Goal: Task Accomplishment & Management: Use online tool/utility

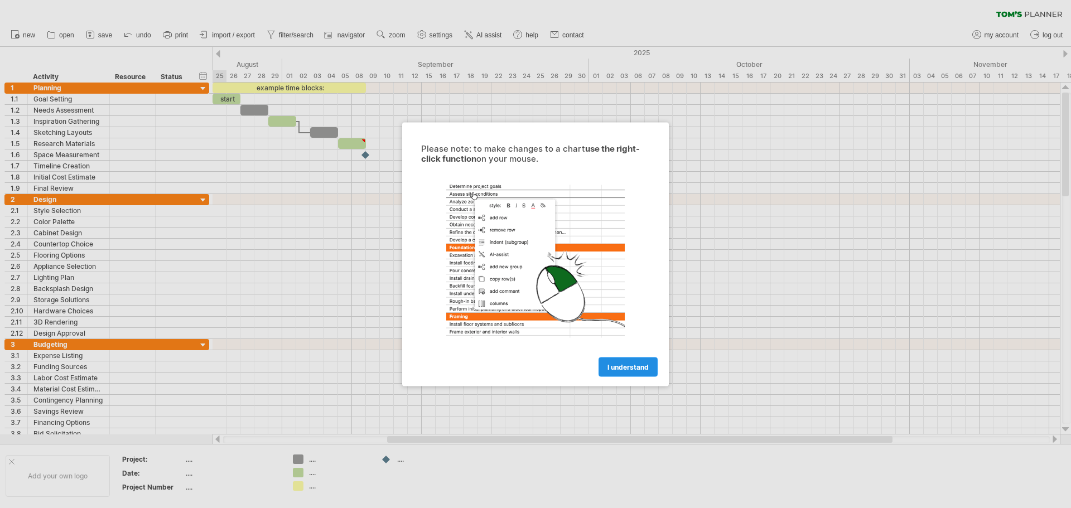
click at [618, 364] on span "I understand" at bounding box center [627, 367] width 41 height 8
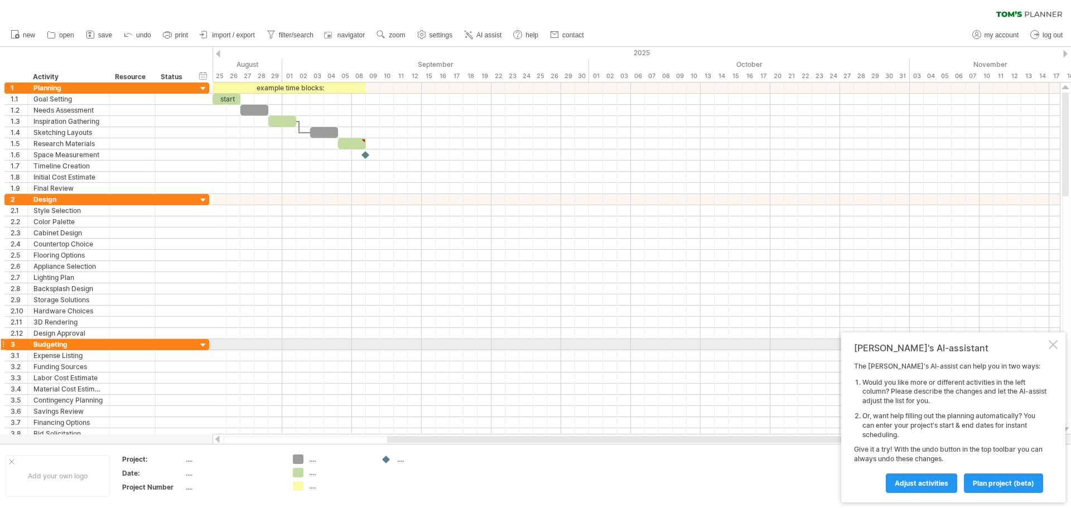
click at [1052, 346] on div at bounding box center [1052, 344] width 9 height 9
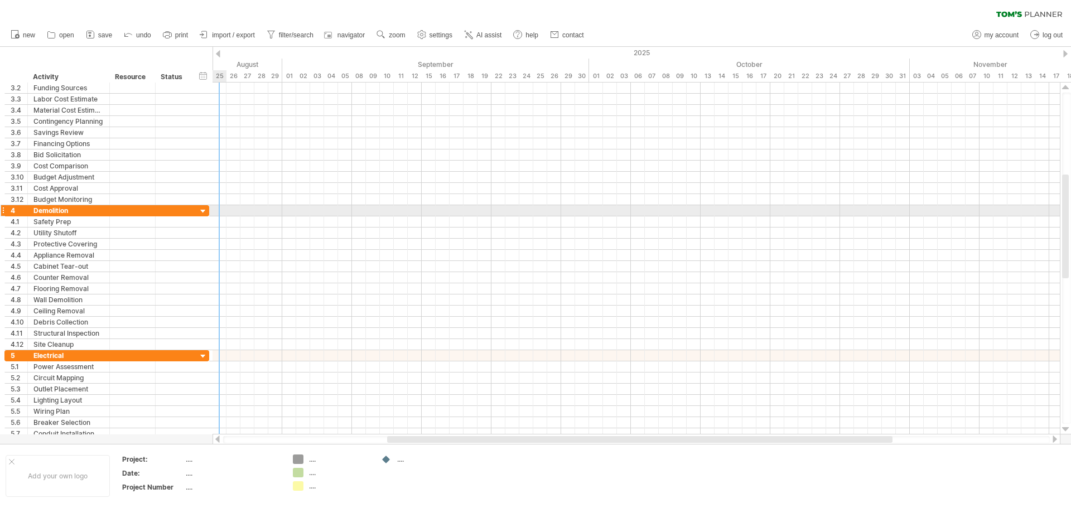
click at [202, 212] on div at bounding box center [203, 211] width 11 height 11
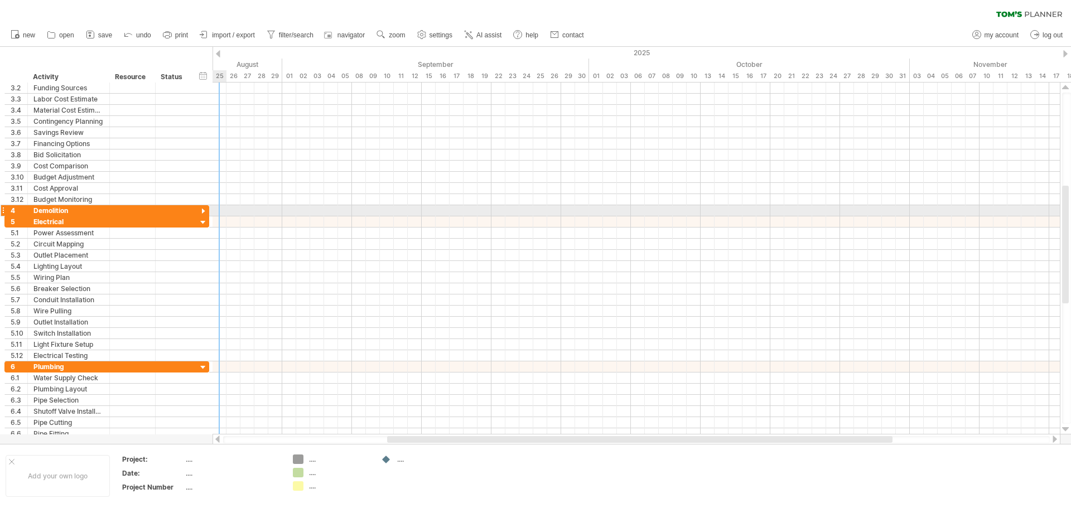
click at [201, 211] on div at bounding box center [203, 211] width 11 height 11
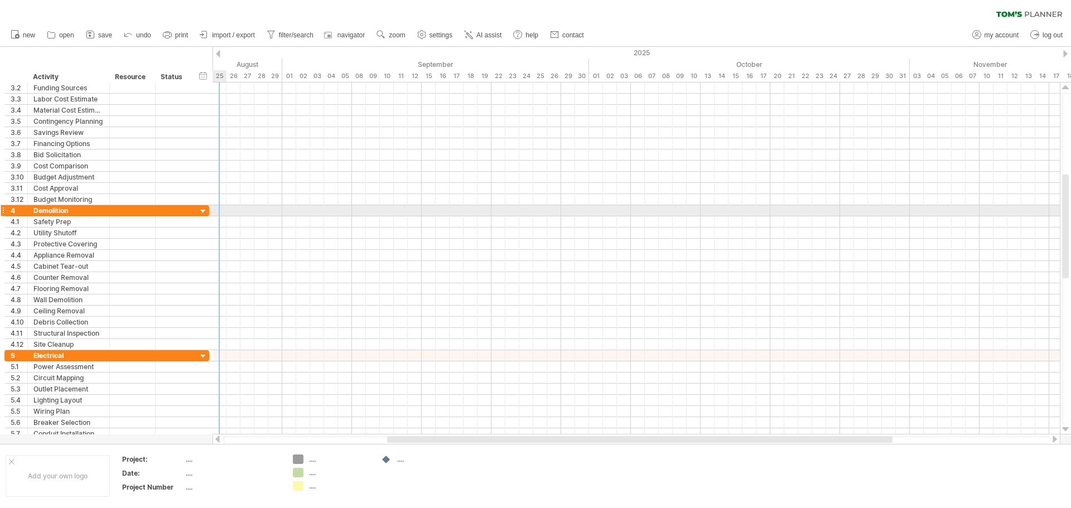
click at [201, 211] on div at bounding box center [203, 211] width 11 height 11
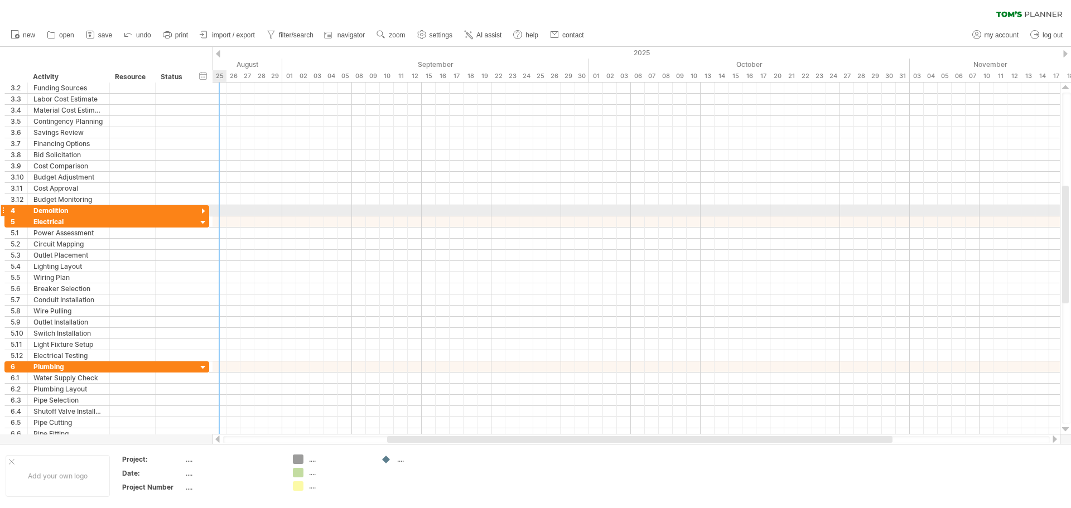
click at [201, 211] on div at bounding box center [203, 211] width 11 height 11
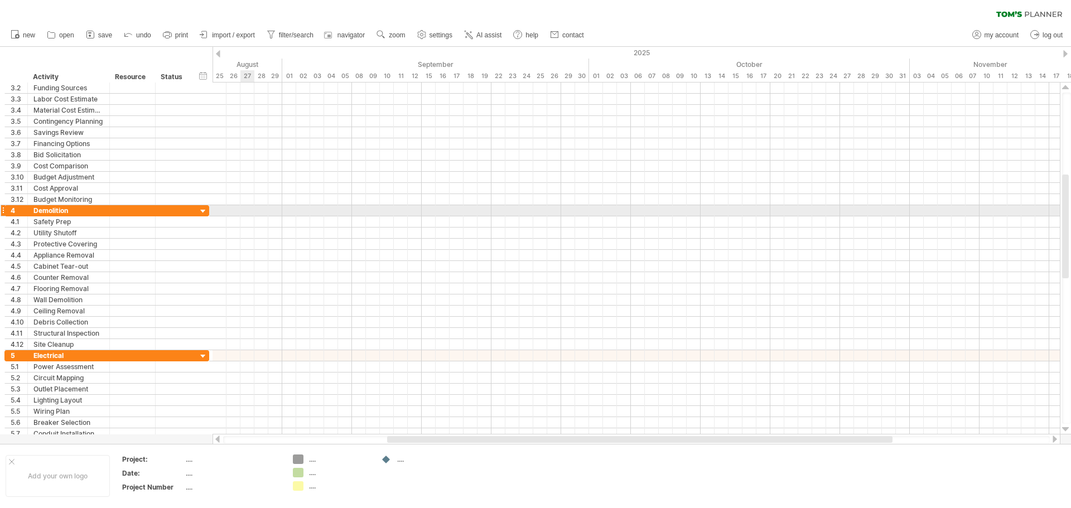
click at [244, 211] on div at bounding box center [635, 210] width 847 height 11
click at [249, 210] on div at bounding box center [635, 210] width 847 height 11
click at [241, 210] on div at bounding box center [635, 210] width 847 height 11
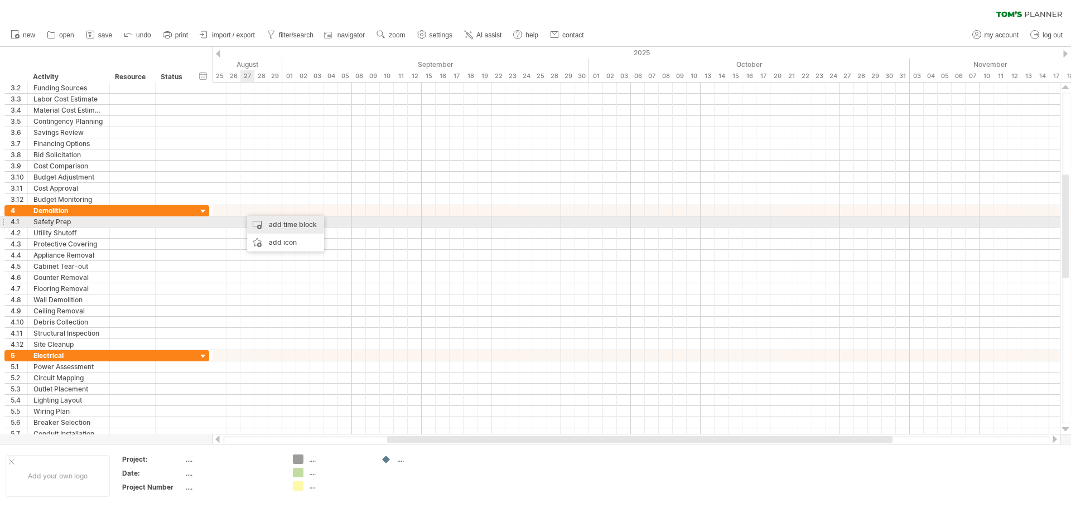
click at [260, 224] on div "add time block" at bounding box center [285, 225] width 77 height 18
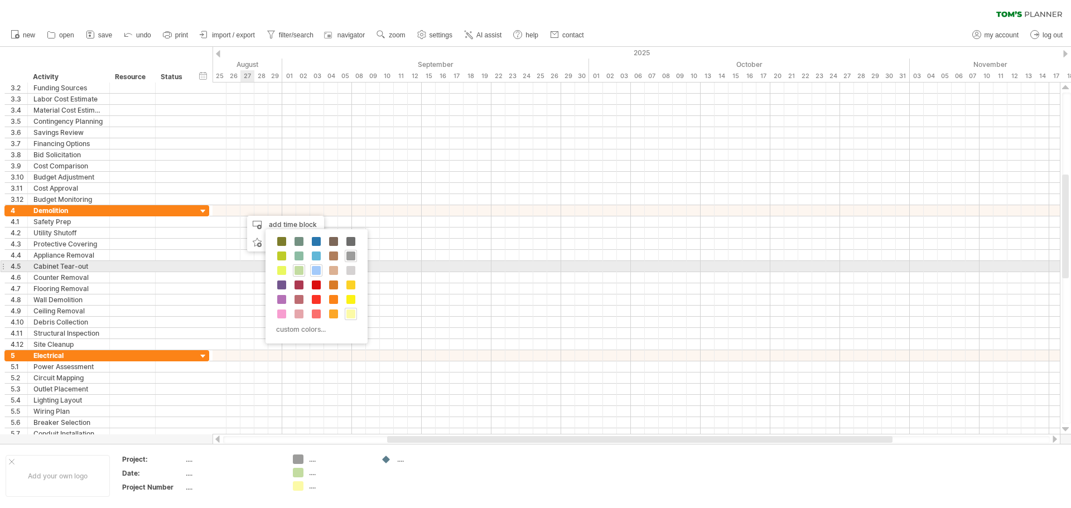
click at [315, 268] on span at bounding box center [316, 270] width 9 height 9
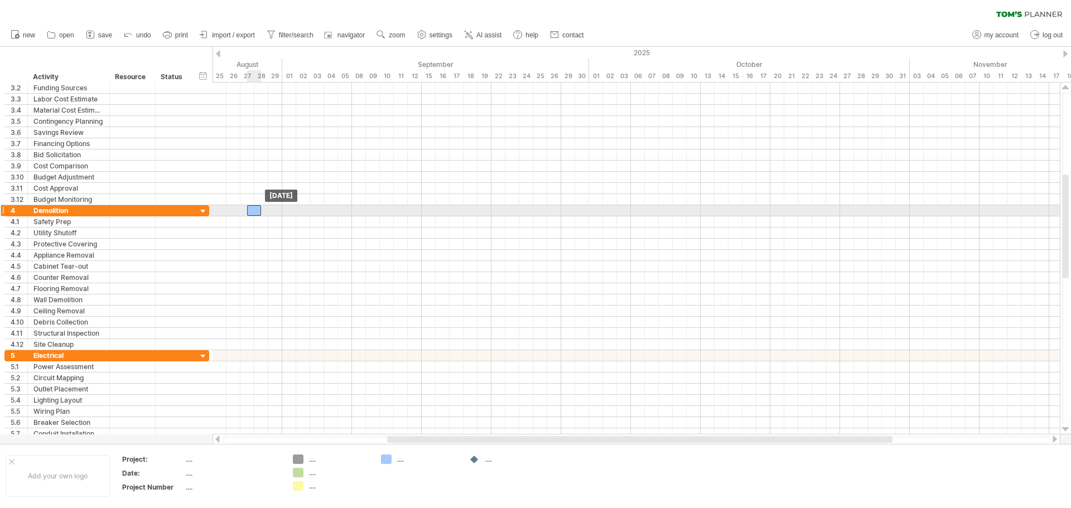
click at [251, 209] on div at bounding box center [254, 210] width 14 height 11
click at [273, 209] on div at bounding box center [635, 210] width 847 height 11
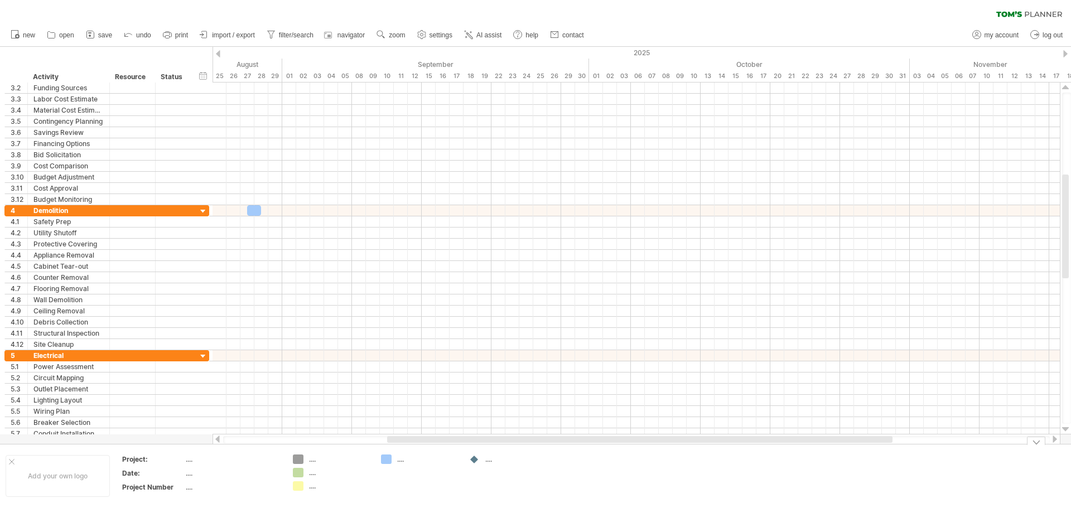
click at [400, 455] on div "...." at bounding box center [427, 459] width 61 height 9
click at [257, 210] on div at bounding box center [254, 210] width 14 height 11
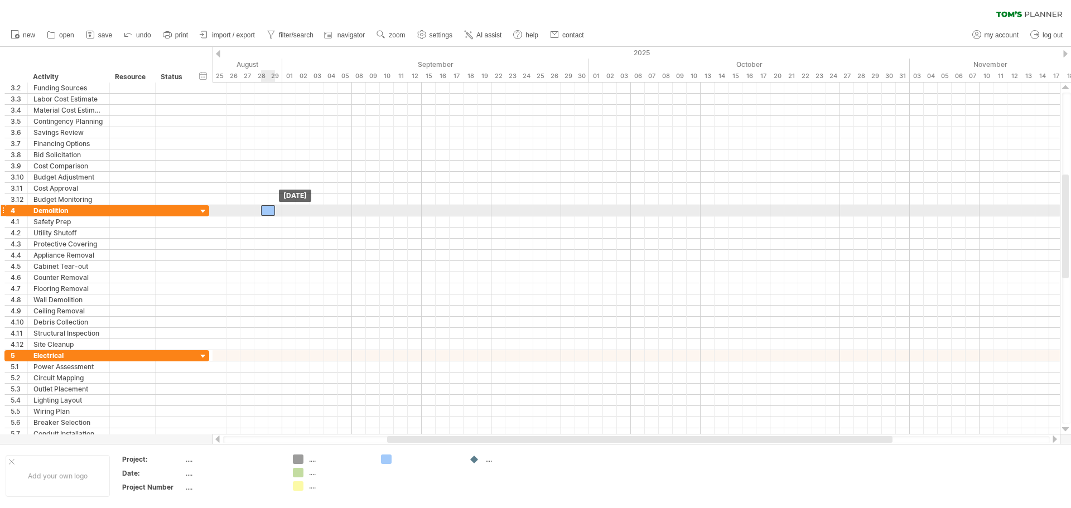
drag, startPoint x: 257, startPoint y: 210, endPoint x: 270, endPoint y: 210, distance: 14.0
click at [270, 210] on div at bounding box center [268, 210] width 14 height 11
drag, startPoint x: 270, startPoint y: 210, endPoint x: 251, endPoint y: 211, distance: 19.6
click at [251, 211] on div at bounding box center [247, 210] width 14 height 11
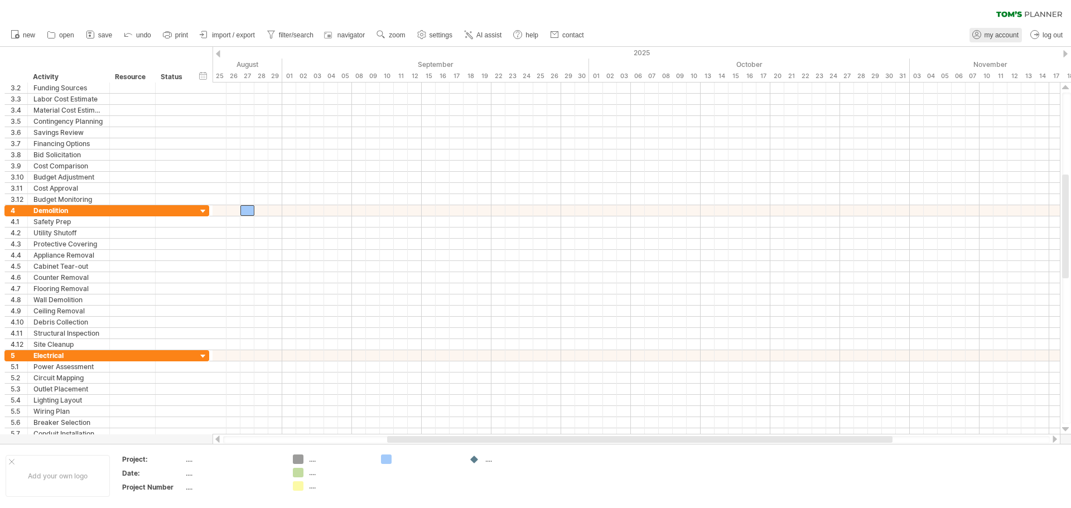
click at [993, 32] on span "my account" at bounding box center [1001, 35] width 34 height 8
type input "**********"
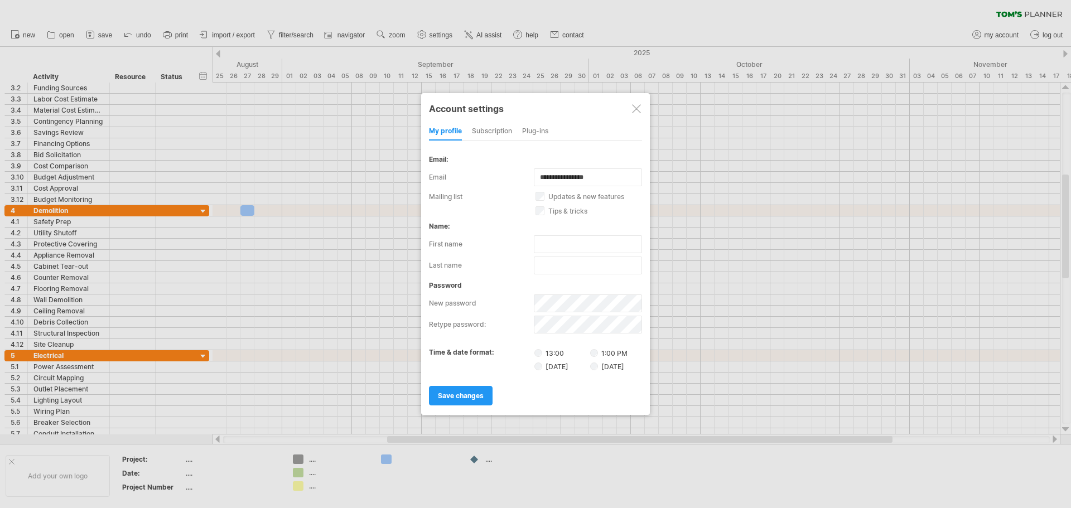
click at [636, 110] on div at bounding box center [636, 108] width 9 height 9
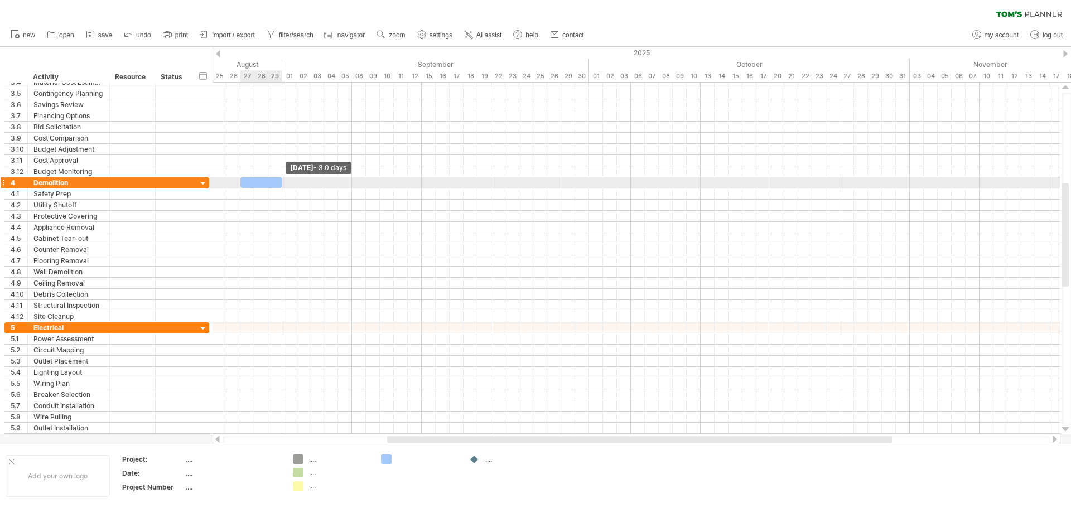
drag, startPoint x: 253, startPoint y: 183, endPoint x: 278, endPoint y: 180, distance: 25.3
click at [278, 180] on div at bounding box center [261, 182] width 42 height 11
drag, startPoint x: 239, startPoint y: 180, endPoint x: 248, endPoint y: 180, distance: 8.9
click at [248, 180] on span at bounding box center [247, 182] width 4 height 11
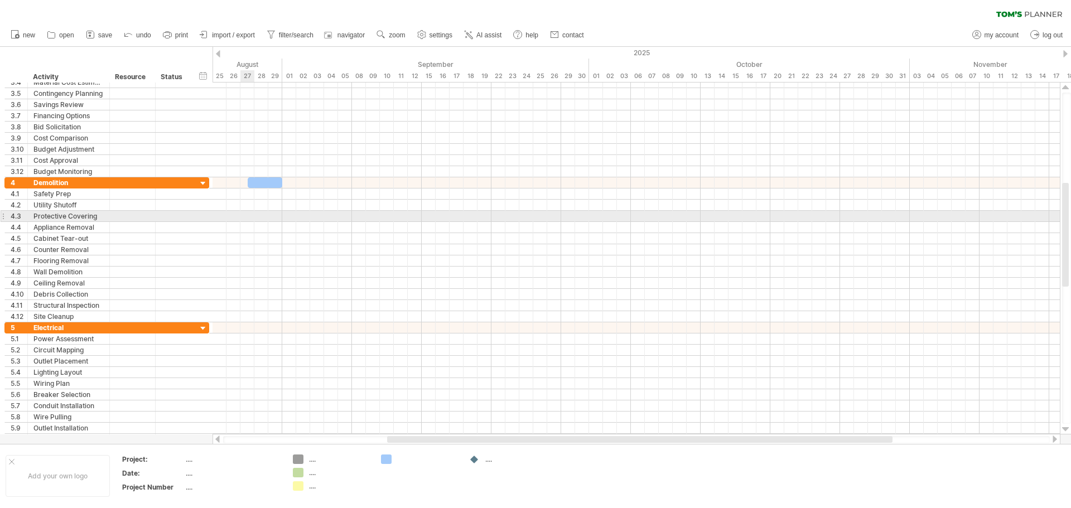
click at [245, 215] on div at bounding box center [635, 216] width 847 height 11
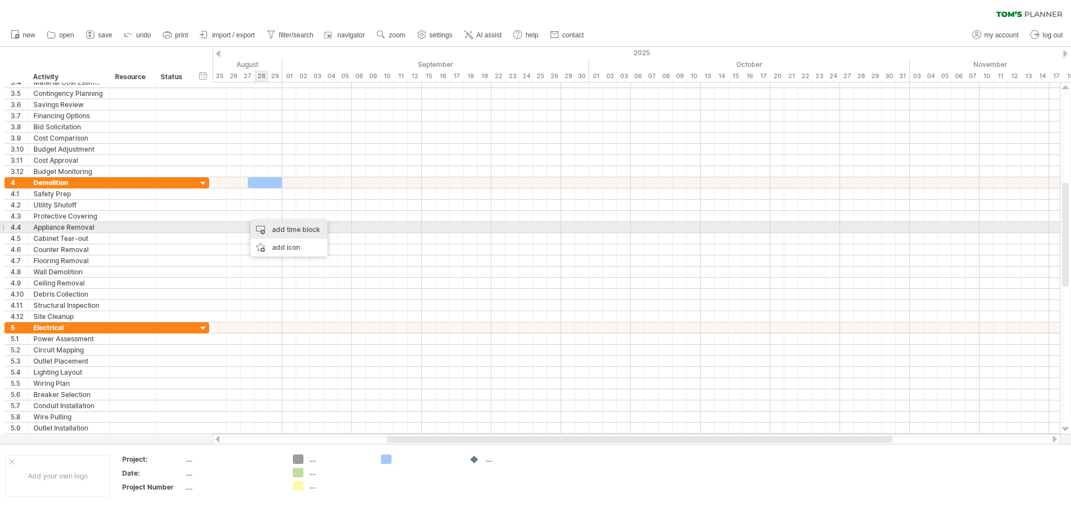
click at [266, 226] on div "add time block" at bounding box center [288, 230] width 77 height 18
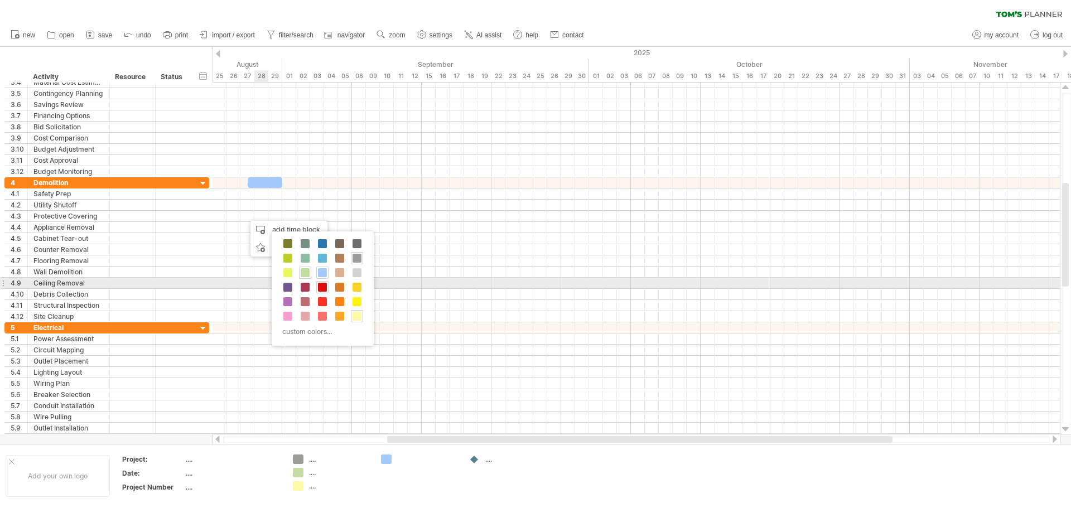
click at [323, 282] on div at bounding box center [322, 287] width 12 height 12
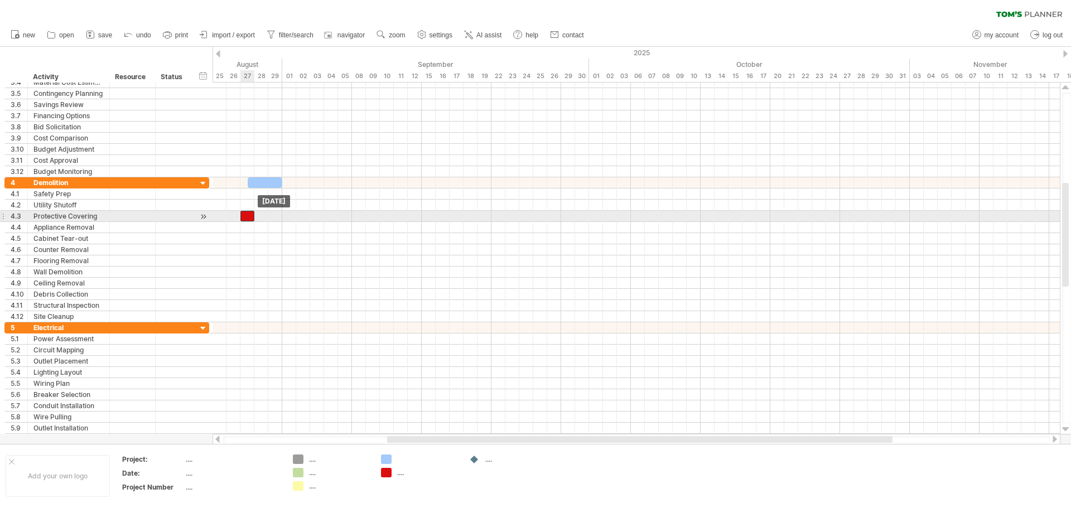
drag, startPoint x: 253, startPoint y: 216, endPoint x: 248, endPoint y: 215, distance: 5.7
click at [248, 215] on div at bounding box center [247, 216] width 14 height 11
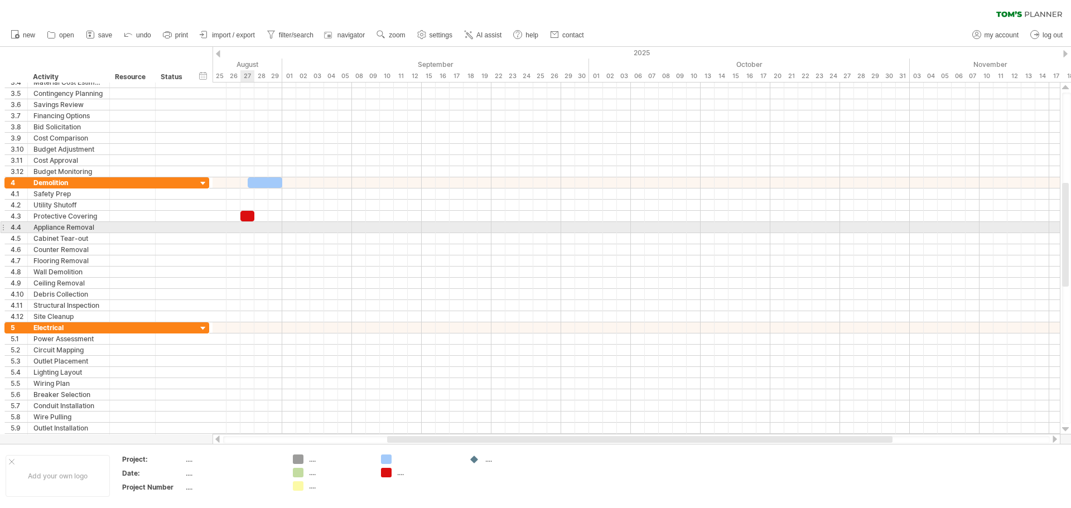
click at [247, 225] on div at bounding box center [635, 227] width 847 height 11
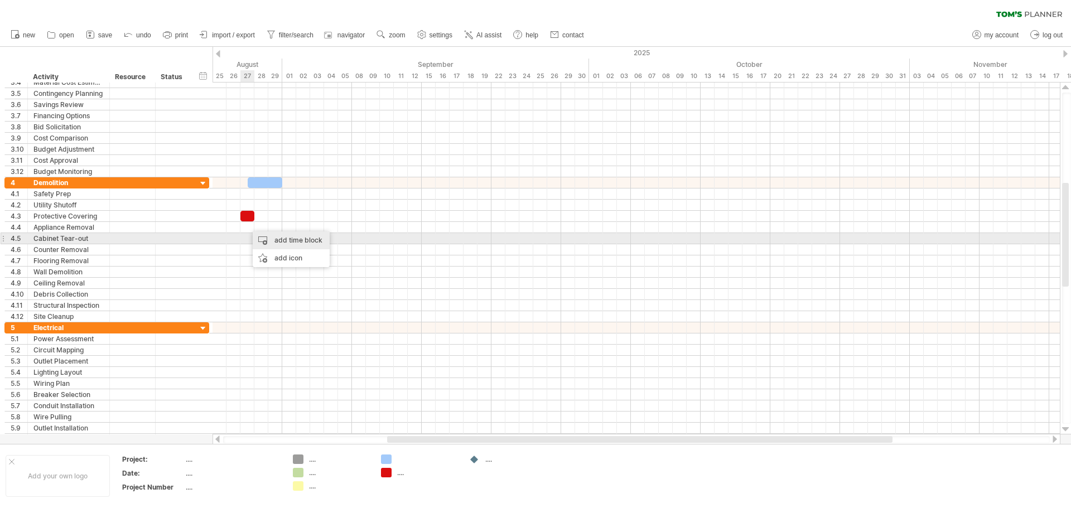
click at [268, 238] on div "add time block" at bounding box center [291, 240] width 77 height 18
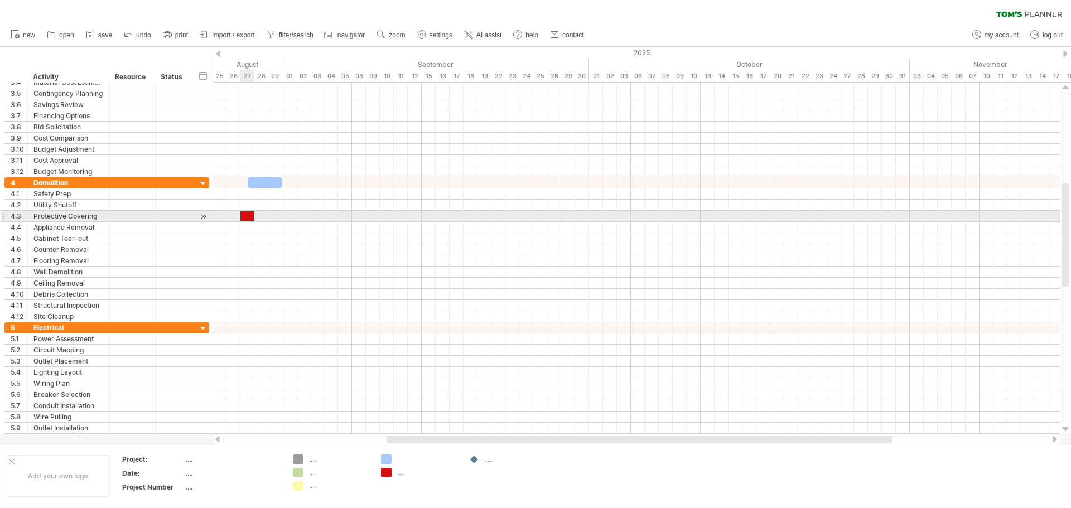
click at [246, 216] on div at bounding box center [247, 216] width 14 height 11
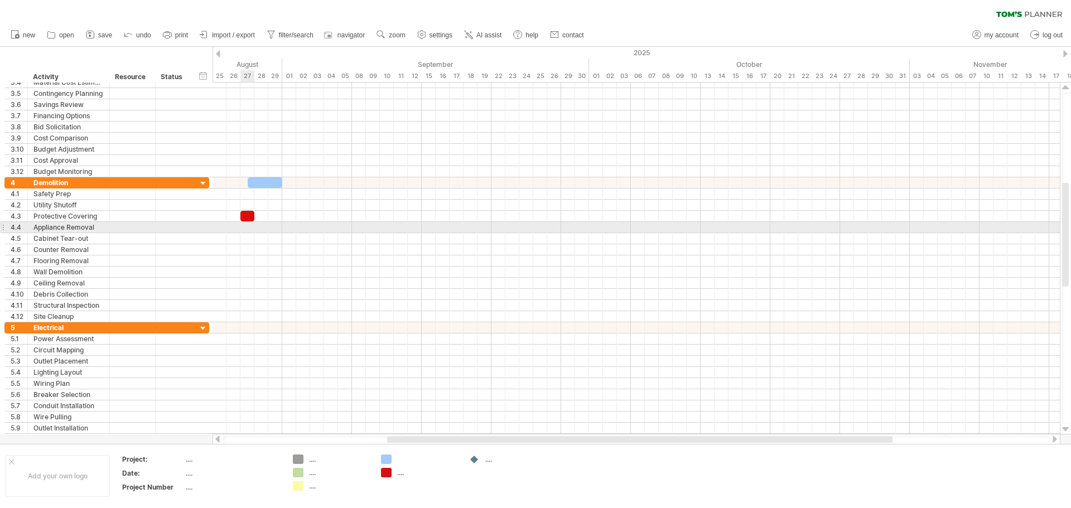
click at [247, 230] on div at bounding box center [635, 227] width 847 height 11
click at [243, 227] on div at bounding box center [635, 227] width 847 height 11
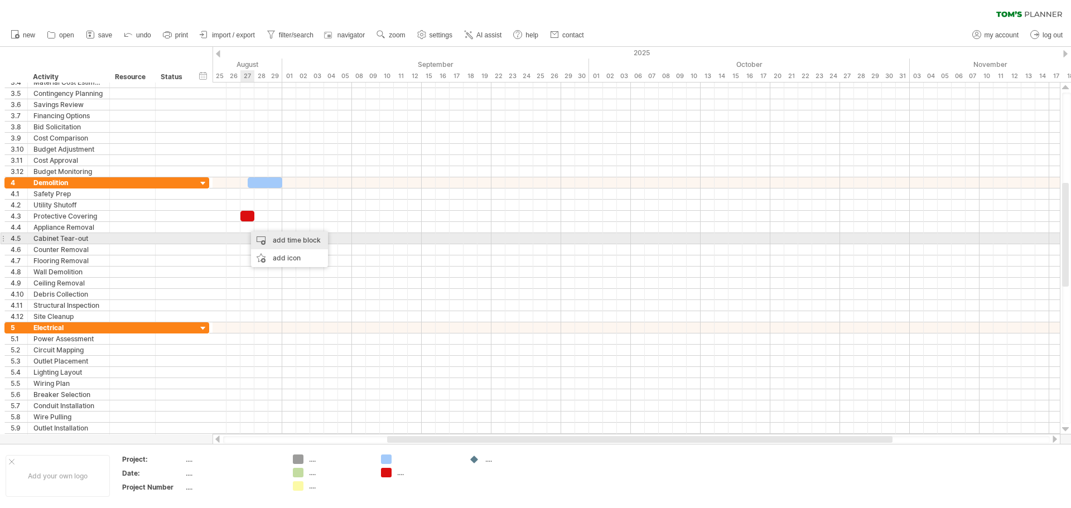
click at [266, 238] on div "add time block" at bounding box center [289, 240] width 77 height 18
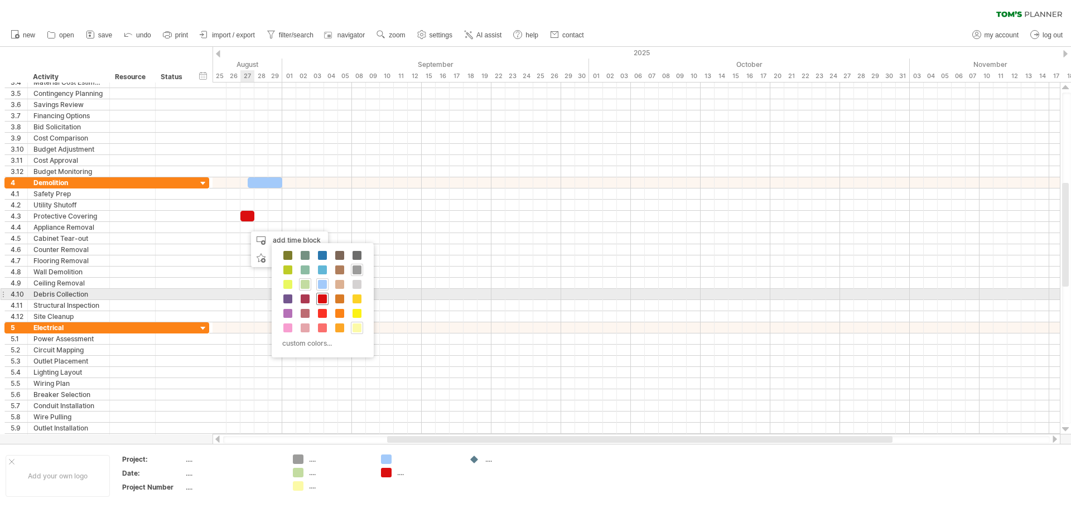
click at [319, 297] on span at bounding box center [322, 298] width 9 height 9
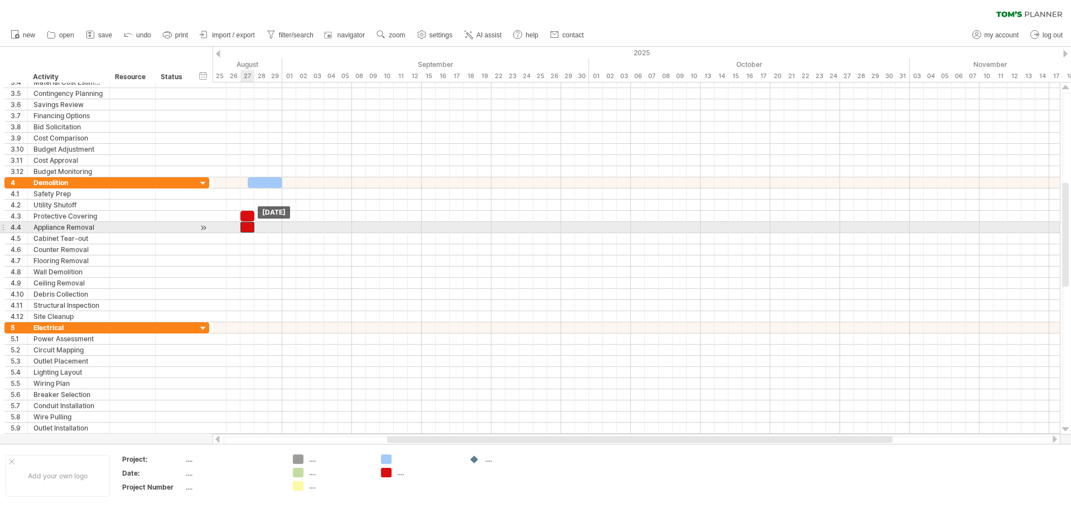
drag, startPoint x: 254, startPoint y: 226, endPoint x: 248, endPoint y: 227, distance: 6.2
click at [248, 227] on div at bounding box center [247, 227] width 14 height 11
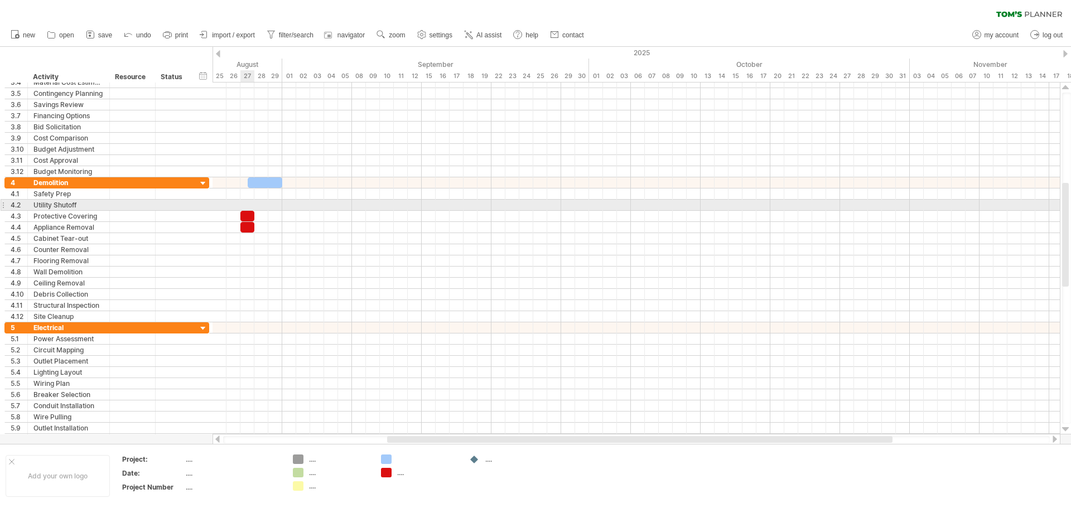
click at [245, 205] on div at bounding box center [635, 205] width 847 height 11
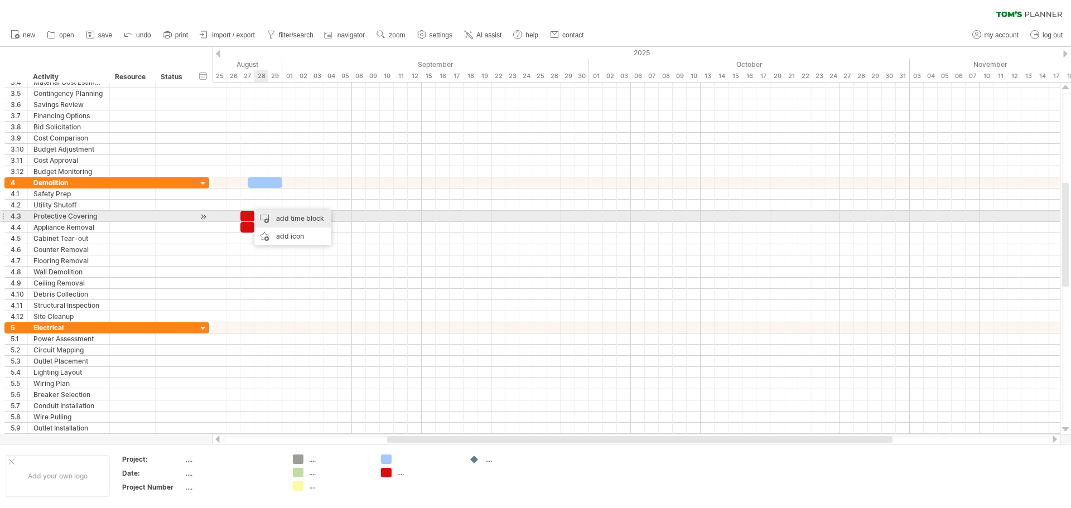
click at [277, 218] on div "add time block" at bounding box center [292, 219] width 77 height 18
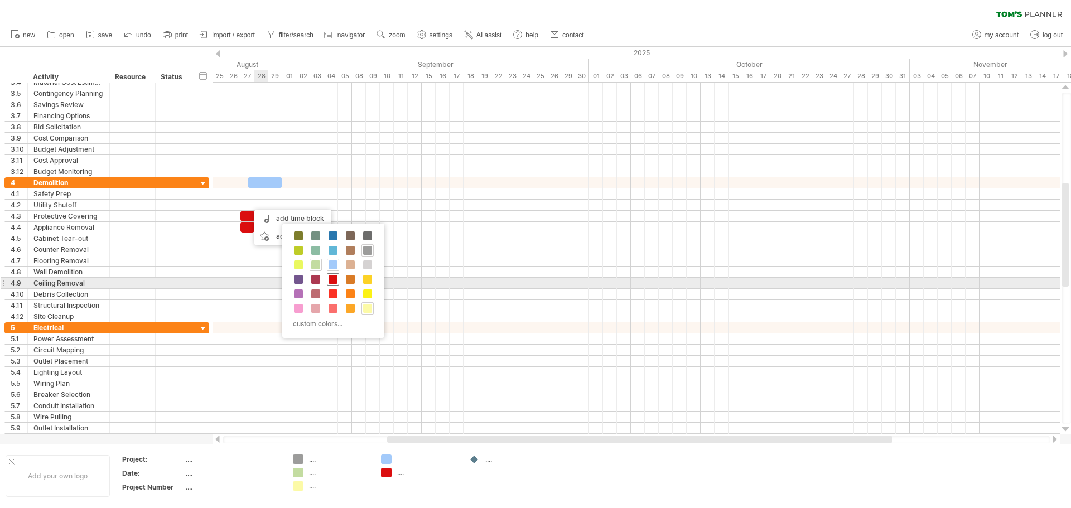
click at [330, 281] on span at bounding box center [332, 279] width 9 height 9
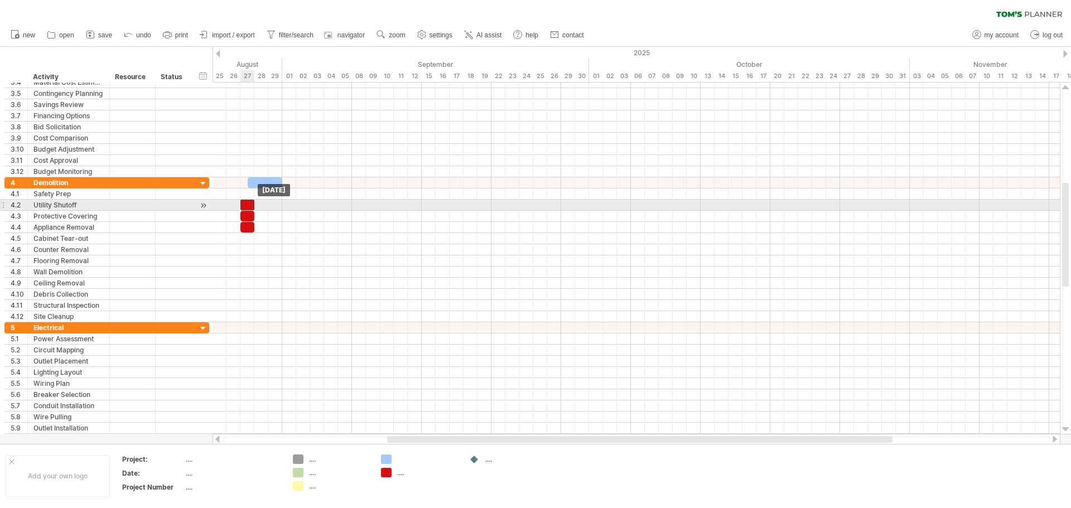
click at [247, 206] on div at bounding box center [247, 205] width 14 height 11
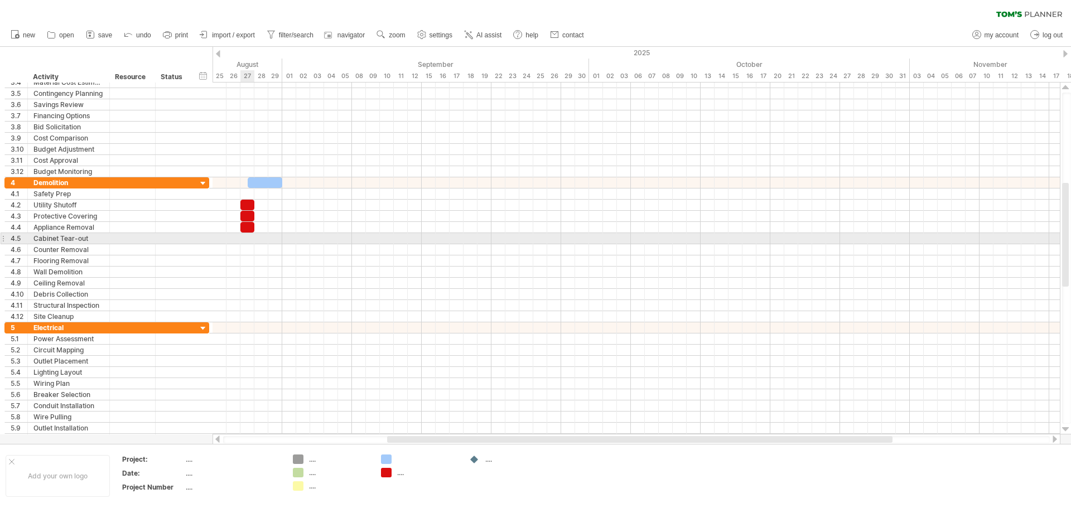
click at [245, 238] on div at bounding box center [635, 238] width 847 height 11
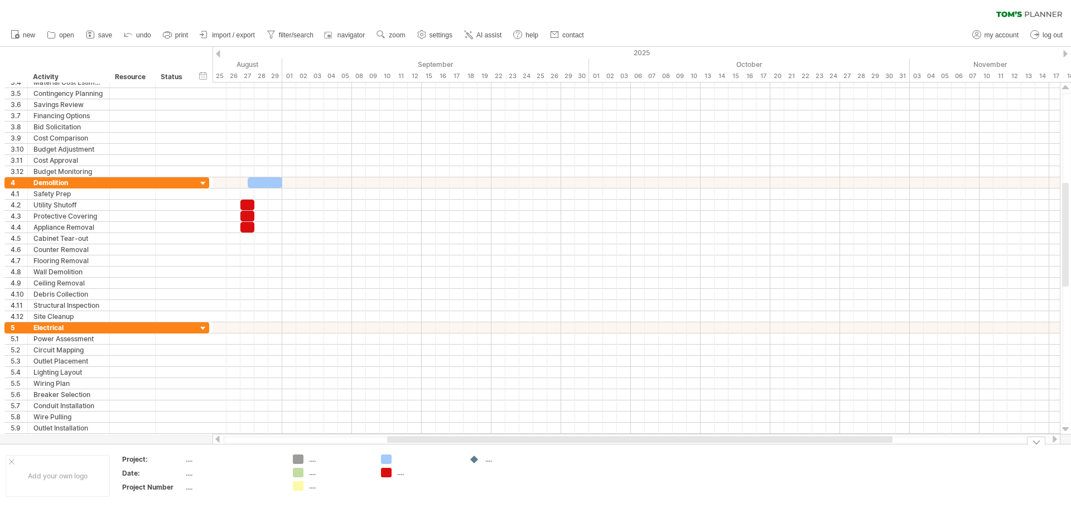
click at [389, 476] on div "Trying to reach [DOMAIN_NAME] Connected again... 0% clear filter new 1" at bounding box center [535, 254] width 1071 height 508
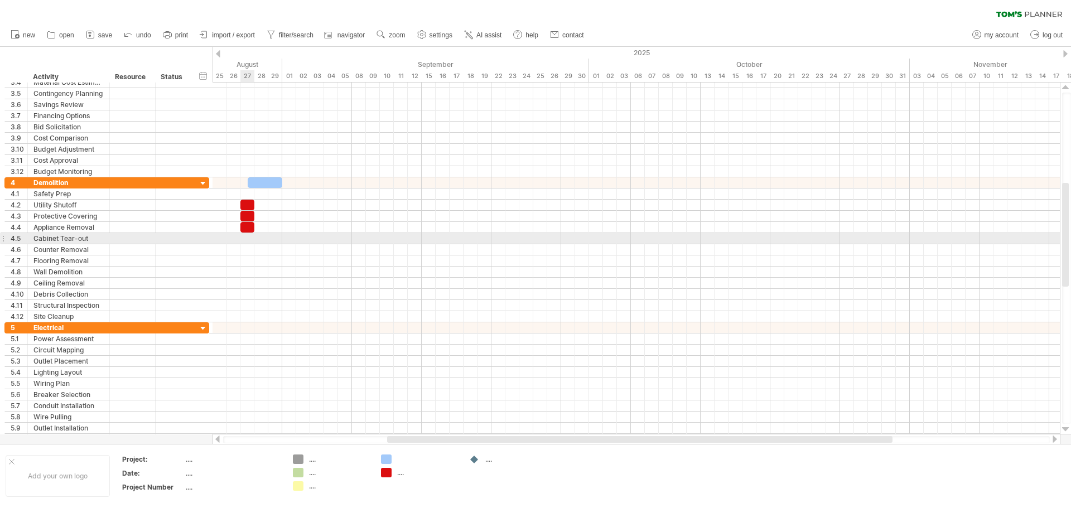
click at [244, 238] on div at bounding box center [635, 238] width 847 height 11
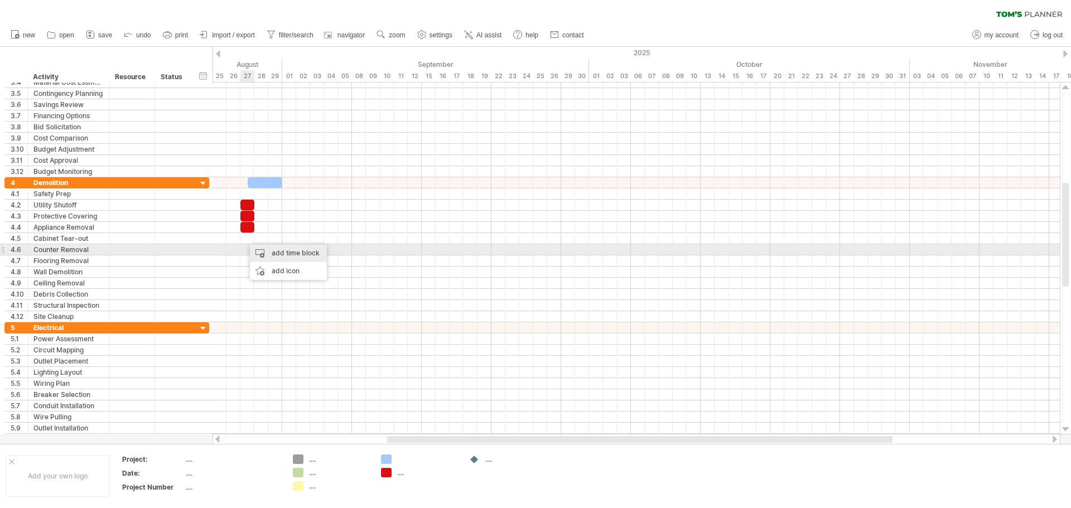
click at [268, 252] on div "add time block" at bounding box center [288, 253] width 77 height 18
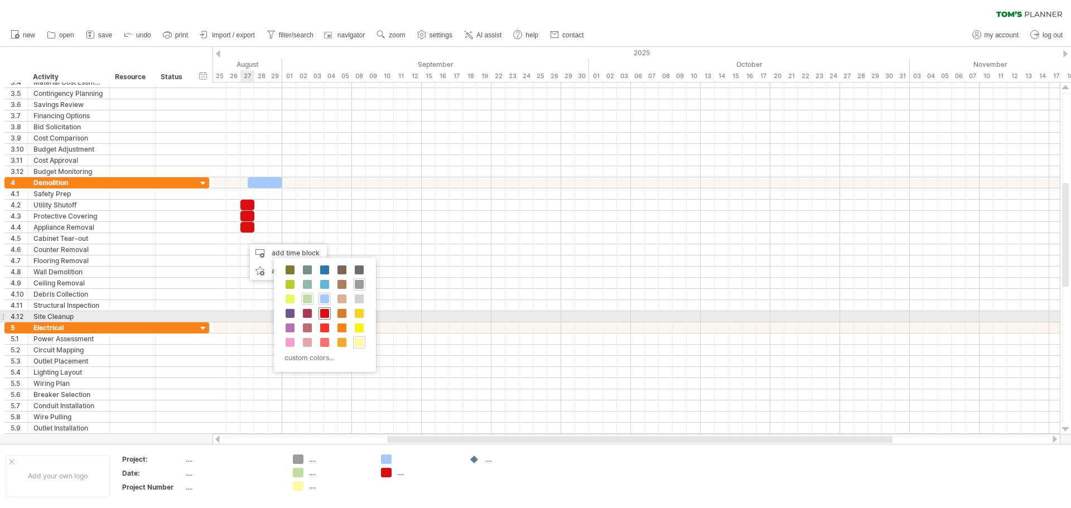
click at [326, 312] on span at bounding box center [324, 313] width 9 height 9
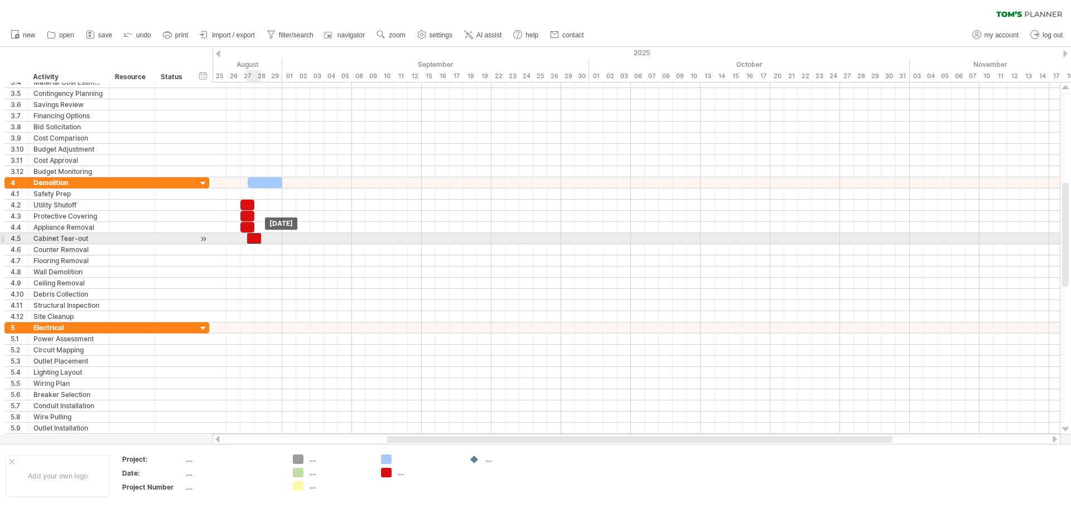
click at [258, 239] on div at bounding box center [254, 238] width 14 height 11
click at [263, 238] on div "example time blocks: start [DATE] - 1.0 days [DATE]" at bounding box center [635, 259] width 847 height 352
click at [261, 238] on span at bounding box center [261, 238] width 4 height 11
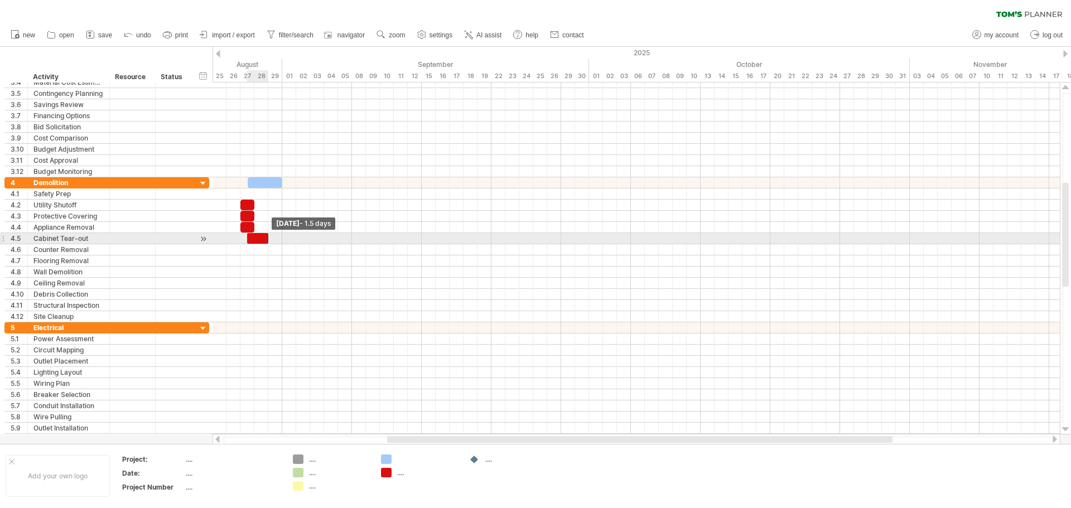
click at [266, 236] on span at bounding box center [268, 238] width 4 height 11
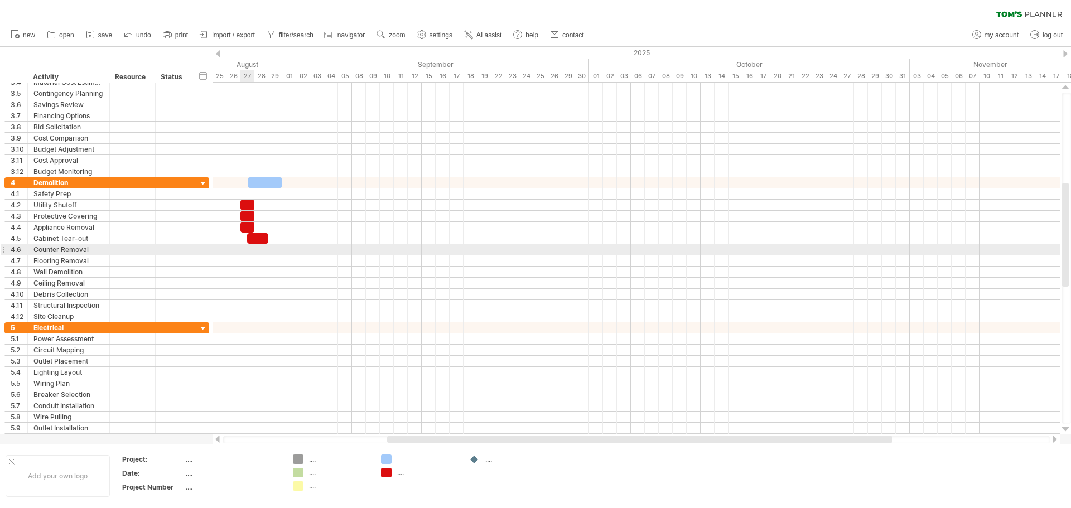
click at [253, 249] on div at bounding box center [635, 249] width 847 height 11
click at [259, 249] on div at bounding box center [635, 249] width 847 height 11
click at [252, 251] on div at bounding box center [635, 249] width 847 height 11
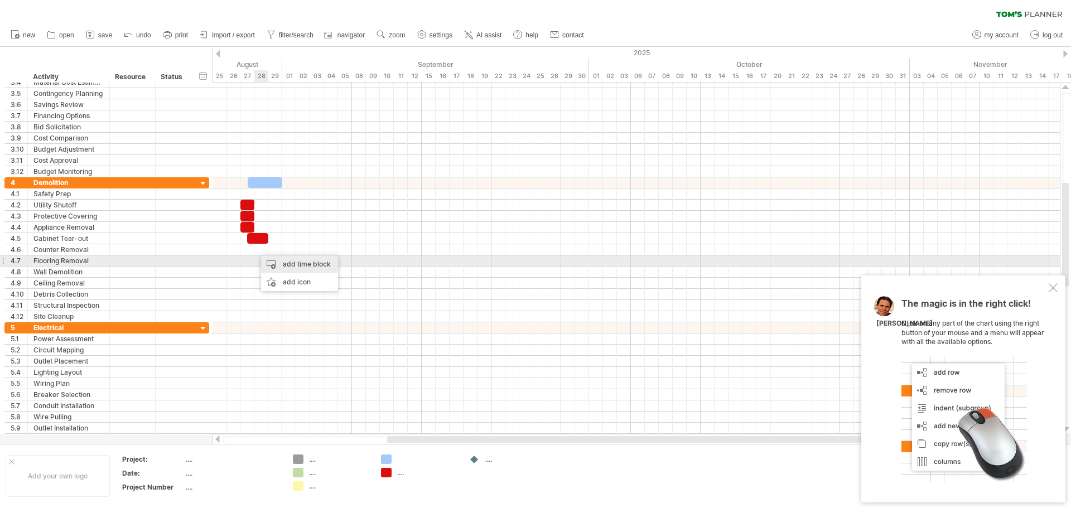
click at [276, 267] on div "add time block" at bounding box center [299, 264] width 77 height 18
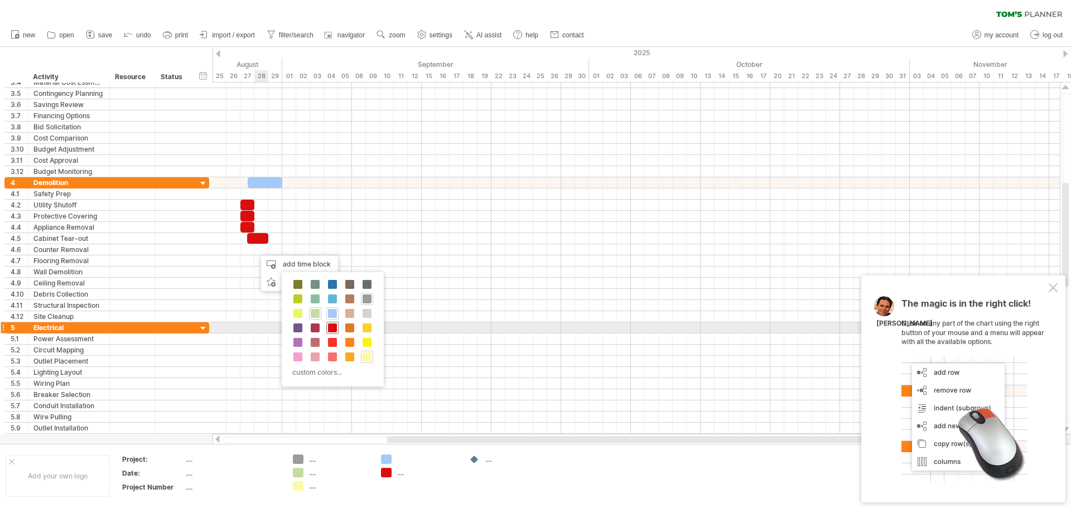
click at [329, 327] on span at bounding box center [332, 327] width 9 height 9
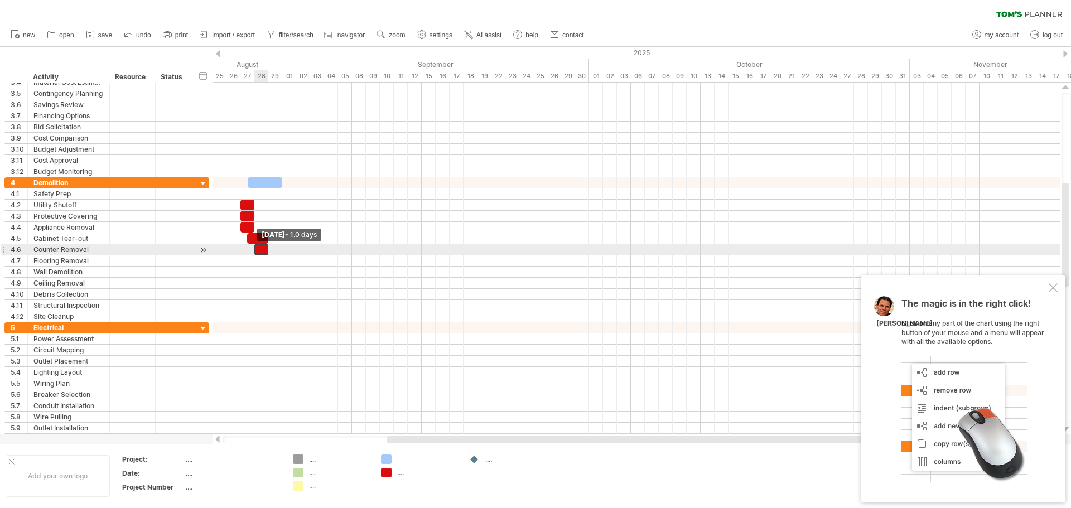
click at [253, 249] on span at bounding box center [254, 249] width 4 height 11
drag, startPoint x: 253, startPoint y: 247, endPoint x: 247, endPoint y: 247, distance: 6.2
click at [247, 247] on span at bounding box center [247, 249] width 4 height 11
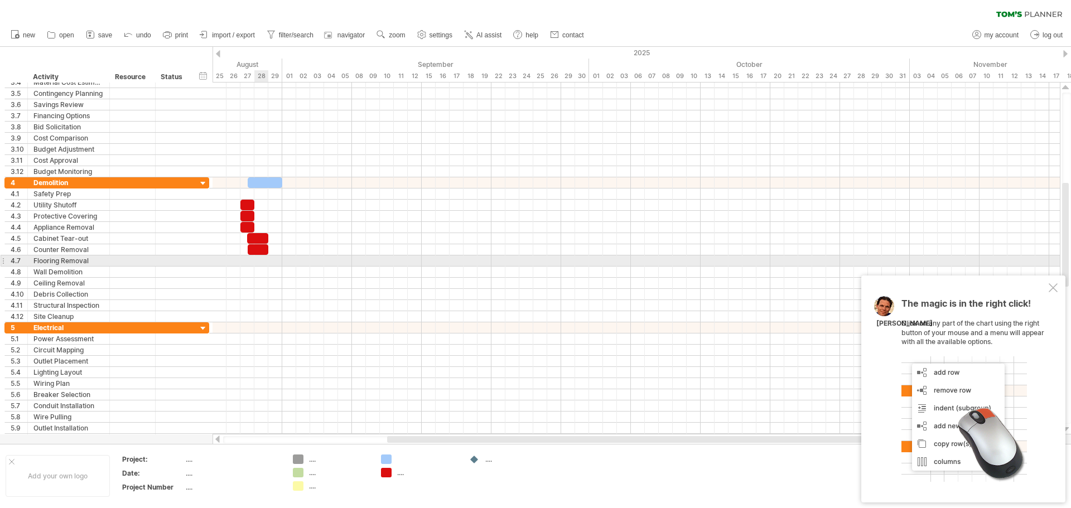
click at [260, 260] on div at bounding box center [635, 260] width 847 height 11
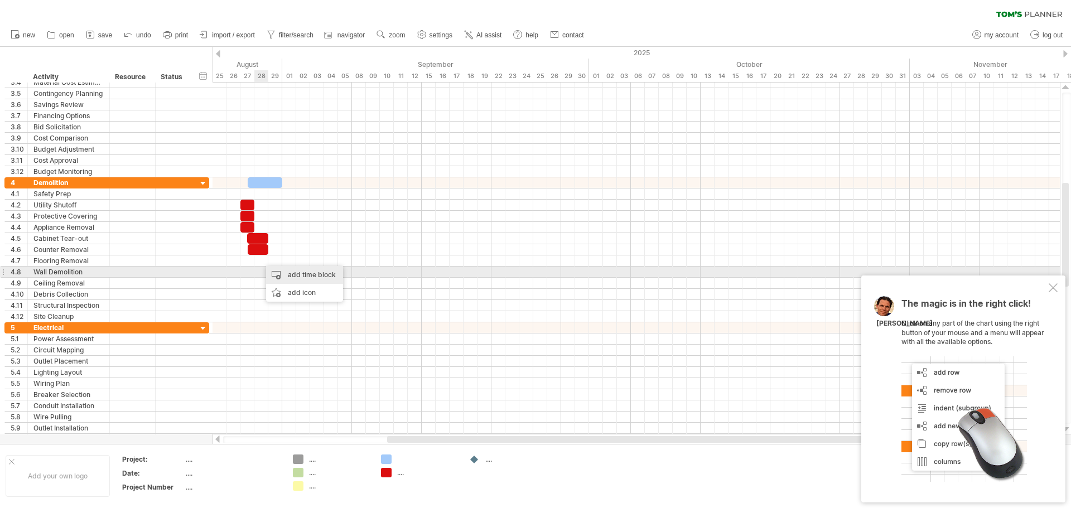
click at [274, 270] on div "add time block" at bounding box center [304, 275] width 77 height 18
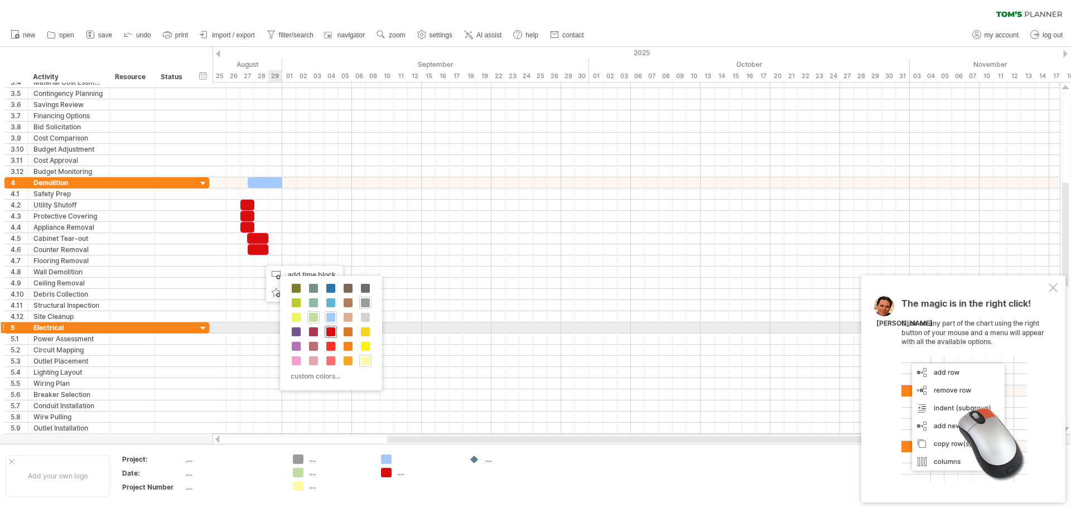
click at [331, 329] on span at bounding box center [330, 331] width 9 height 9
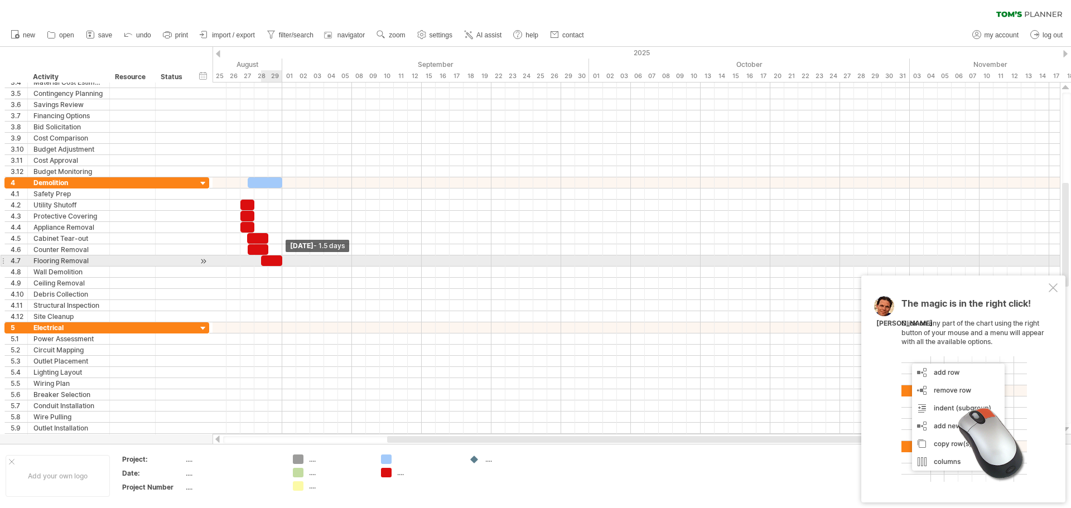
click at [278, 258] on div at bounding box center [271, 260] width 21 height 11
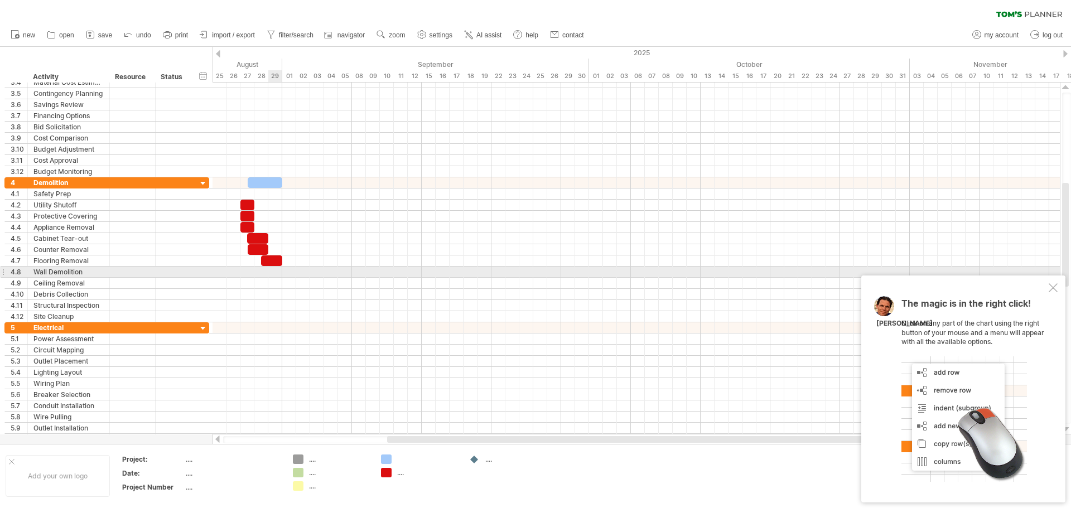
click at [269, 271] on div at bounding box center [635, 272] width 847 height 11
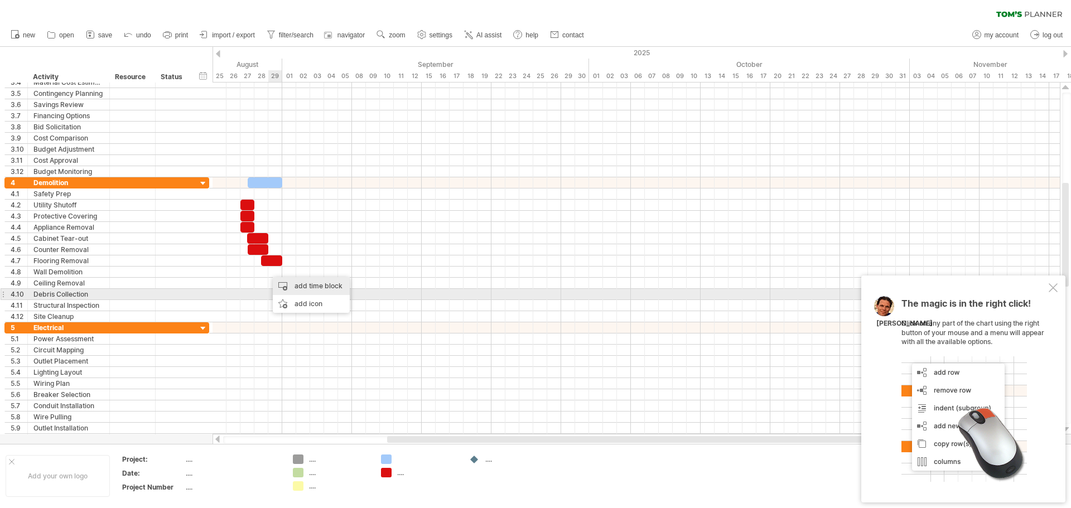
click at [303, 290] on div "add time block" at bounding box center [311, 286] width 77 height 18
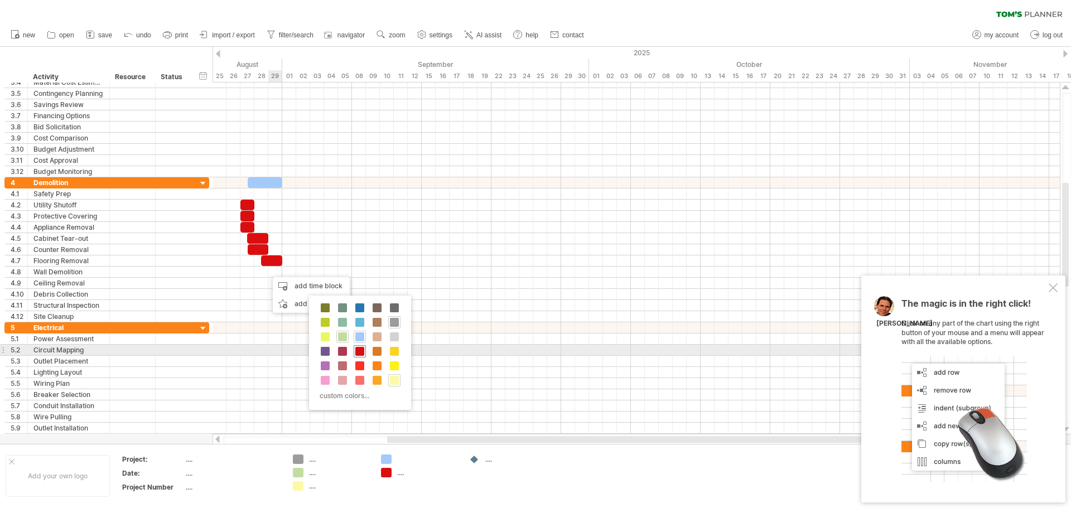
click at [361, 355] on span at bounding box center [359, 351] width 9 height 9
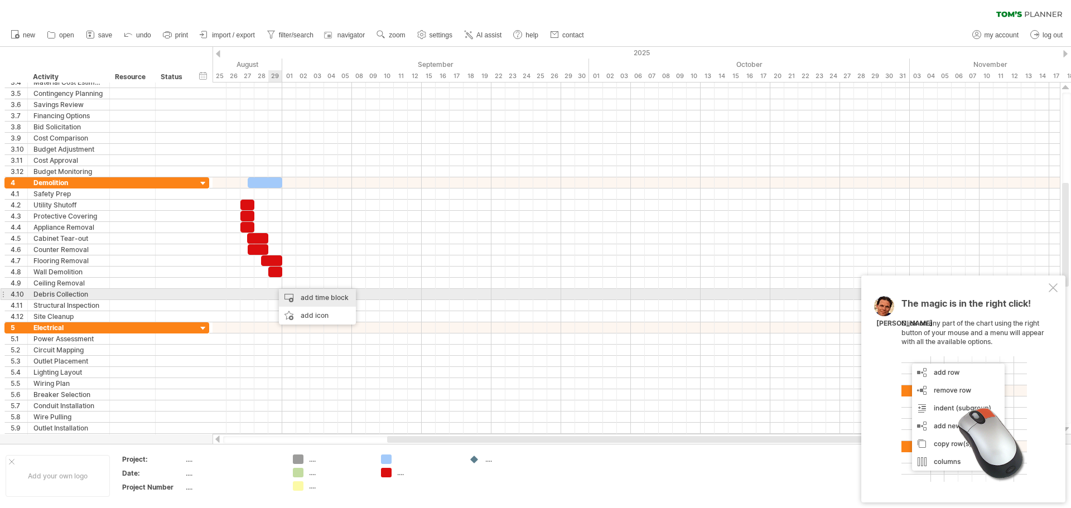
click at [288, 295] on div "add time block" at bounding box center [317, 298] width 77 height 18
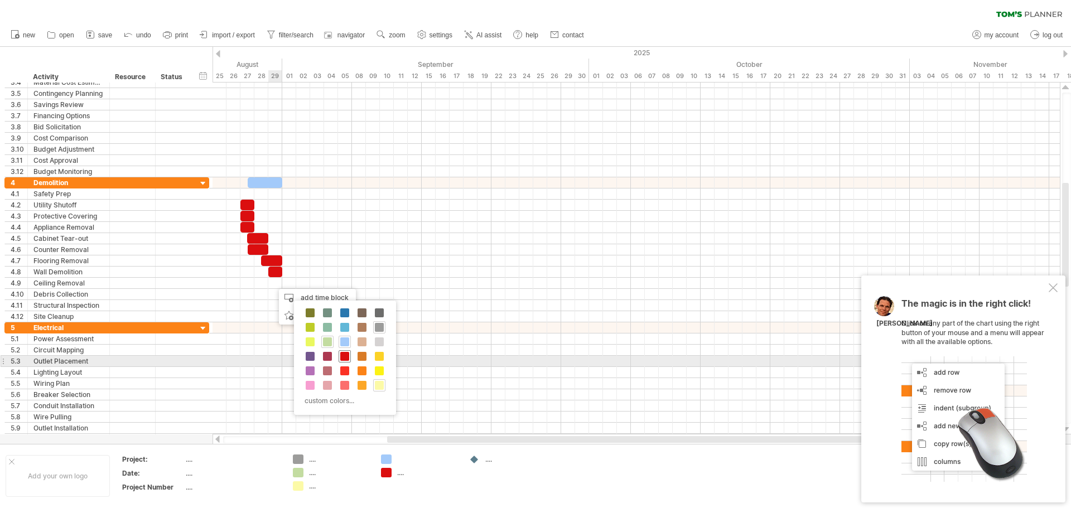
click at [347, 359] on span at bounding box center [344, 356] width 9 height 9
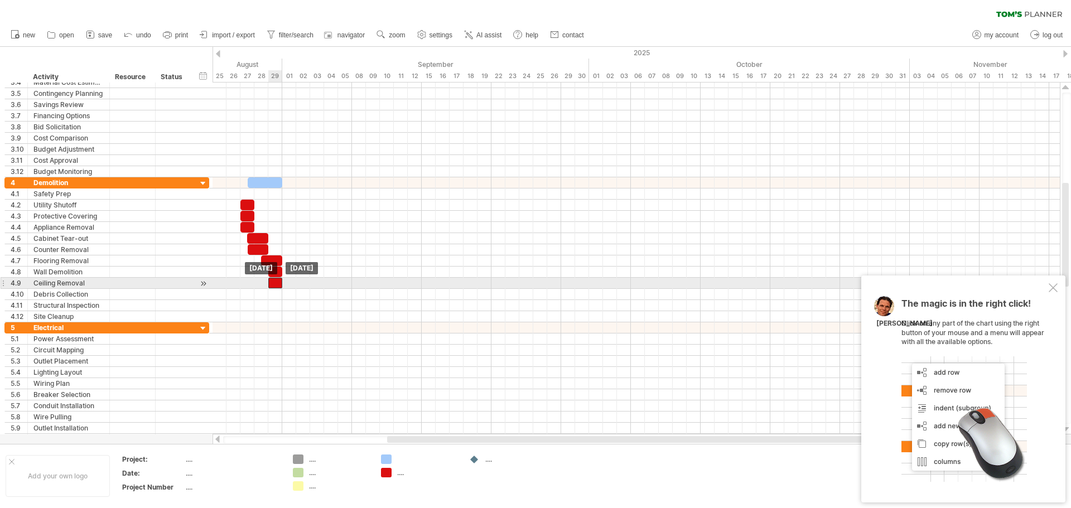
click at [278, 282] on div at bounding box center [275, 283] width 14 height 11
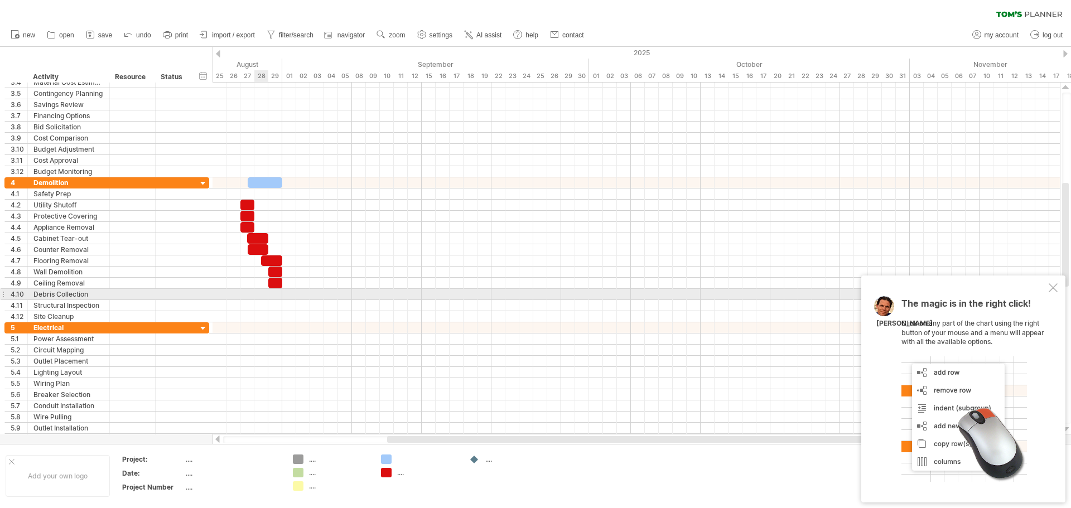
click at [262, 294] on div at bounding box center [635, 294] width 847 height 11
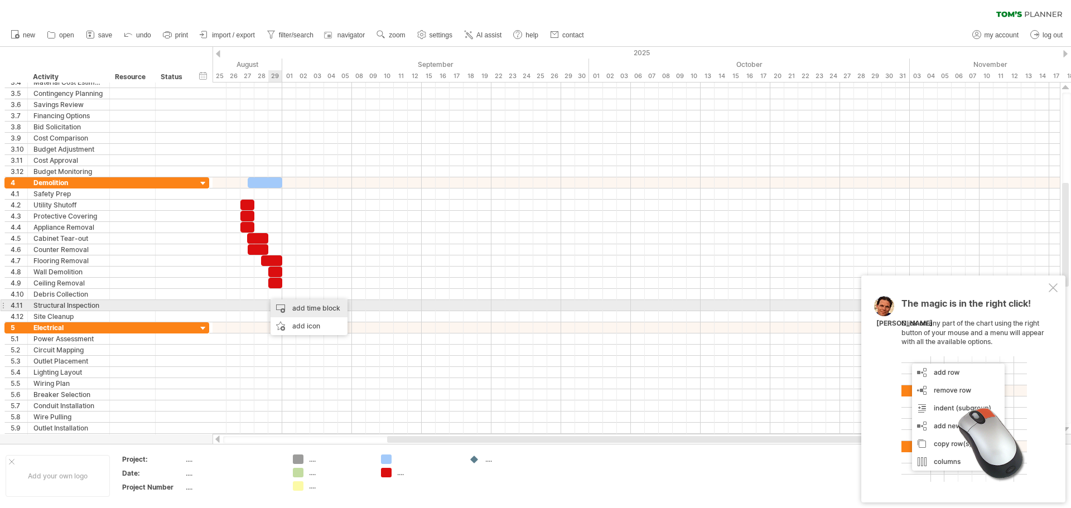
click at [286, 305] on div "add time block" at bounding box center [308, 308] width 77 height 18
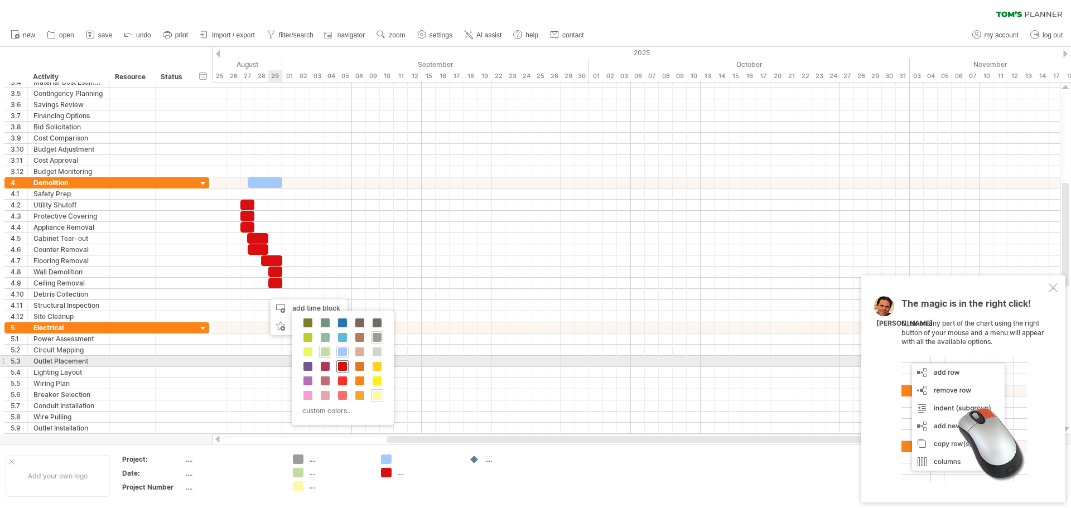
click at [339, 363] on span at bounding box center [342, 366] width 9 height 9
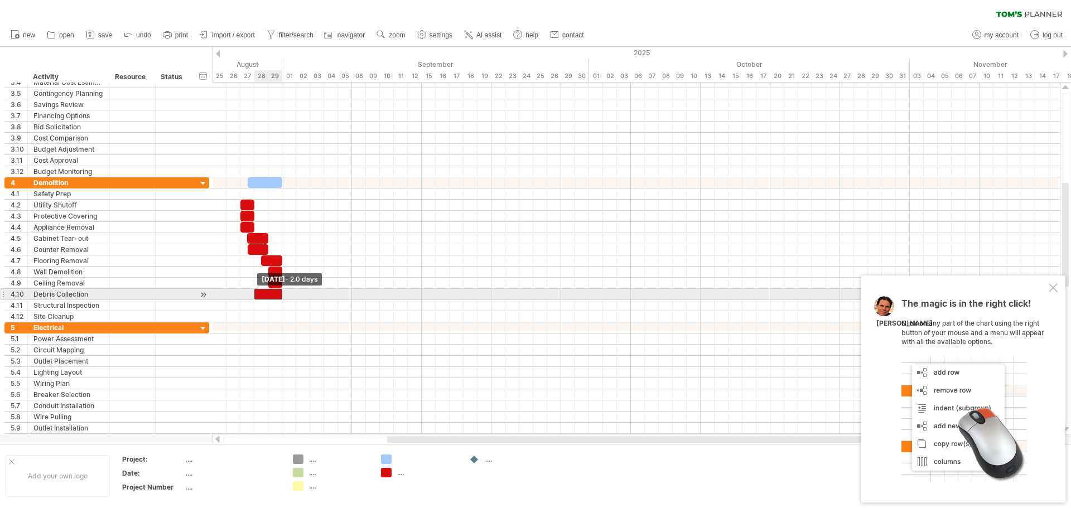
drag, startPoint x: 269, startPoint y: 294, endPoint x: 257, endPoint y: 294, distance: 12.3
click at [257, 294] on div at bounding box center [268, 294] width 28 height 11
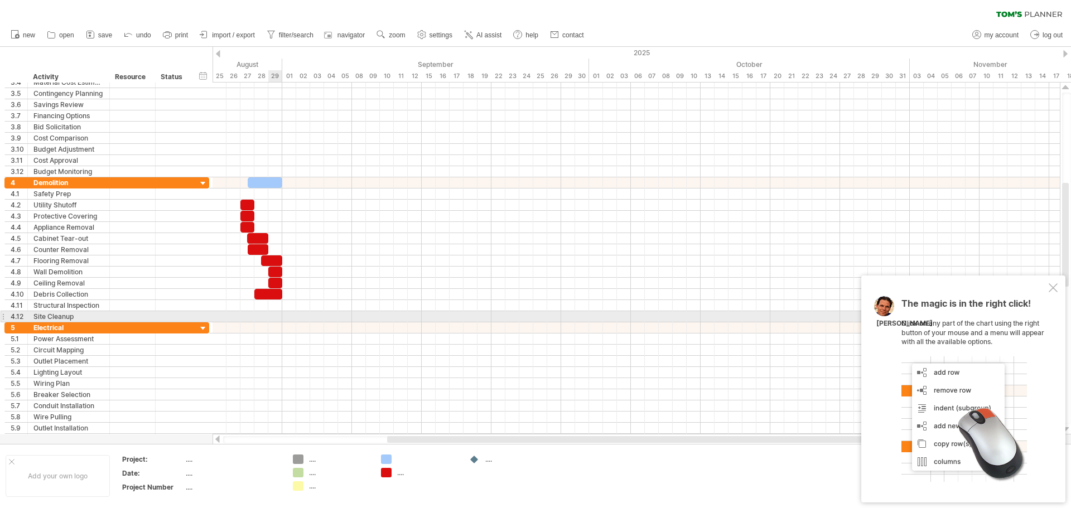
click at [273, 318] on div at bounding box center [635, 316] width 847 height 11
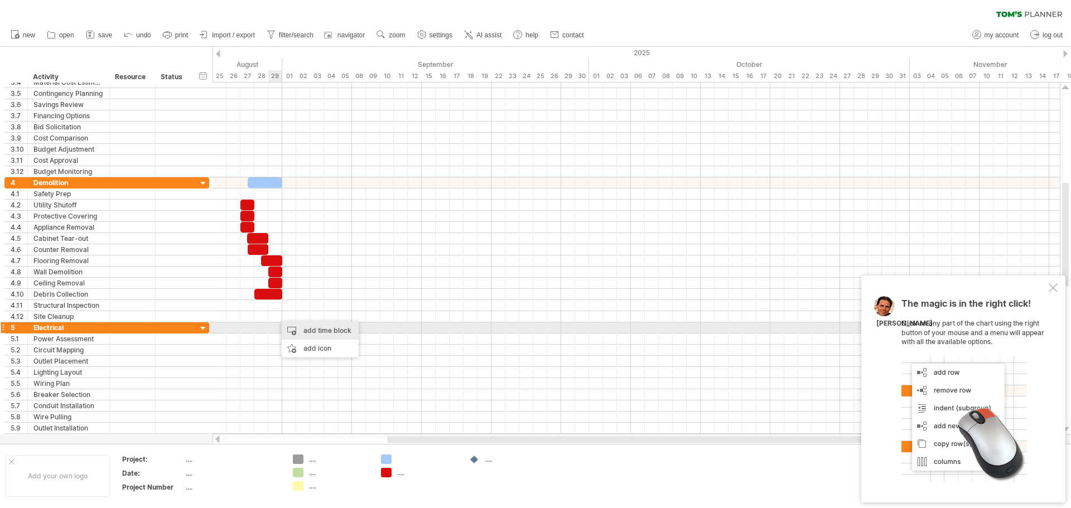
click at [287, 327] on div "add time block" at bounding box center [320, 331] width 77 height 18
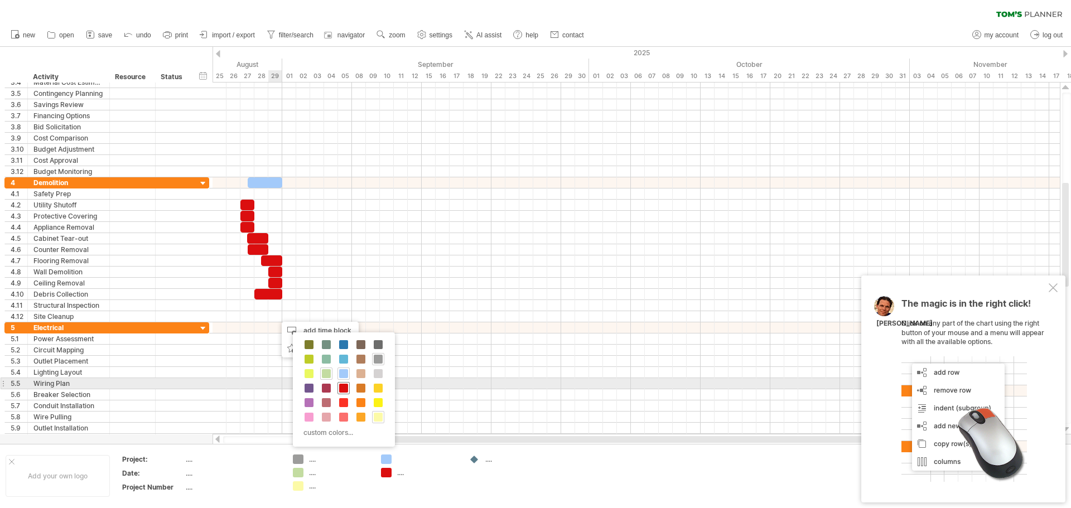
click at [338, 386] on div at bounding box center [343, 388] width 12 height 12
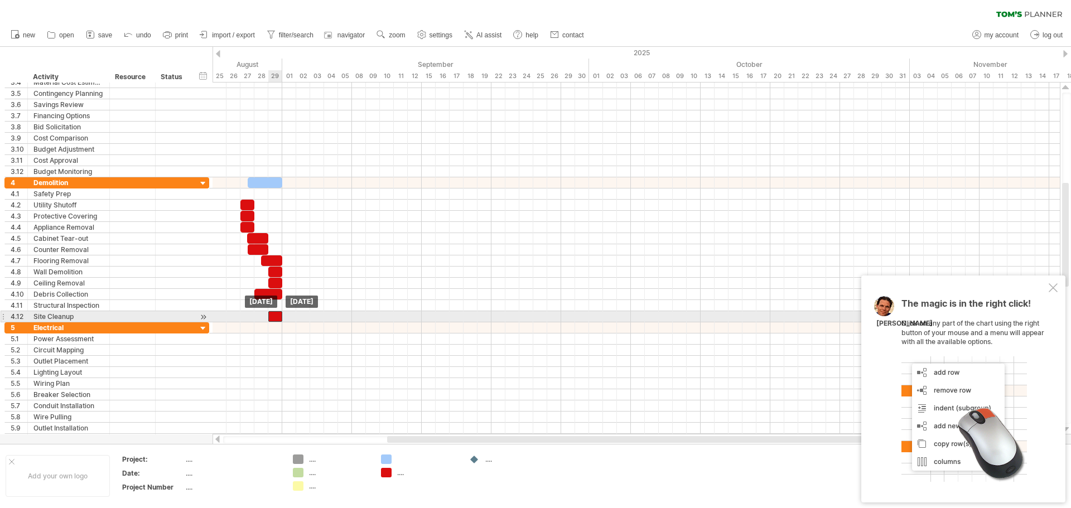
drag, startPoint x: 282, startPoint y: 315, endPoint x: 276, endPoint y: 316, distance: 6.2
click at [276, 316] on div at bounding box center [275, 316] width 14 height 11
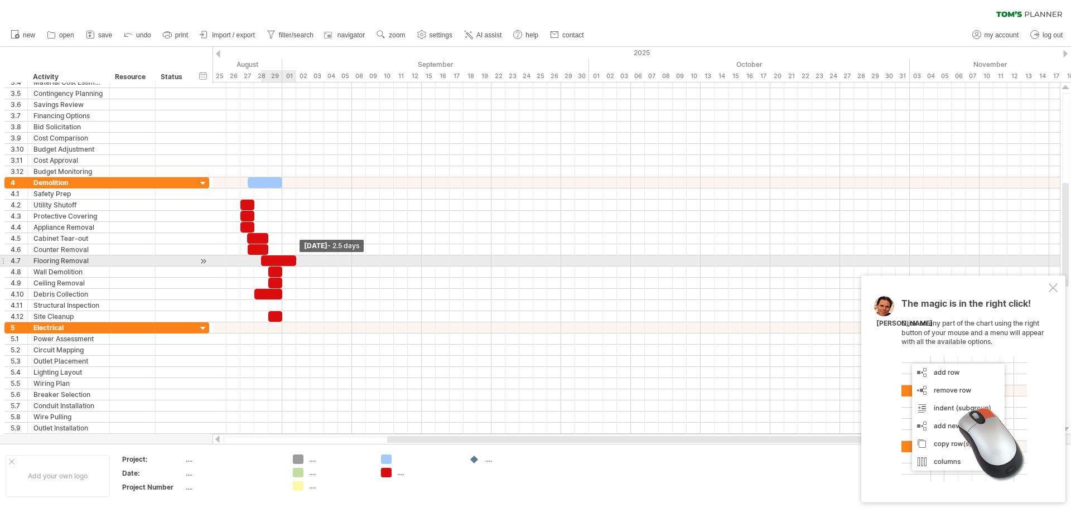
drag, startPoint x: 280, startPoint y: 262, endPoint x: 292, endPoint y: 260, distance: 11.8
click at [292, 260] on div at bounding box center [278, 260] width 35 height 11
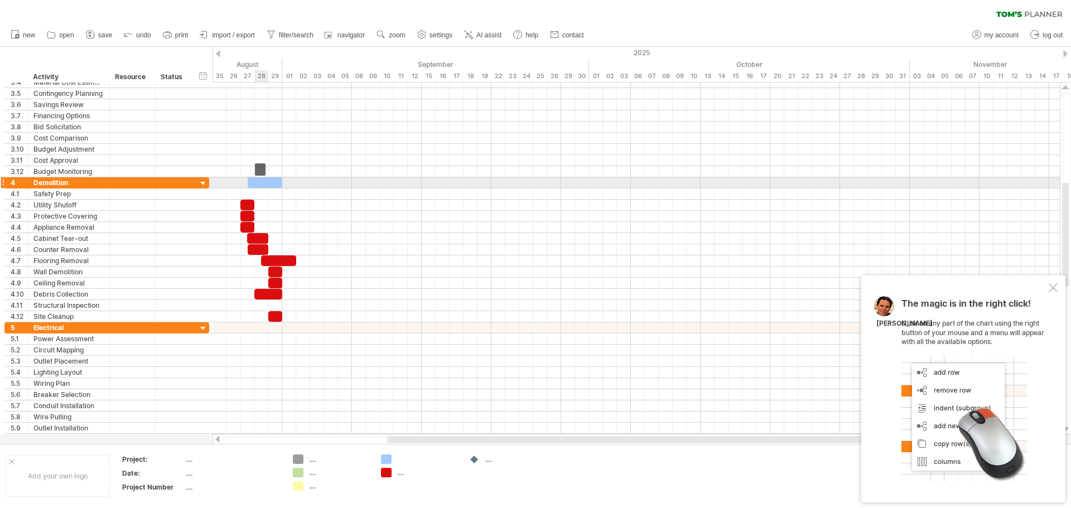
click at [255, 180] on div at bounding box center [265, 182] width 35 height 11
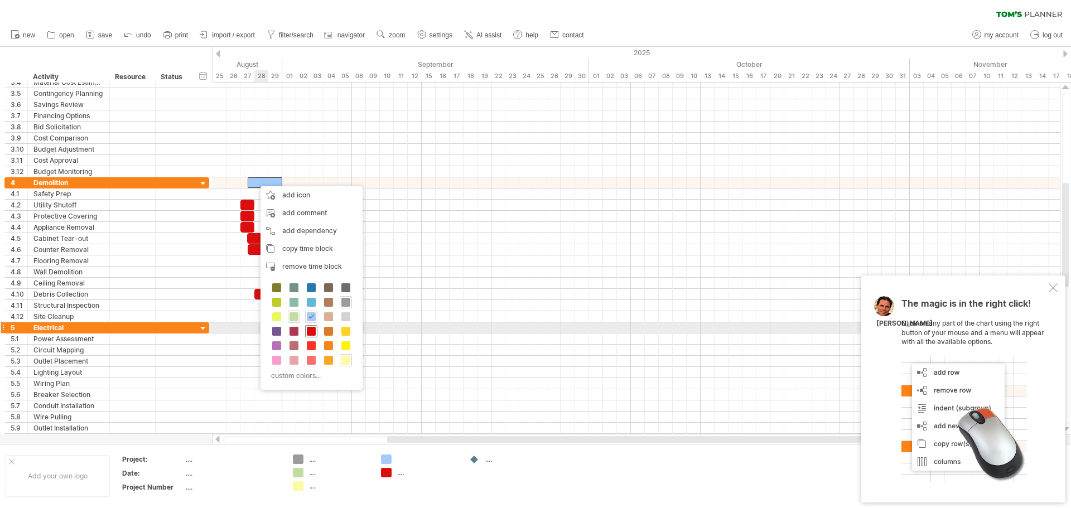
click at [310, 332] on span at bounding box center [311, 331] width 9 height 9
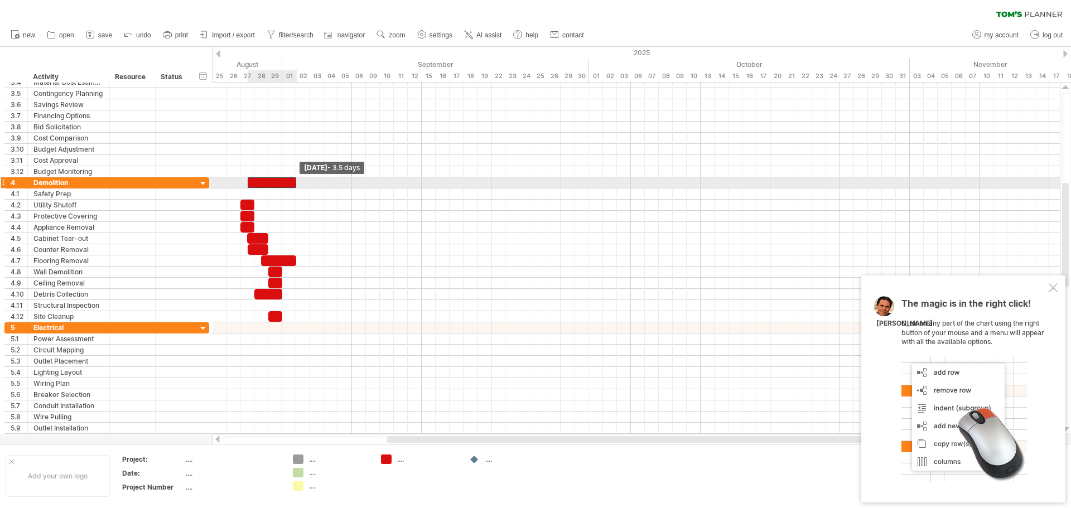
drag, startPoint x: 281, startPoint y: 181, endPoint x: 292, endPoint y: 182, distance: 11.2
click at [292, 182] on div at bounding box center [272, 182] width 49 height 11
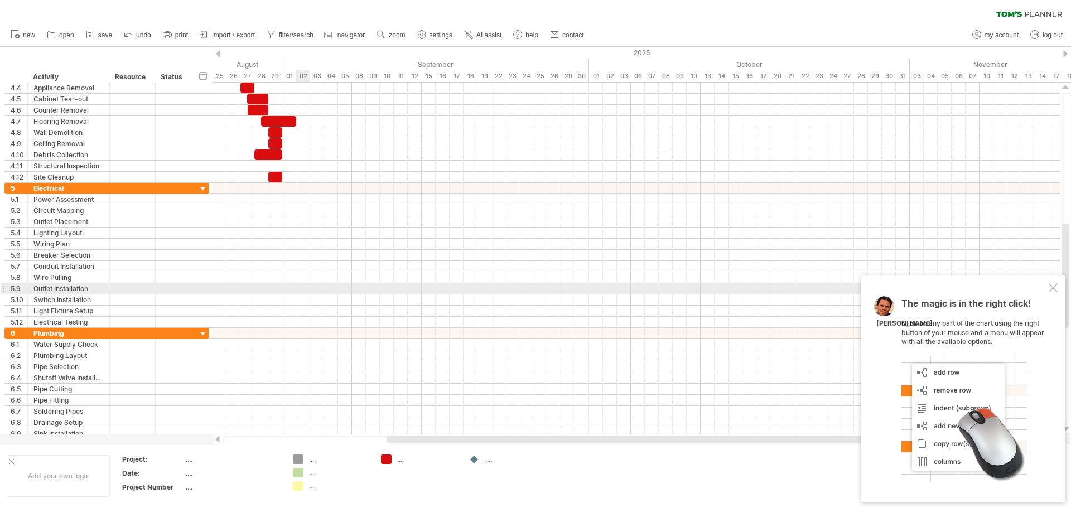
click at [302, 288] on div at bounding box center [635, 288] width 847 height 11
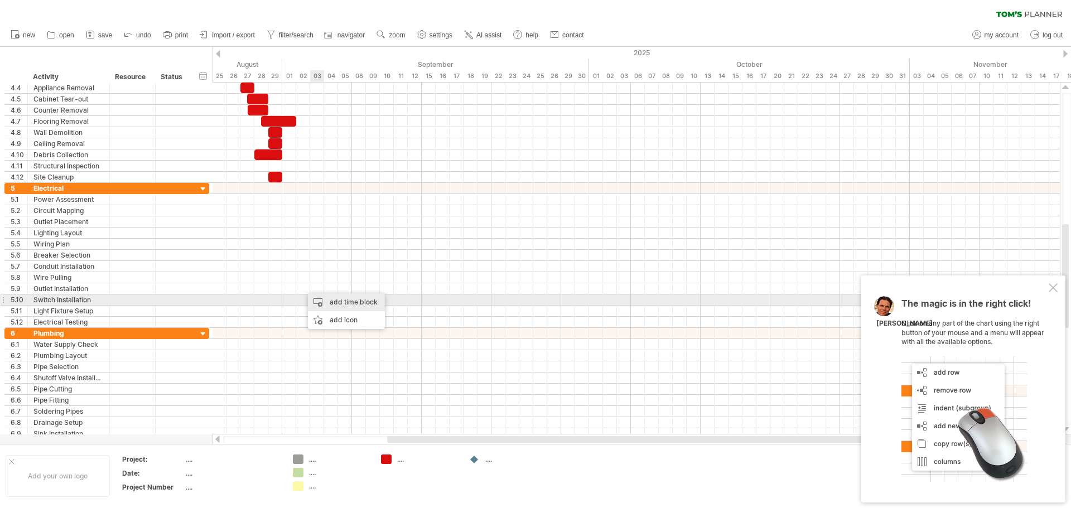
click at [318, 295] on div "add time block" at bounding box center [346, 302] width 77 height 18
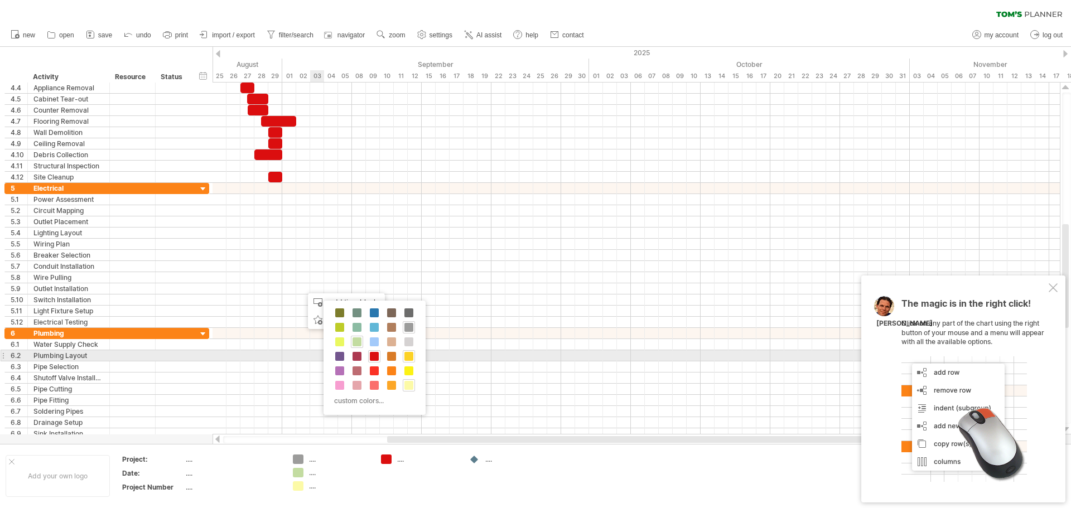
click at [410, 356] on span at bounding box center [408, 356] width 9 height 9
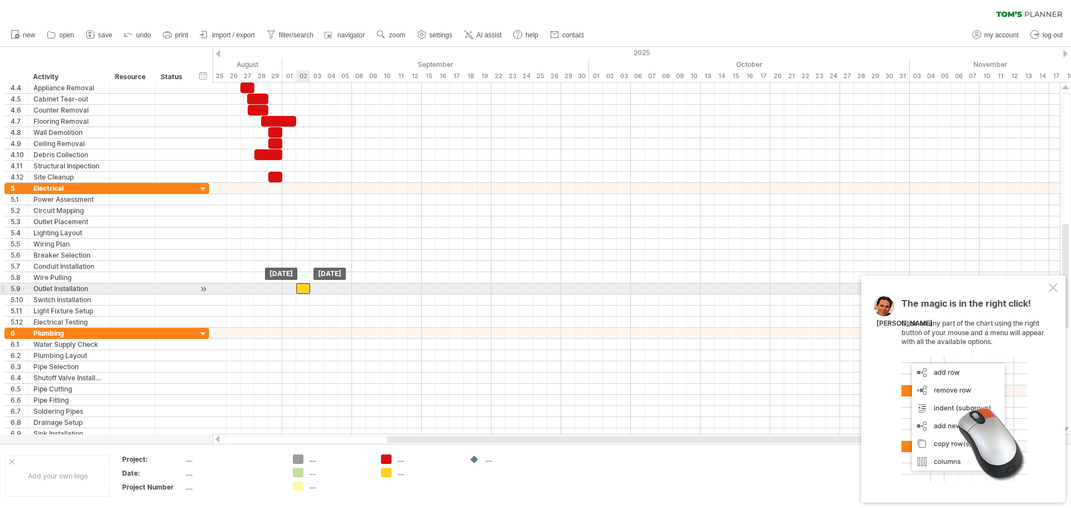
click at [305, 286] on div at bounding box center [303, 288] width 14 height 11
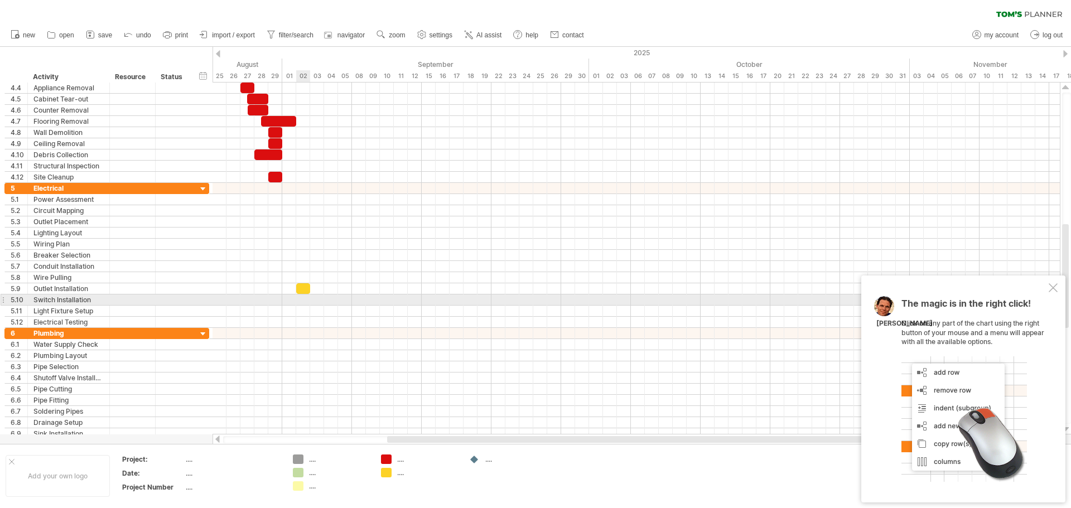
click at [302, 300] on div at bounding box center [635, 299] width 847 height 11
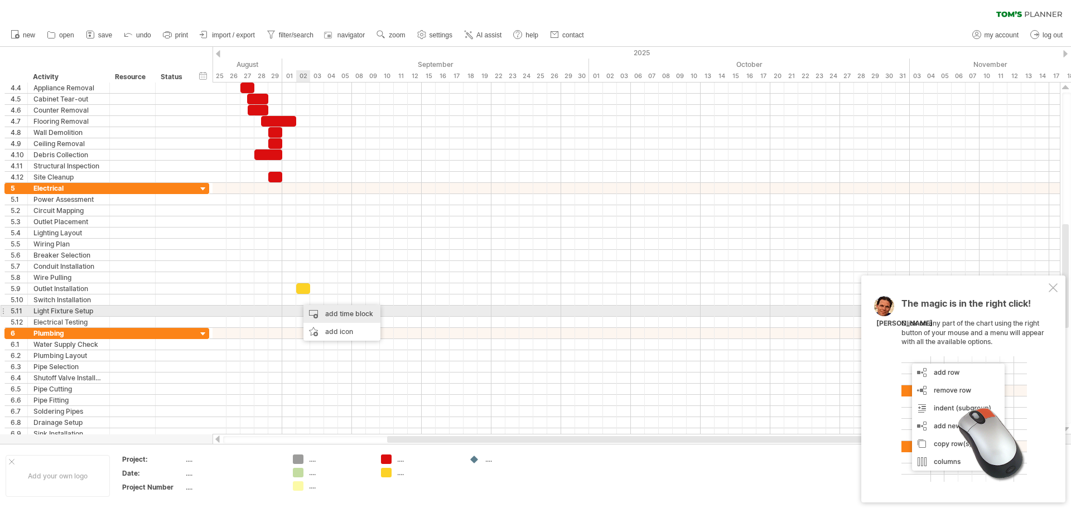
click at [328, 311] on div "add time block" at bounding box center [341, 314] width 77 height 18
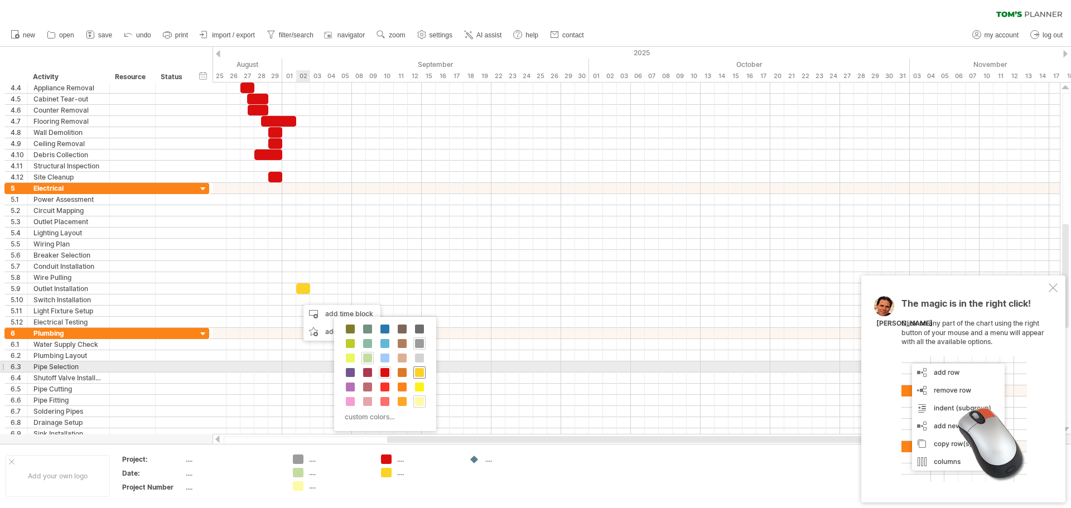
click at [414, 371] on div at bounding box center [419, 372] width 12 height 12
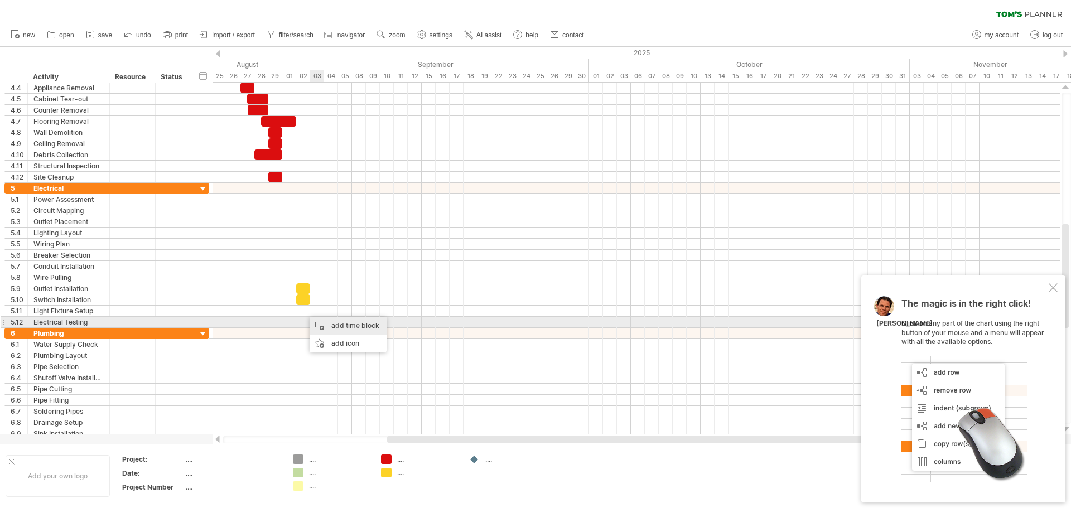
click at [327, 321] on div "add time block" at bounding box center [348, 326] width 77 height 18
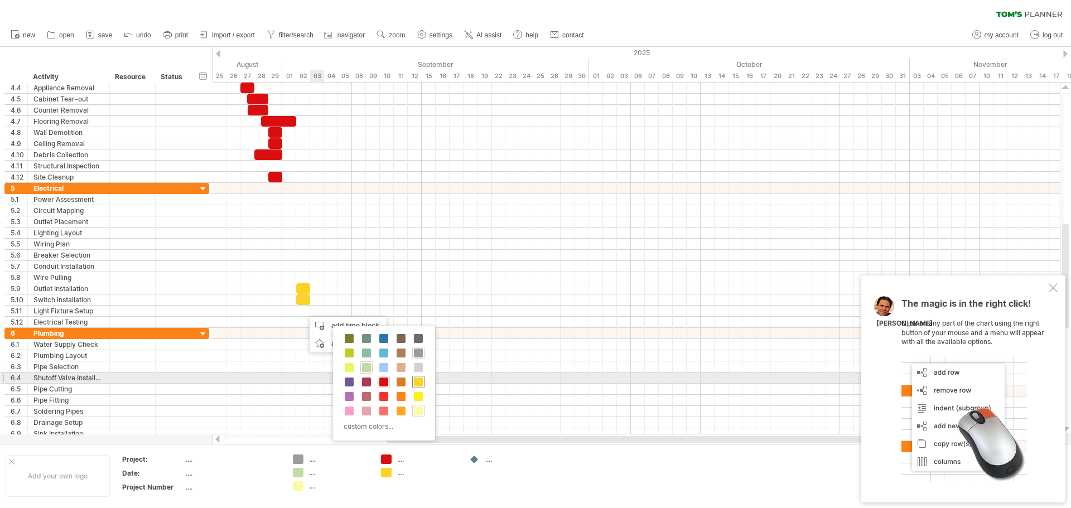
click at [416, 382] on span at bounding box center [418, 382] width 9 height 9
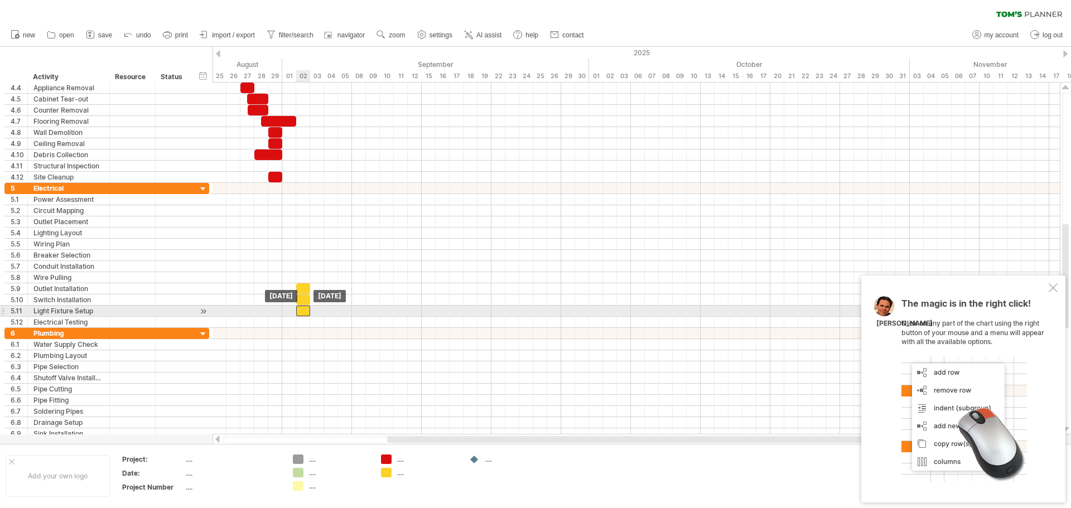
click at [302, 309] on div at bounding box center [303, 311] width 14 height 11
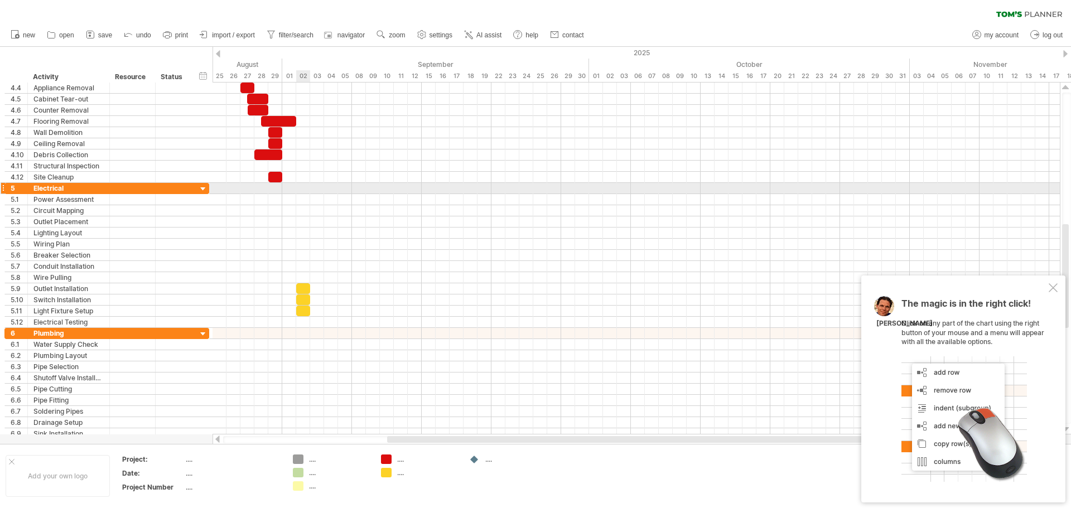
click at [302, 186] on div at bounding box center [635, 188] width 847 height 11
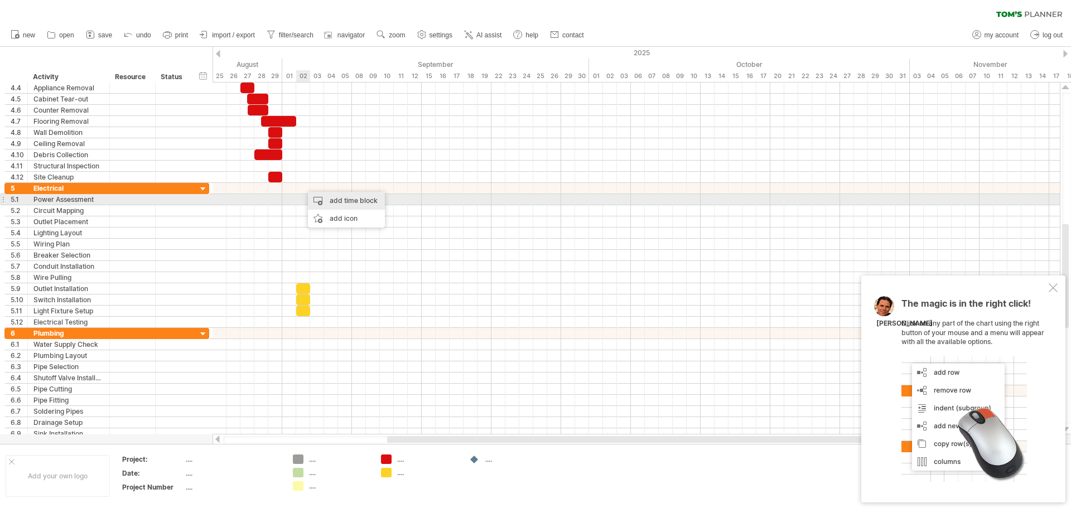
click at [316, 199] on div "add time block" at bounding box center [346, 201] width 77 height 18
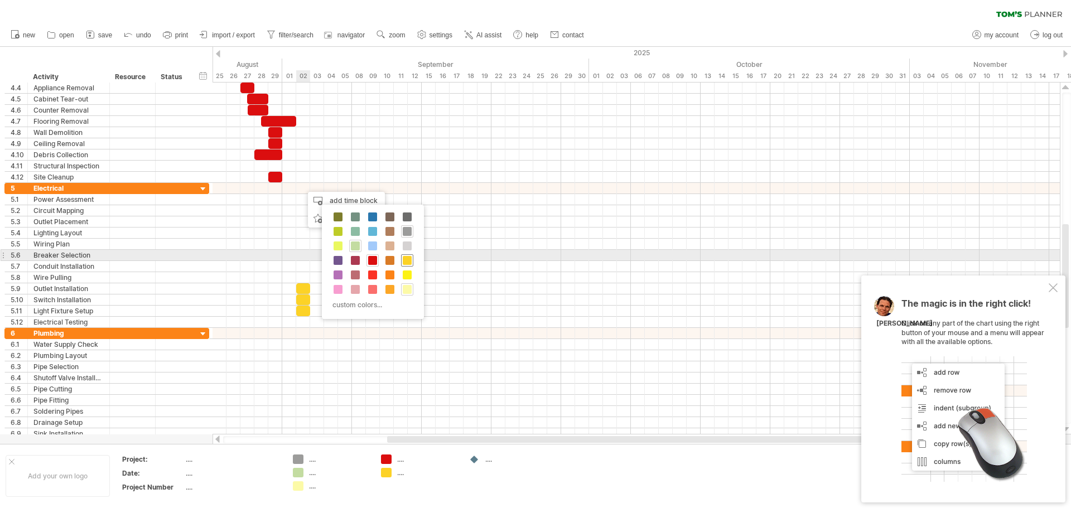
click at [413, 260] on div at bounding box center [407, 260] width 12 height 12
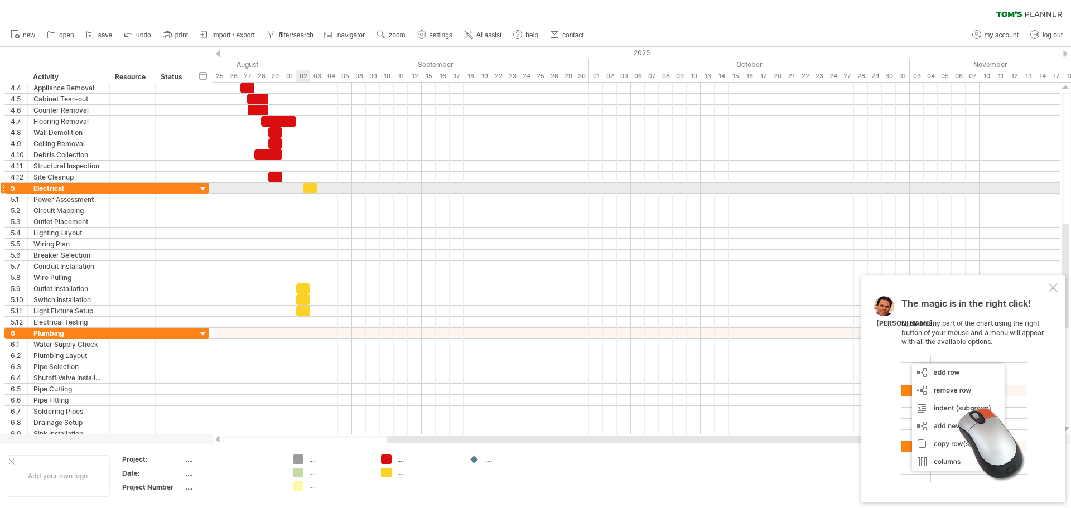
click at [301, 189] on span at bounding box center [303, 188] width 4 height 11
drag, startPoint x: 308, startPoint y: 189, endPoint x: 302, endPoint y: 190, distance: 5.7
click at [302, 190] on div at bounding box center [303, 188] width 14 height 11
drag, startPoint x: 310, startPoint y: 187, endPoint x: 321, endPoint y: 188, distance: 11.2
click at [321, 188] on div at bounding box center [310, 188] width 28 height 11
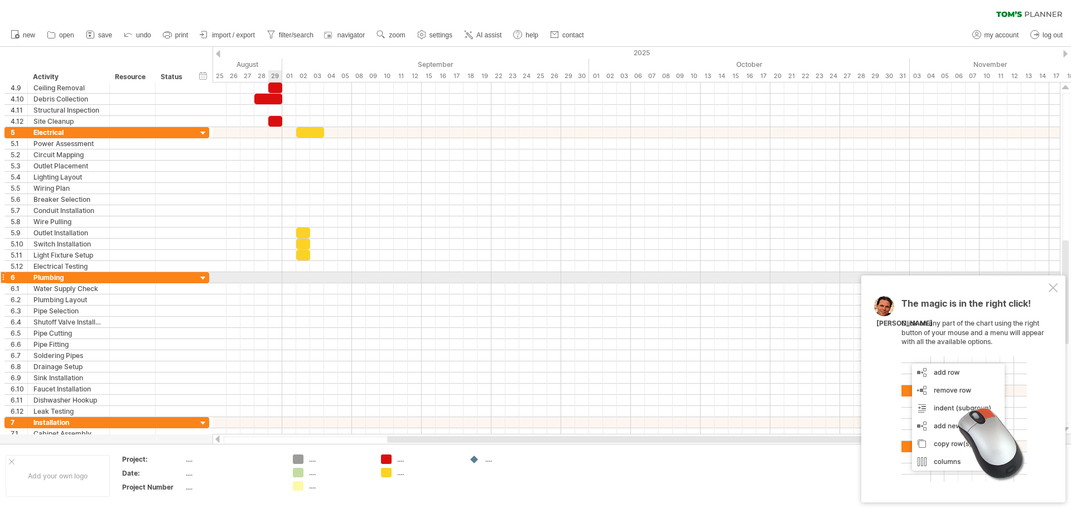
click at [273, 276] on div at bounding box center [635, 277] width 847 height 11
click at [257, 276] on div at bounding box center [635, 277] width 847 height 11
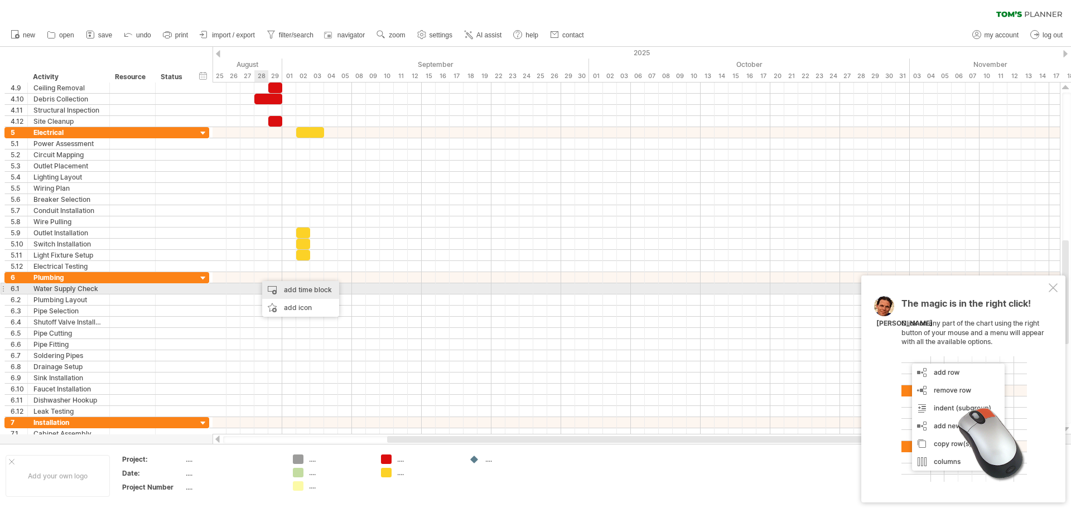
click at [281, 288] on div "add time block" at bounding box center [300, 290] width 77 height 18
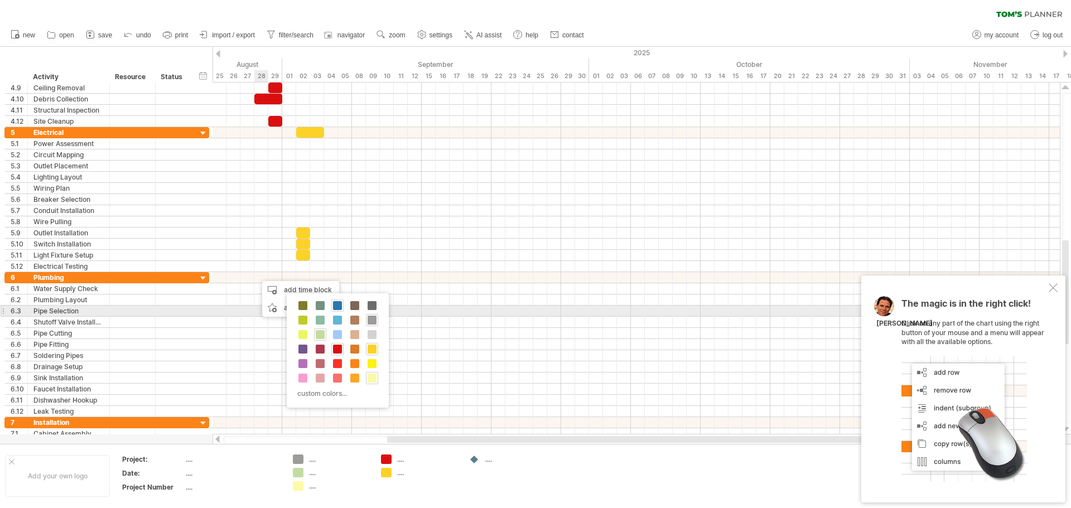
click at [335, 306] on span at bounding box center [337, 305] width 9 height 9
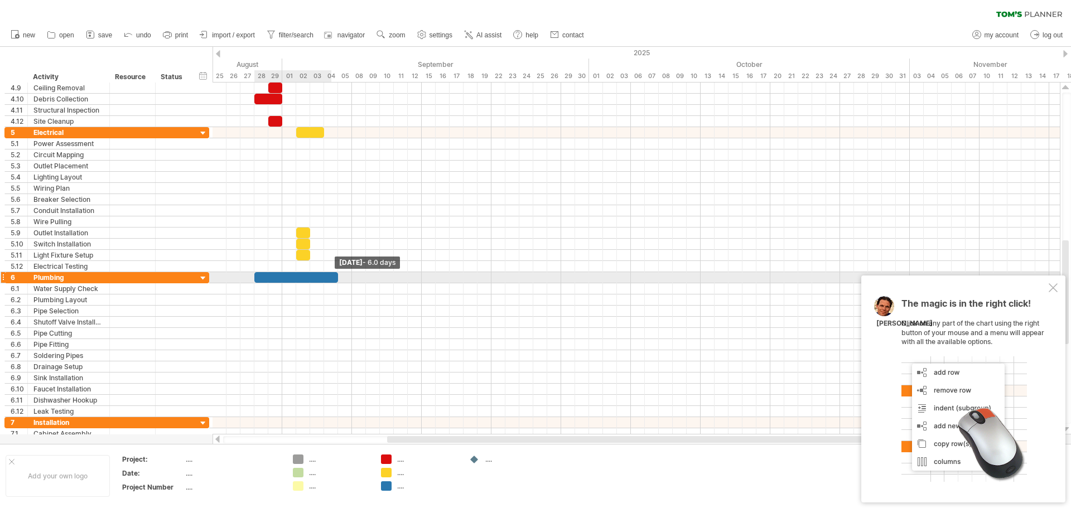
drag, startPoint x: 267, startPoint y: 275, endPoint x: 334, endPoint y: 277, distance: 66.4
click at [334, 277] on div at bounding box center [296, 277] width 84 height 11
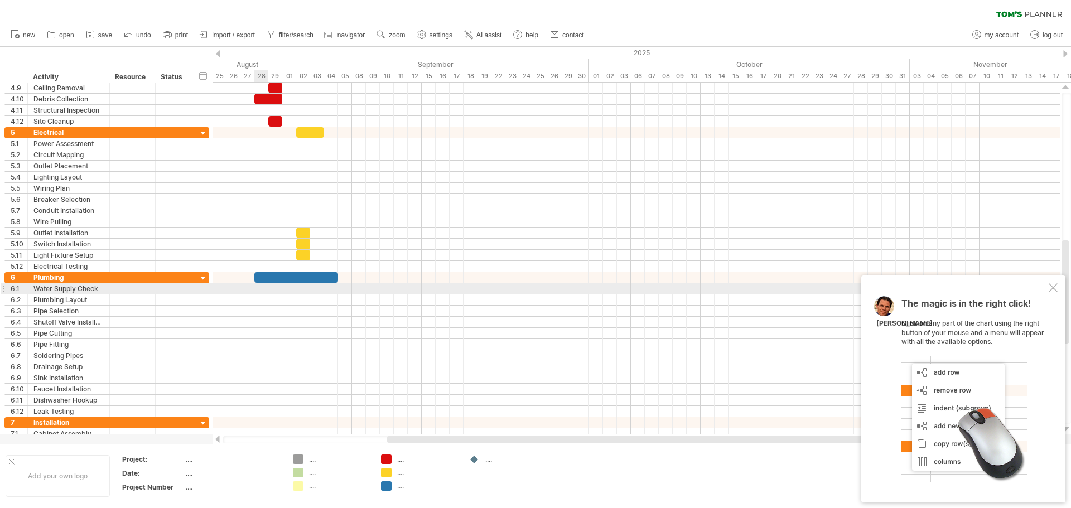
click at [258, 289] on div at bounding box center [635, 288] width 847 height 11
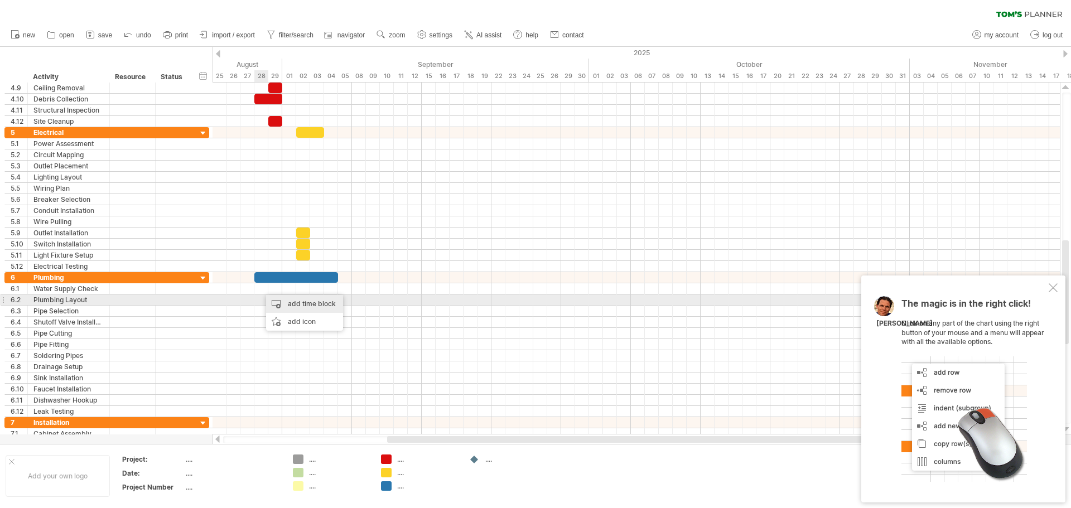
click at [278, 301] on div "add time block" at bounding box center [304, 304] width 77 height 18
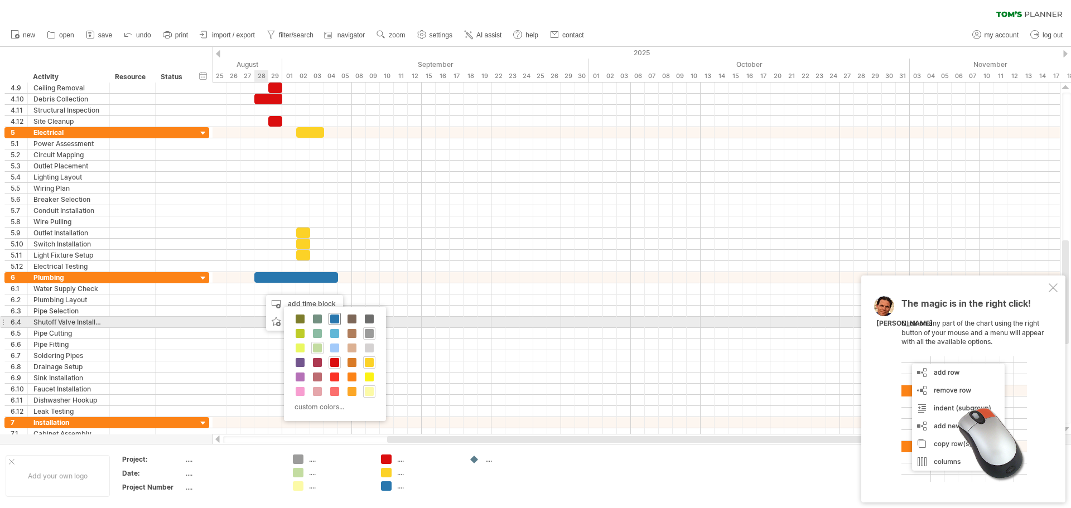
click at [335, 321] on span at bounding box center [334, 319] width 9 height 9
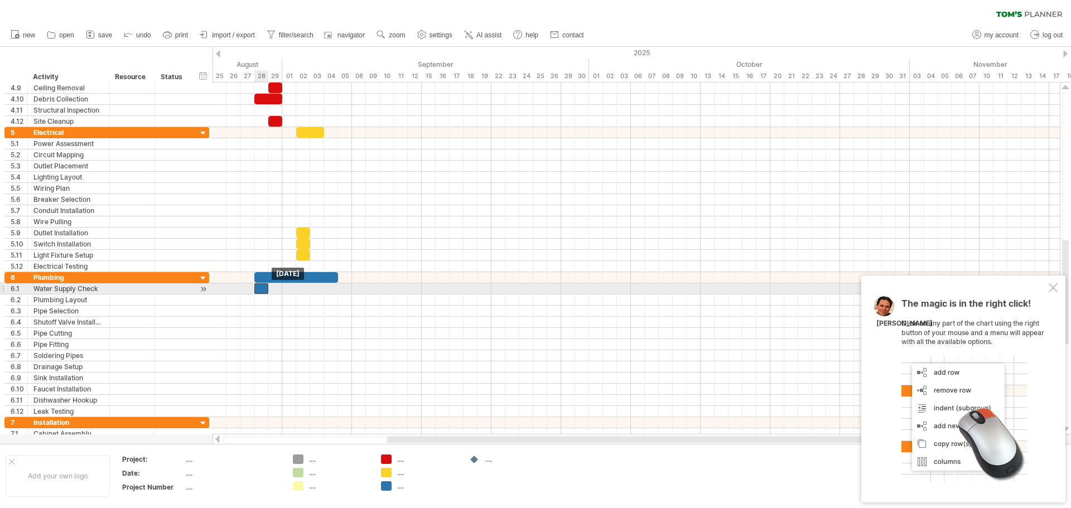
click at [260, 288] on div at bounding box center [261, 288] width 14 height 11
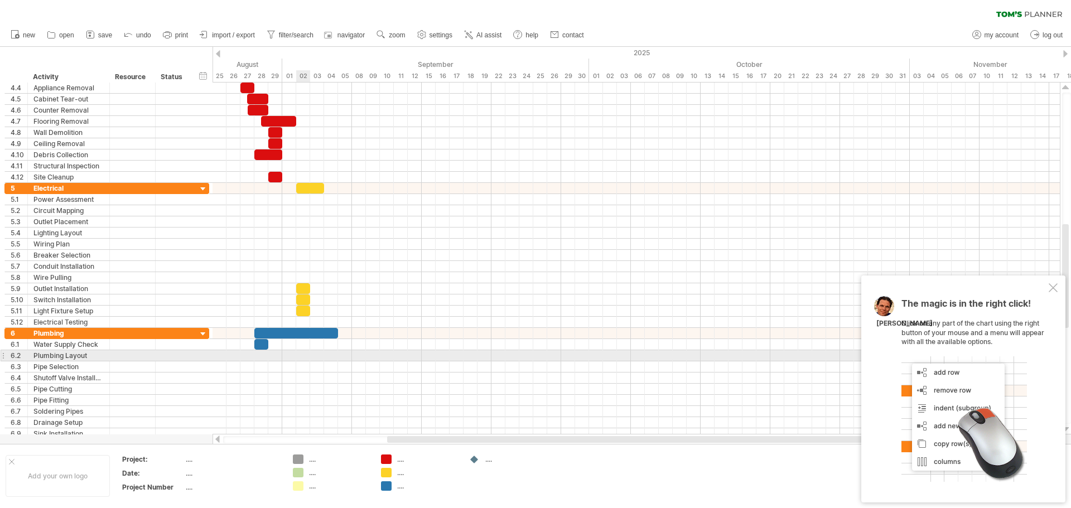
click at [300, 356] on div at bounding box center [635, 355] width 847 height 11
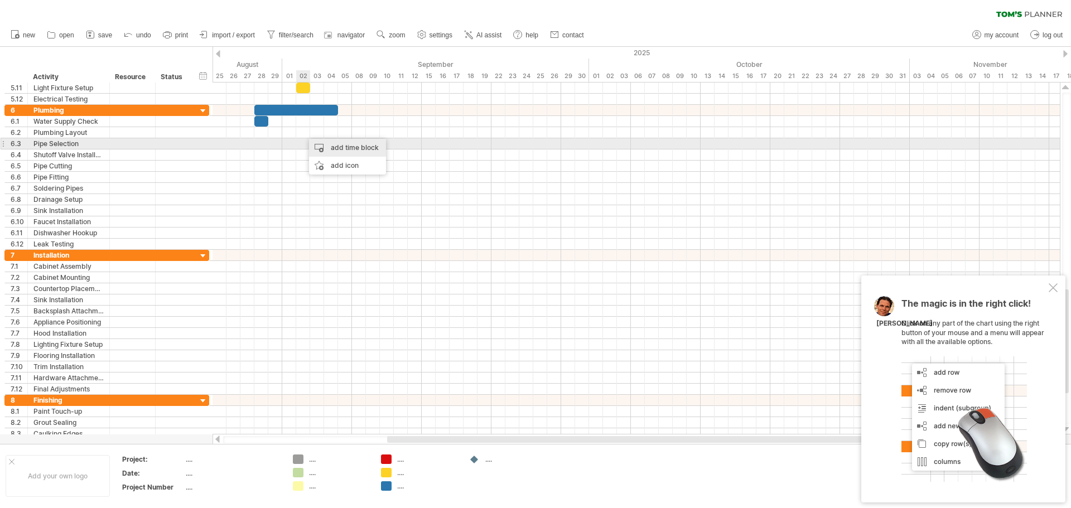
click at [321, 146] on div "add time block" at bounding box center [347, 148] width 77 height 18
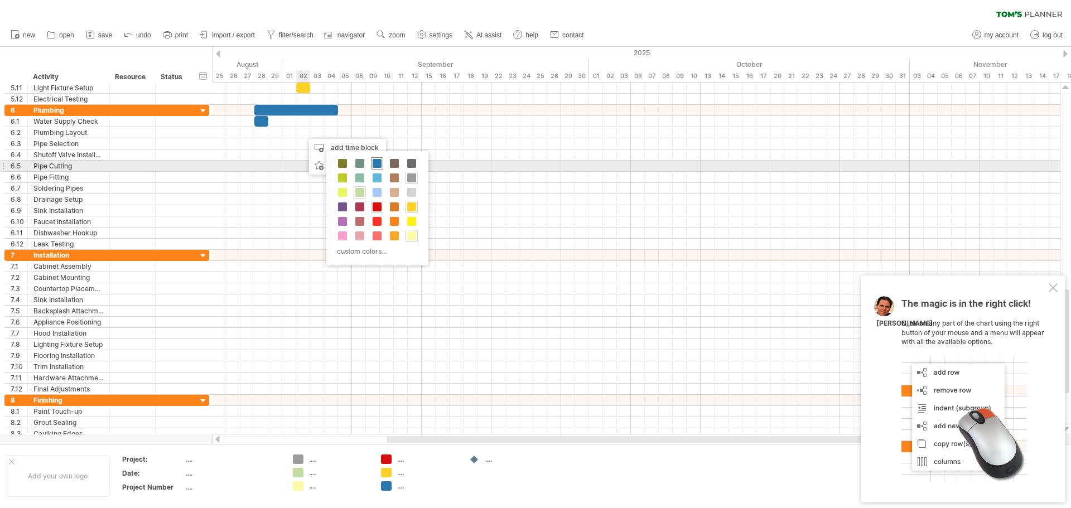
click at [375, 163] on span at bounding box center [377, 163] width 9 height 9
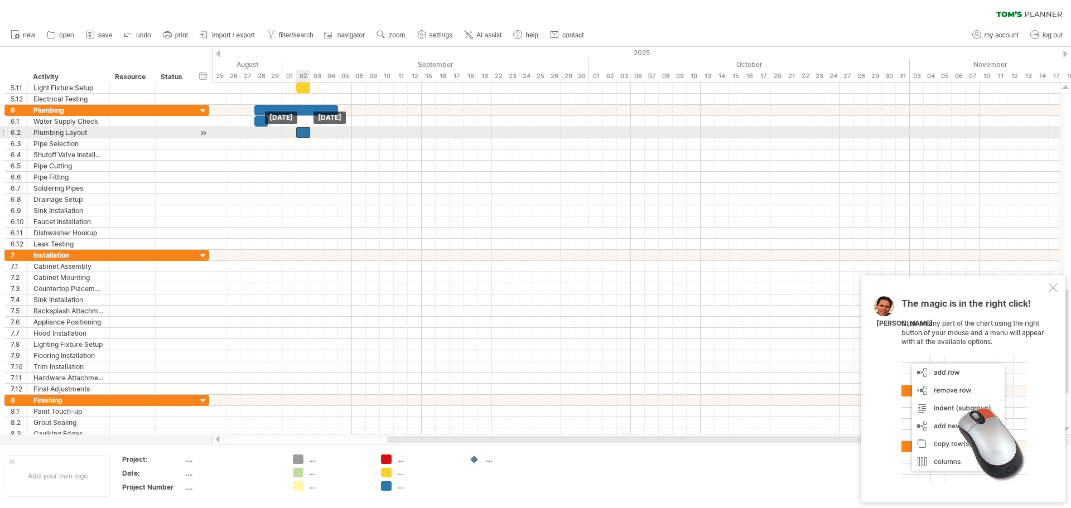
click at [304, 134] on div at bounding box center [303, 132] width 14 height 11
drag, startPoint x: 309, startPoint y: 133, endPoint x: 321, endPoint y: 133, distance: 12.3
click at [321, 133] on div at bounding box center [310, 132] width 28 height 11
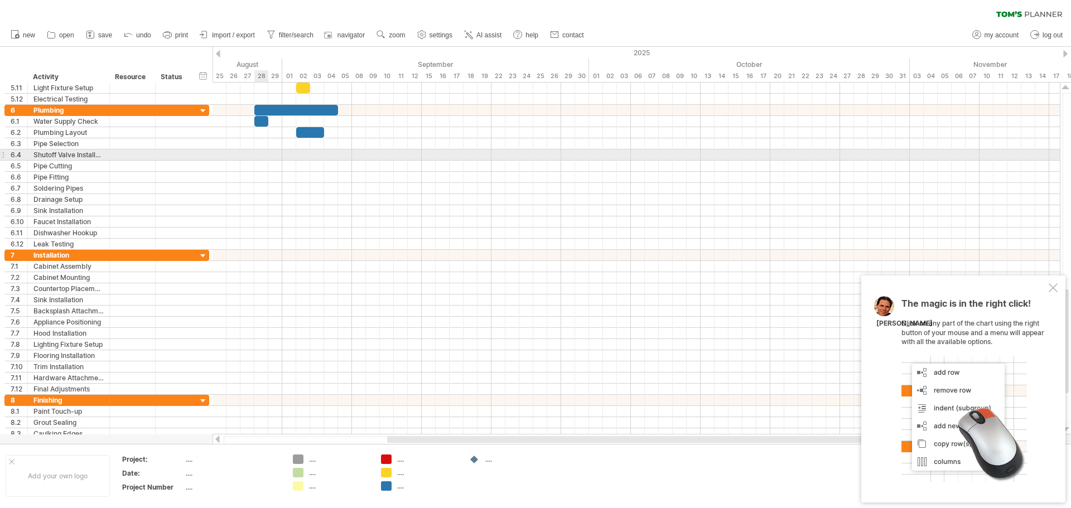
click at [260, 154] on div at bounding box center [635, 154] width 847 height 11
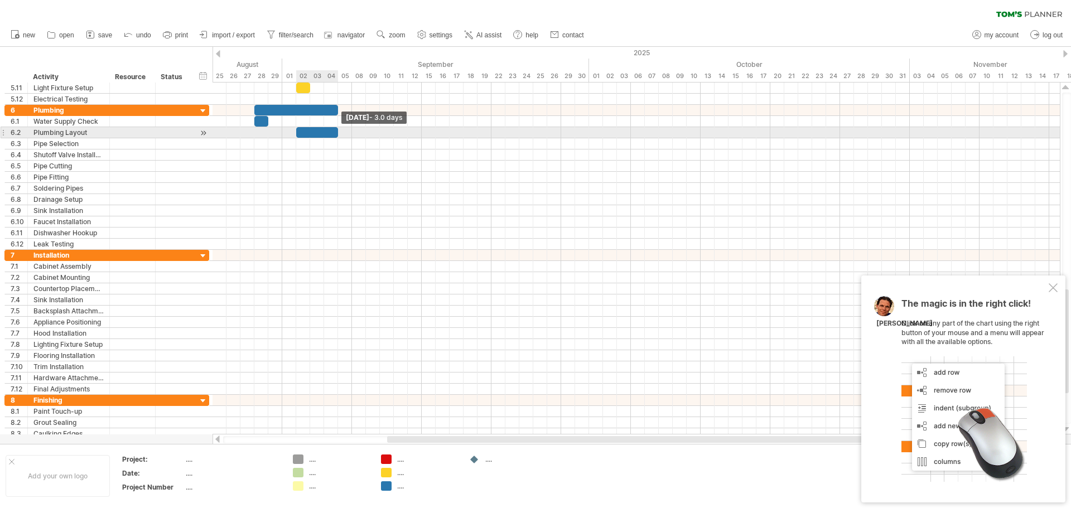
drag, startPoint x: 322, startPoint y: 131, endPoint x: 333, endPoint y: 131, distance: 11.2
click at [333, 131] on div at bounding box center [317, 132] width 42 height 11
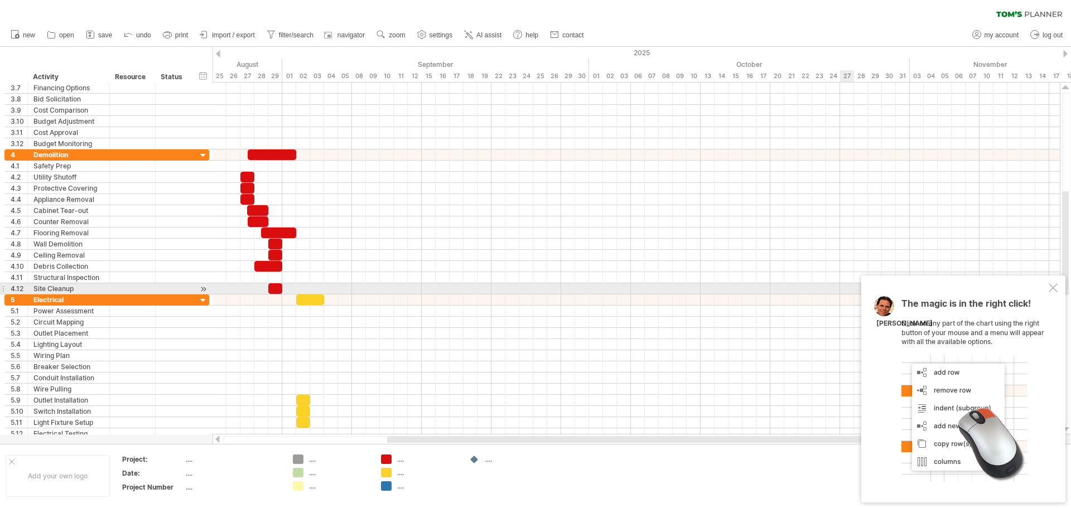
click at [1051, 289] on div at bounding box center [1052, 287] width 9 height 9
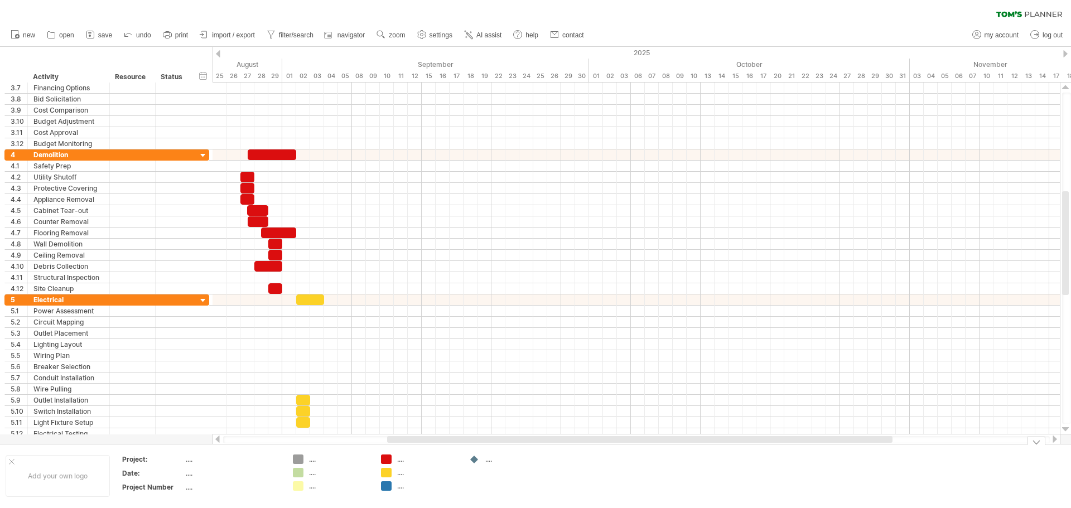
click at [399, 460] on div "...." at bounding box center [427, 459] width 61 height 9
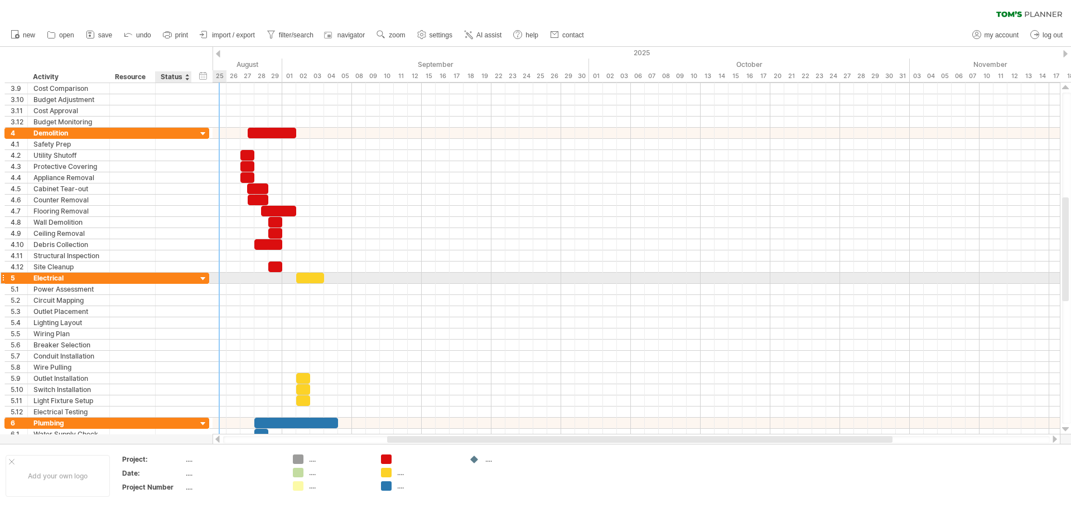
click at [202, 277] on div at bounding box center [203, 279] width 11 height 11
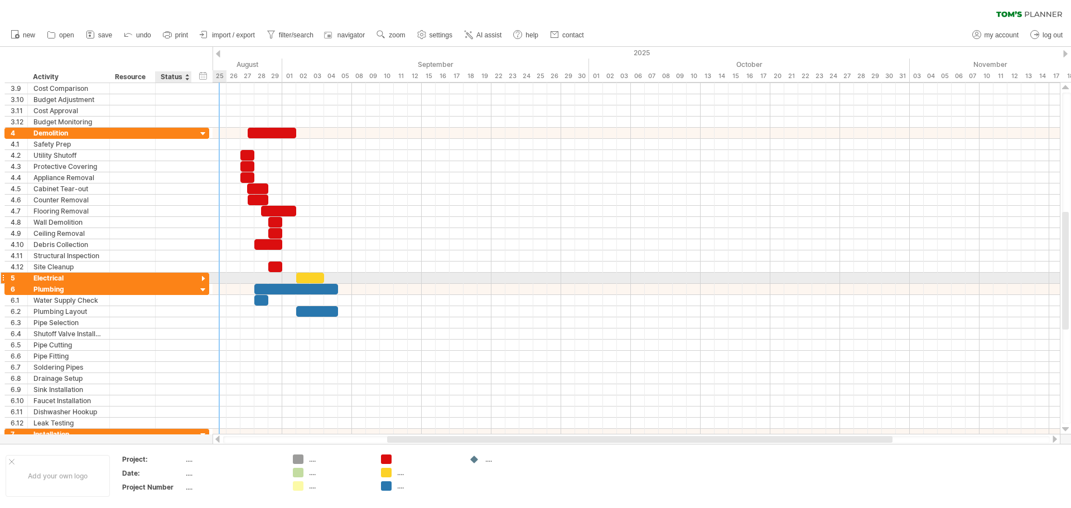
click at [202, 279] on div at bounding box center [203, 279] width 11 height 11
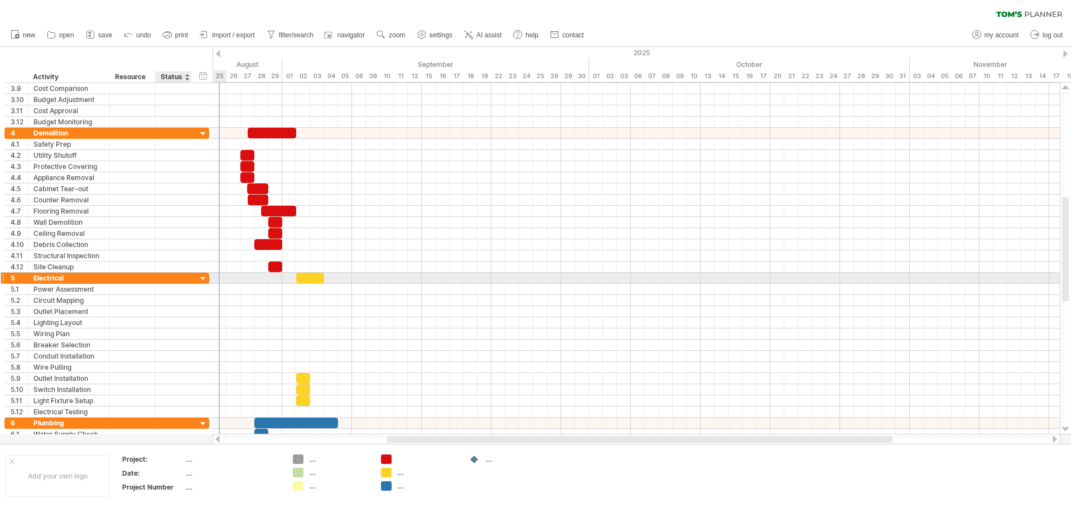
click at [200, 278] on div at bounding box center [203, 279] width 11 height 11
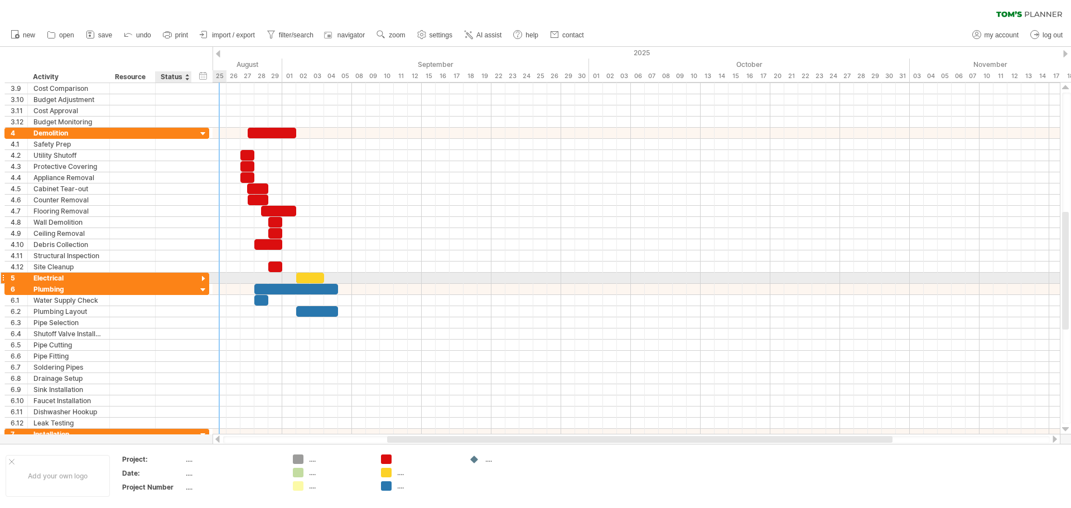
click at [200, 278] on div at bounding box center [203, 279] width 11 height 11
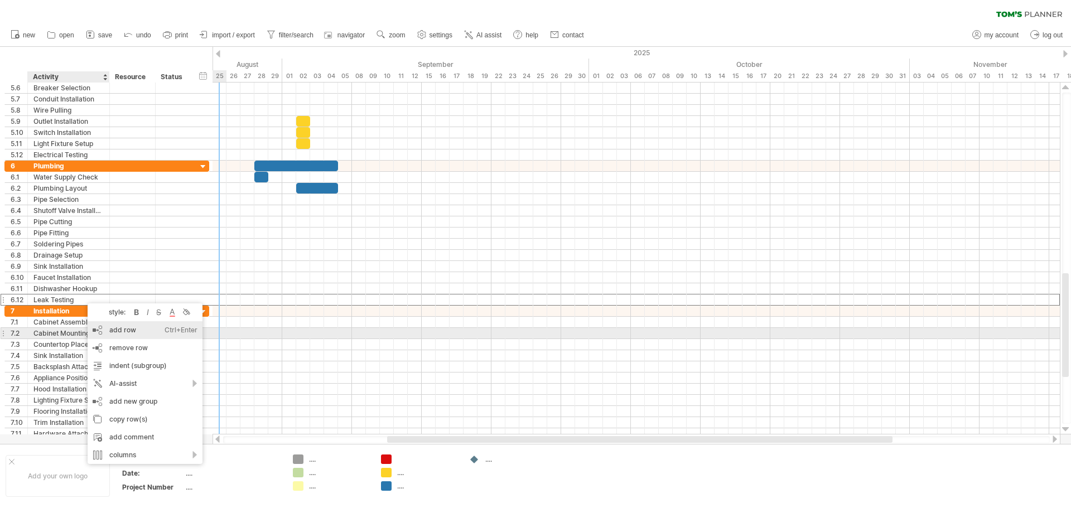
click at [114, 332] on div "add row Ctrl+Enter Cmd+Enter" at bounding box center [145, 330] width 115 height 18
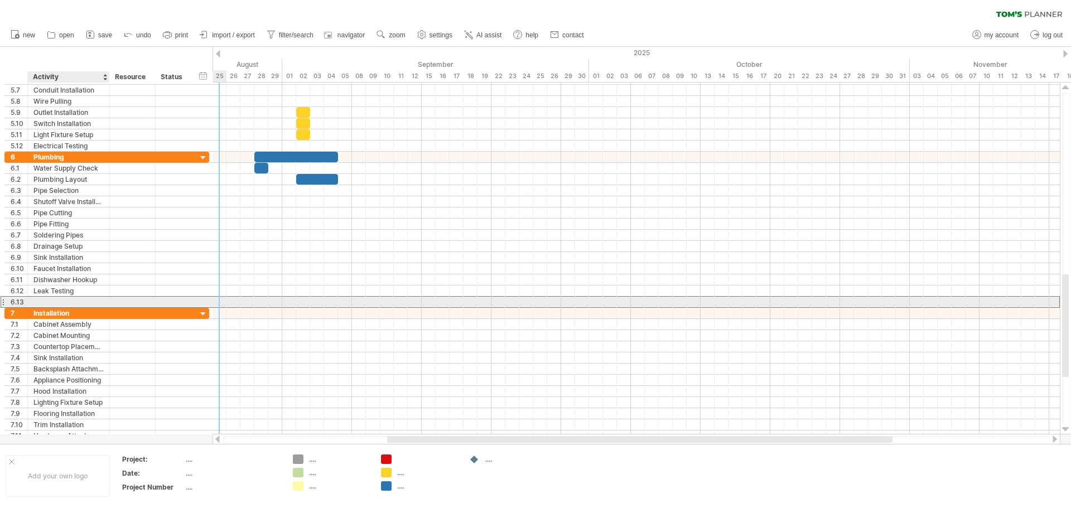
click at [49, 301] on div at bounding box center [68, 302] width 70 height 11
type input "**********"
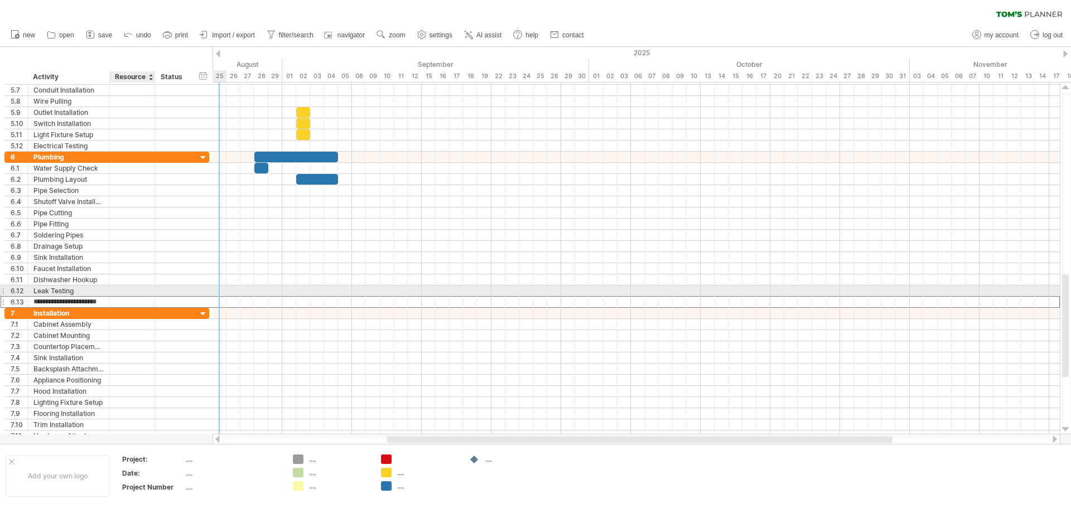
click at [146, 291] on div at bounding box center [132, 291] width 34 height 11
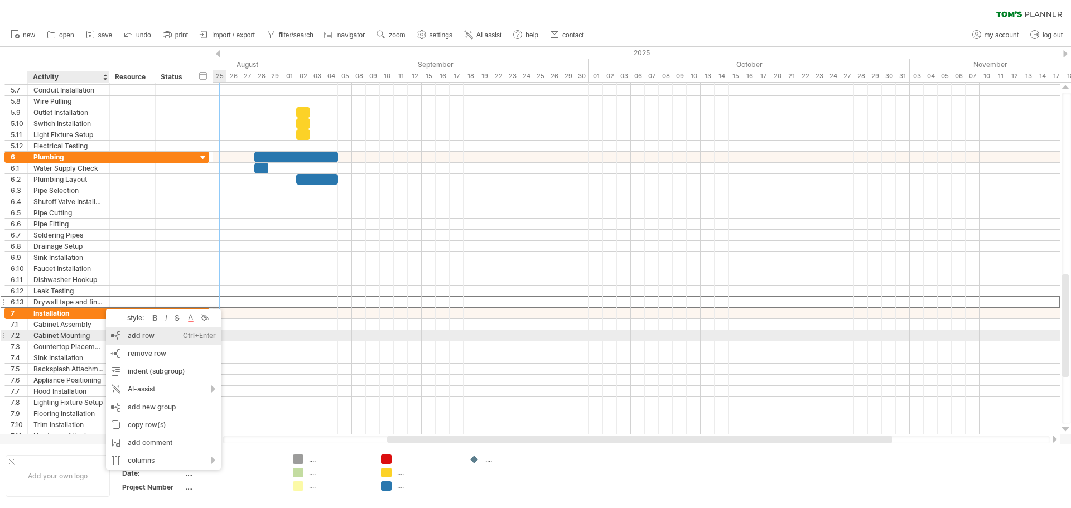
click at [126, 336] on div "add row Ctrl+Enter Cmd+Enter" at bounding box center [163, 336] width 115 height 18
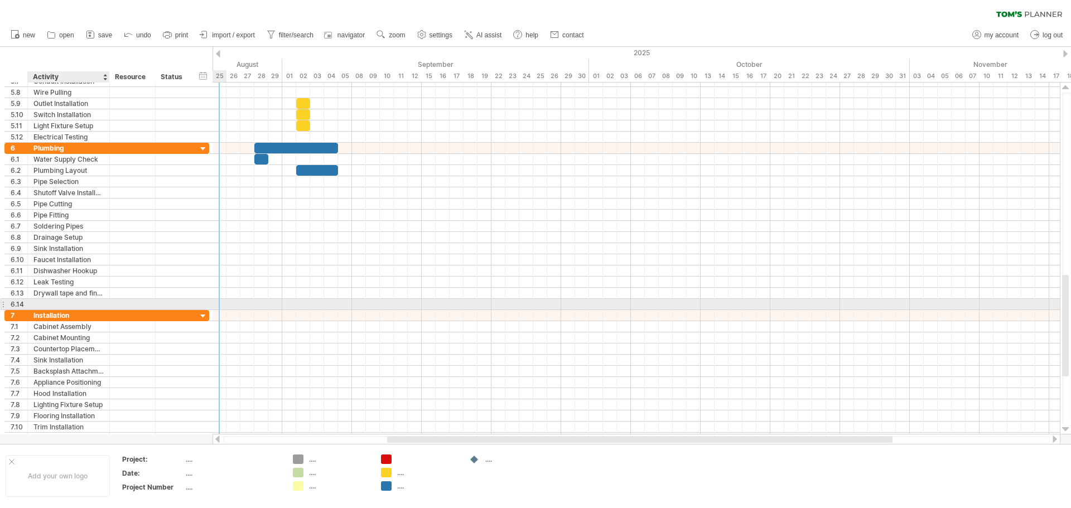
click at [37, 302] on div at bounding box center [68, 304] width 70 height 11
type input "**********"
click at [120, 303] on div at bounding box center [132, 304] width 34 height 11
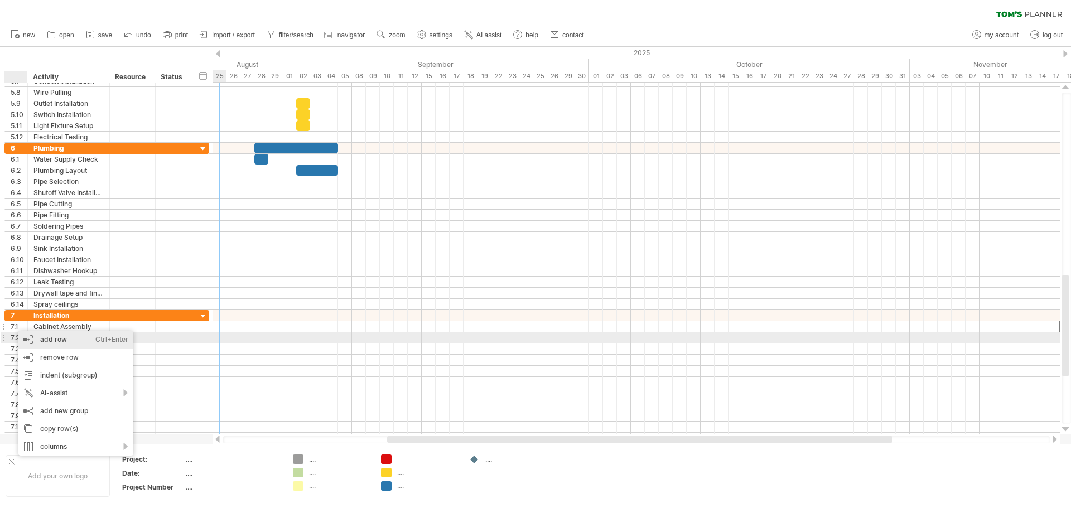
click at [36, 337] on div "add row Ctrl+Enter Cmd+Enter" at bounding box center [75, 340] width 115 height 18
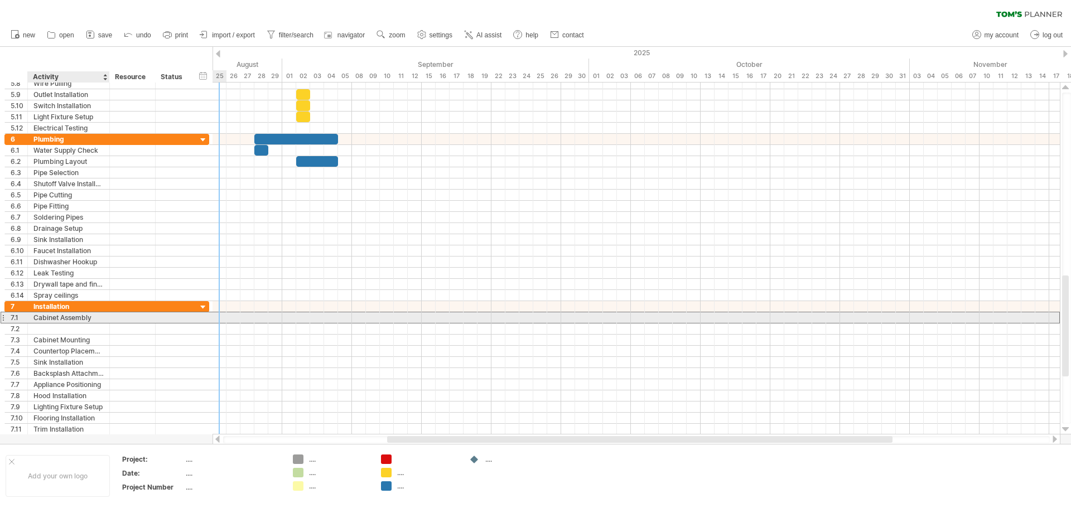
click at [37, 316] on div "Cabinet Assembly" at bounding box center [68, 317] width 70 height 11
drag, startPoint x: 34, startPoint y: 318, endPoint x: 92, endPoint y: 320, distance: 58.0
click at [92, 320] on input "**********" at bounding box center [68, 317] width 70 height 11
type input "**********"
click at [95, 316] on input "**********" at bounding box center [68, 317] width 70 height 11
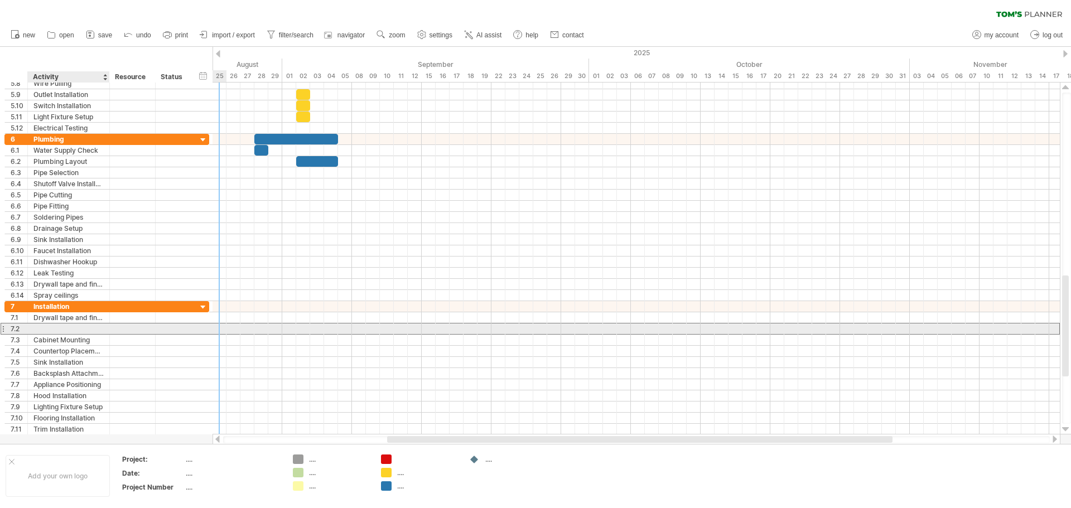
click at [64, 330] on div at bounding box center [68, 328] width 70 height 11
type input "**********"
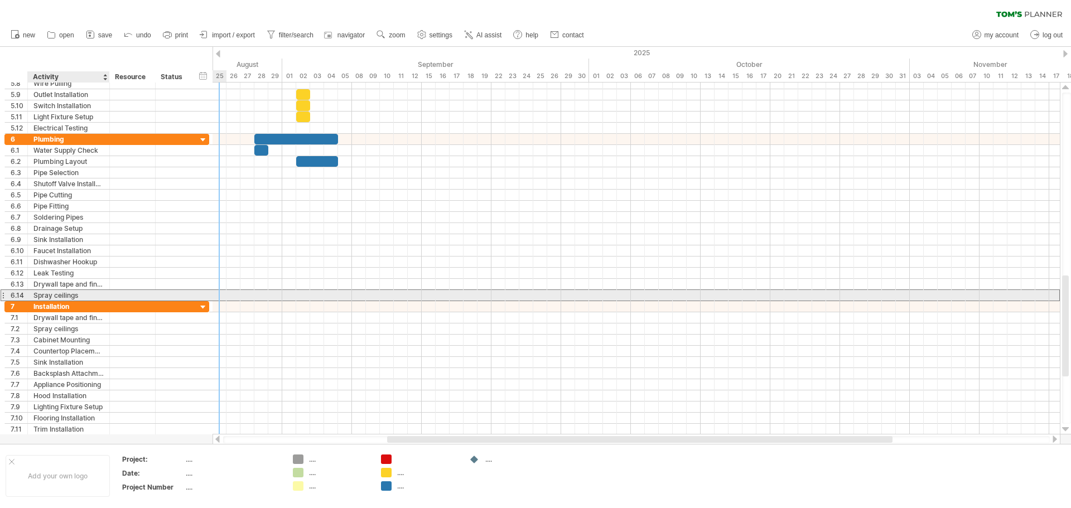
click at [93, 294] on div "Spray ceilings" at bounding box center [68, 295] width 70 height 11
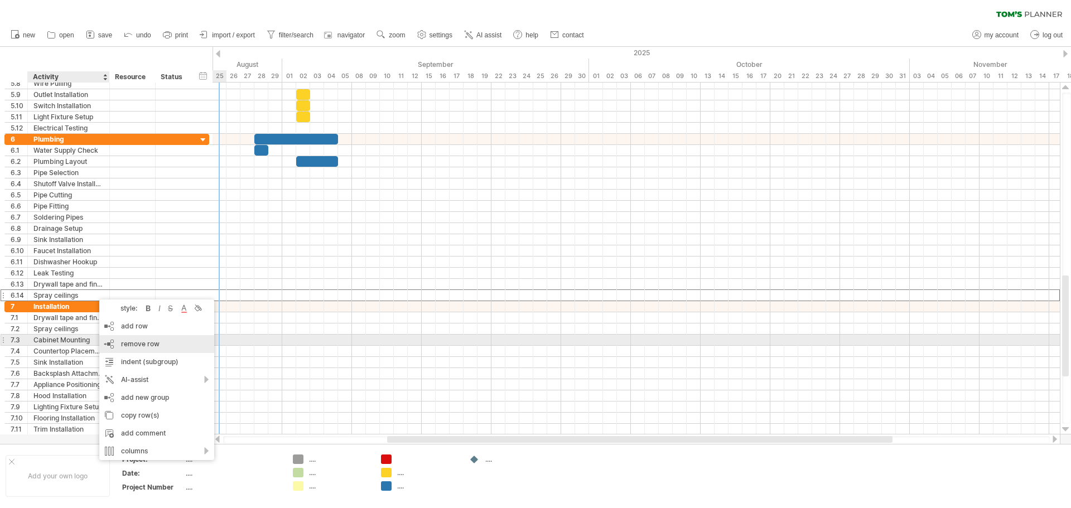
click at [120, 340] on div "remove row remove selected rows" at bounding box center [156, 344] width 115 height 18
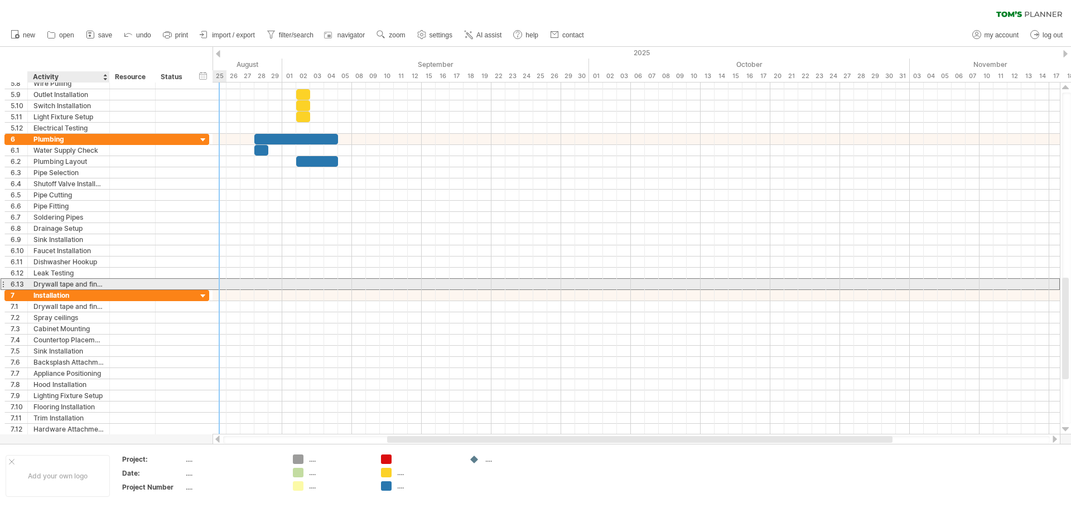
click at [69, 284] on div "Drywall tape and finish" at bounding box center [68, 284] width 70 height 11
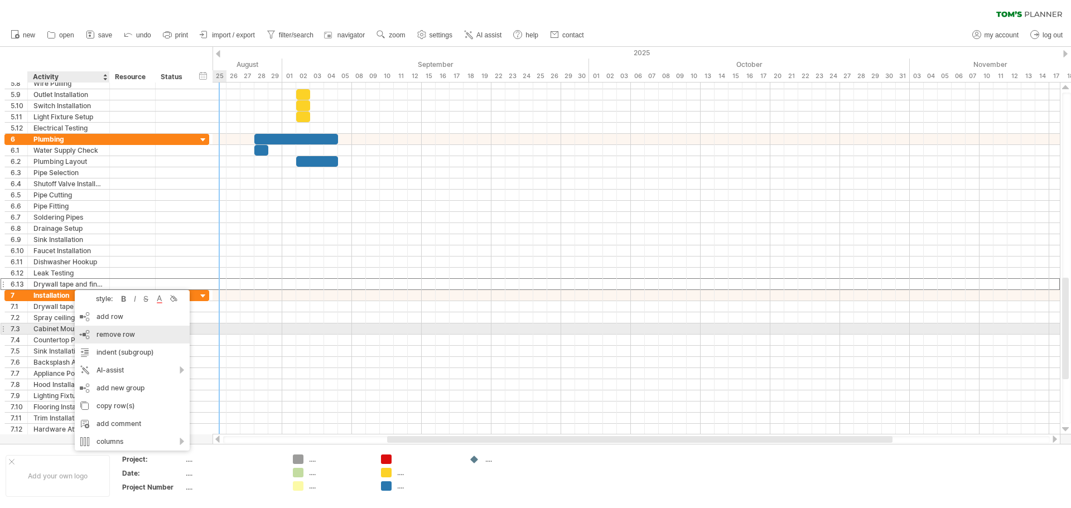
click at [91, 334] on div "remove row remove selected rows" at bounding box center [132, 335] width 115 height 18
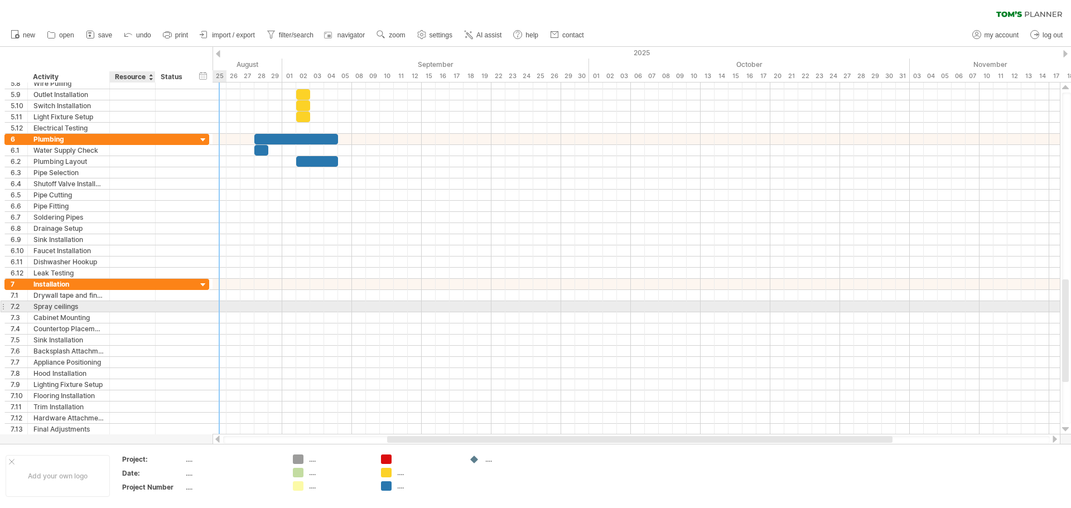
click at [148, 310] on div at bounding box center [132, 306] width 34 height 11
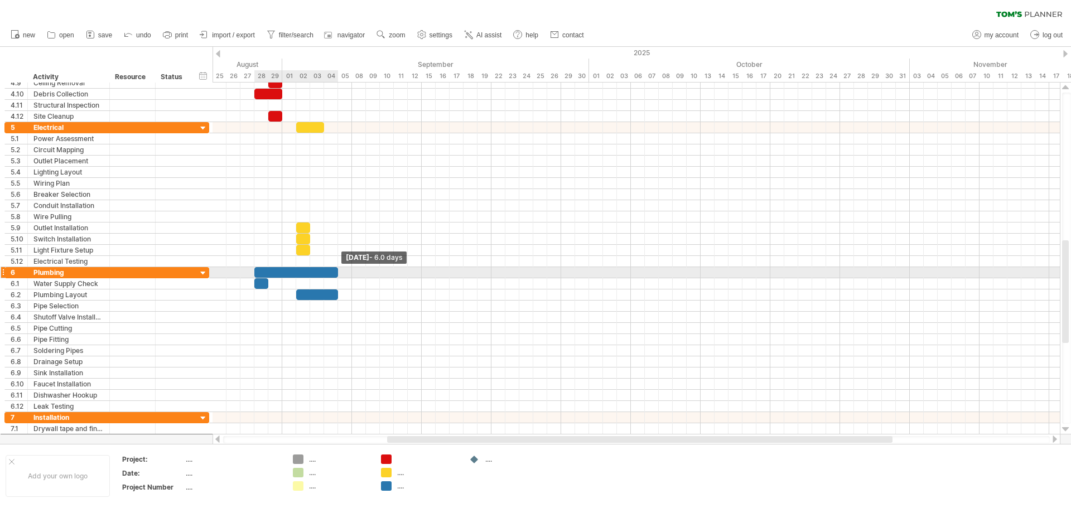
click at [336, 272] on span at bounding box center [338, 272] width 4 height 11
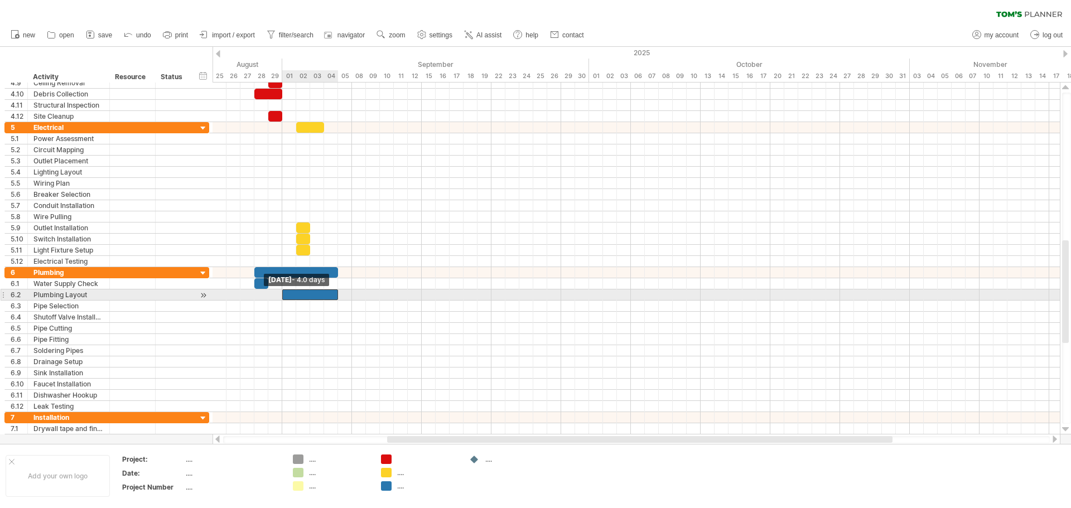
drag, startPoint x: 296, startPoint y: 297, endPoint x: 284, endPoint y: 297, distance: 12.3
click at [284, 297] on span at bounding box center [282, 294] width 4 height 11
drag, startPoint x: 337, startPoint y: 294, endPoint x: 296, endPoint y: 297, distance: 41.3
click at [296, 297] on span at bounding box center [296, 294] width 4 height 11
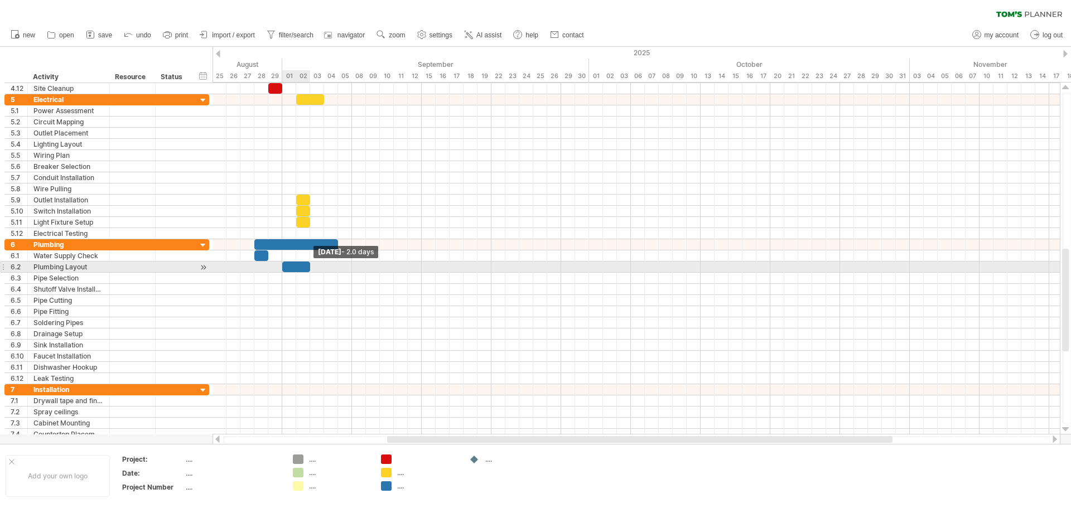
drag, startPoint x: 296, startPoint y: 269, endPoint x: 308, endPoint y: 268, distance: 12.4
click at [308, 268] on span at bounding box center [310, 267] width 4 height 11
click at [95, 268] on div "Plumbing Layout" at bounding box center [68, 267] width 70 height 11
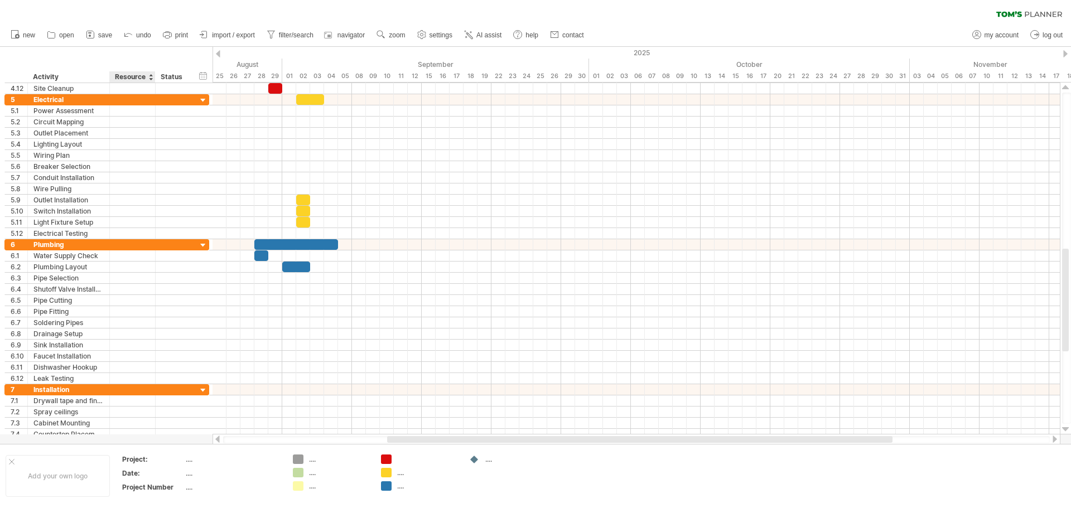
click at [142, 78] on div "Resource" at bounding box center [132, 76] width 34 height 11
click at [71, 76] on div "Activity" at bounding box center [68, 76] width 70 height 11
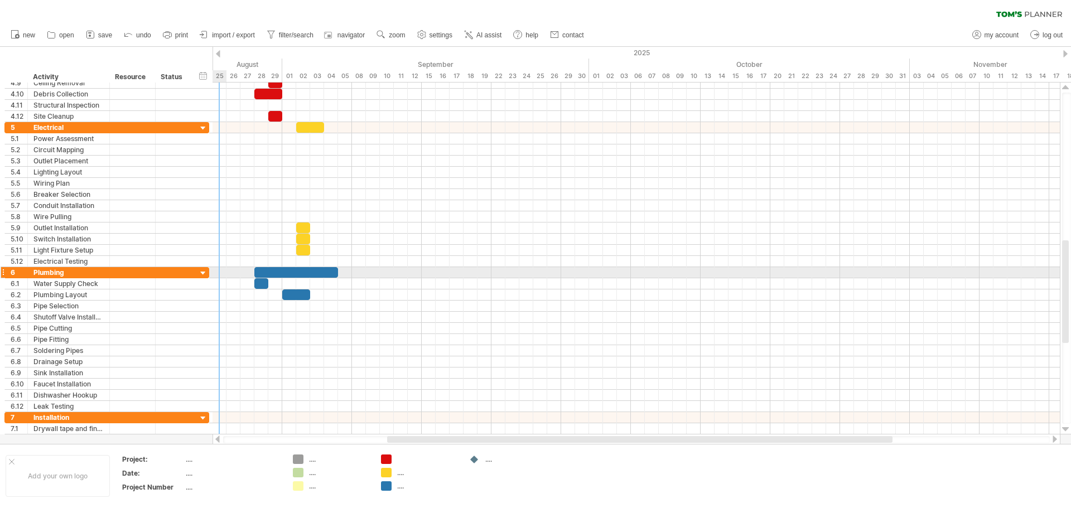
click at [205, 273] on div at bounding box center [203, 273] width 11 height 11
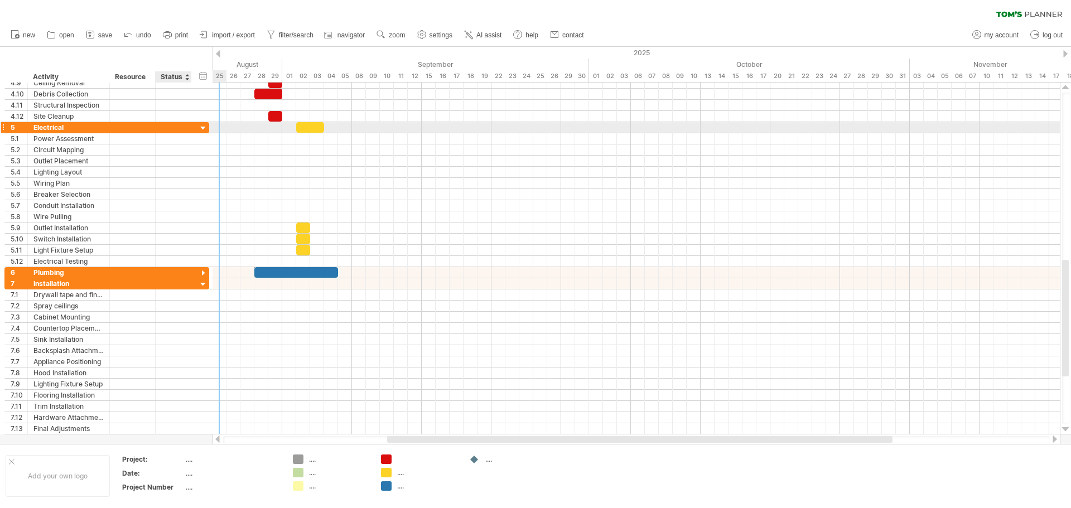
click at [204, 128] on div at bounding box center [203, 128] width 11 height 11
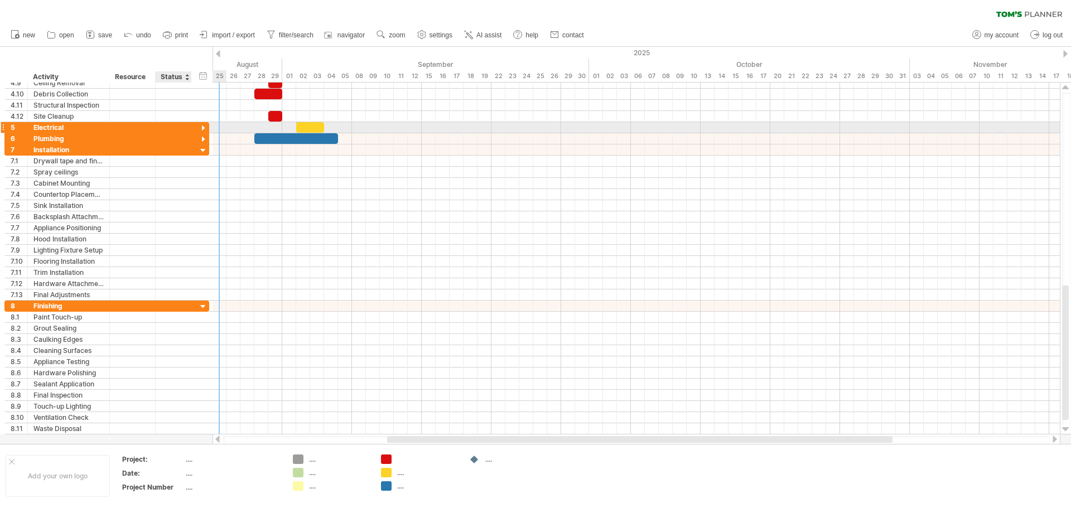
click at [204, 126] on div at bounding box center [203, 128] width 11 height 11
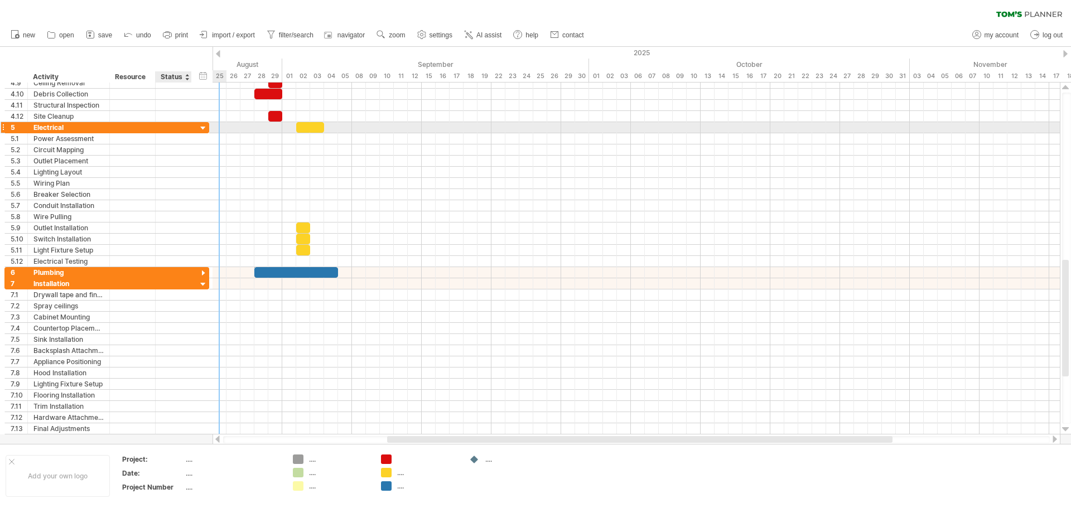
click at [202, 129] on div at bounding box center [203, 128] width 11 height 11
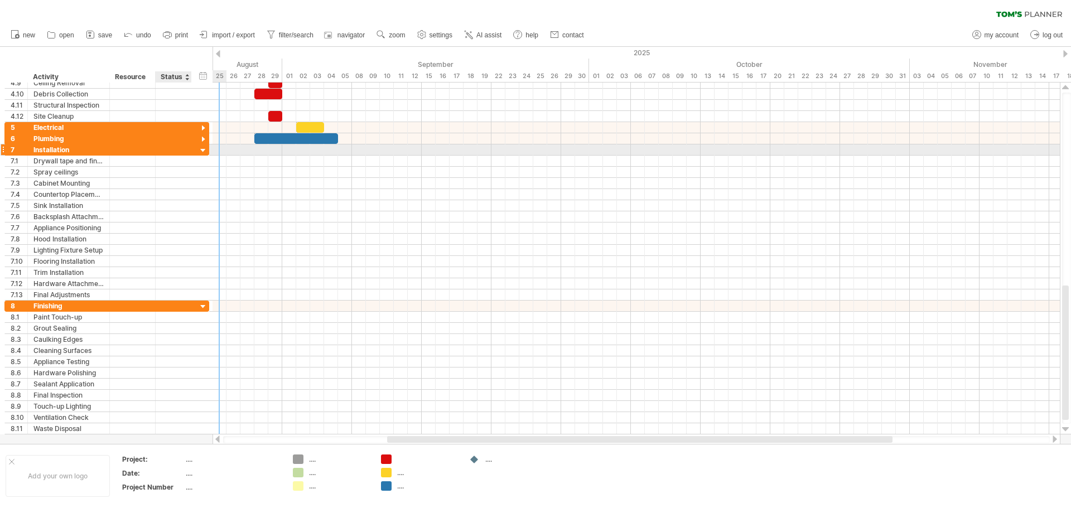
click at [202, 151] on div at bounding box center [203, 151] width 11 height 11
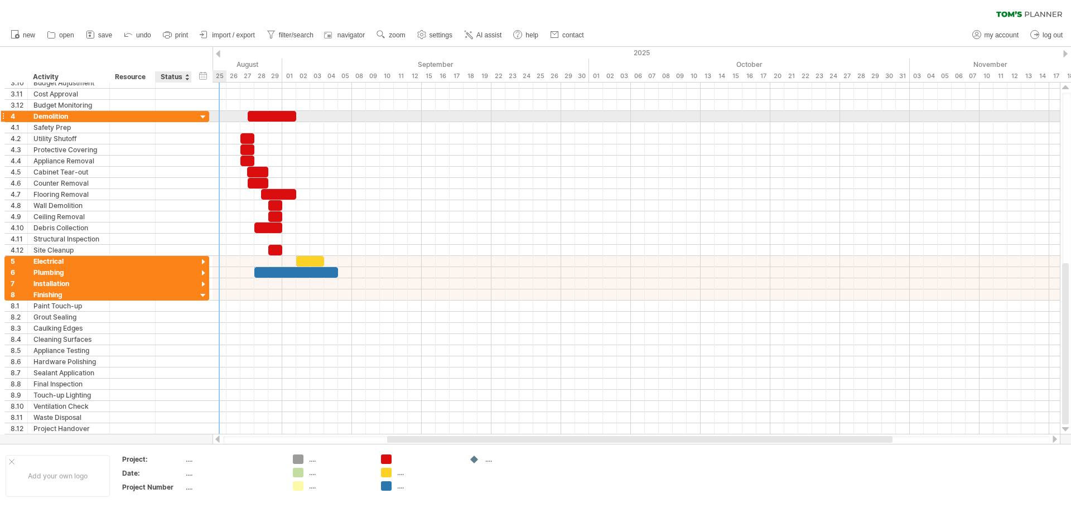
click at [206, 118] on div at bounding box center [203, 117] width 11 height 11
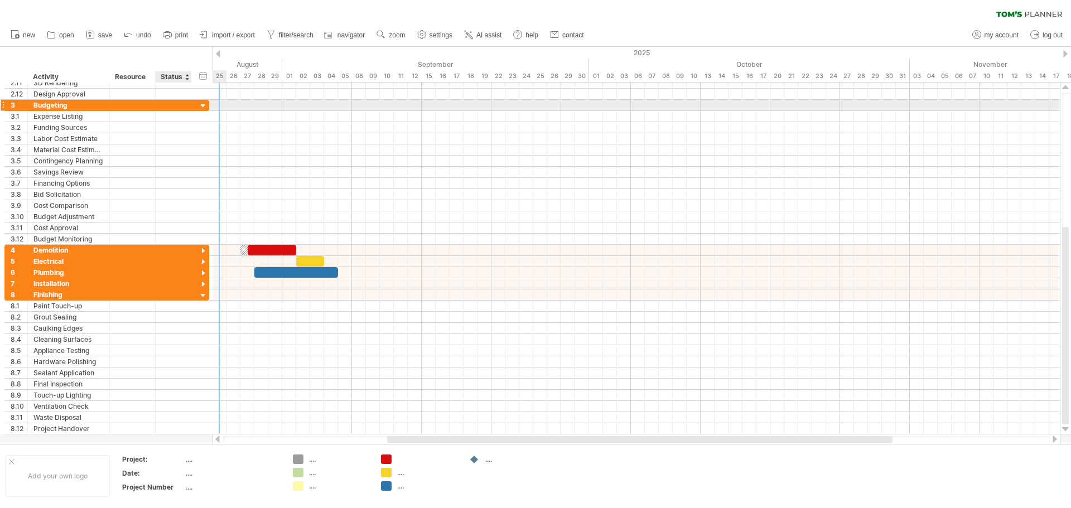
click at [201, 108] on div at bounding box center [203, 106] width 11 height 11
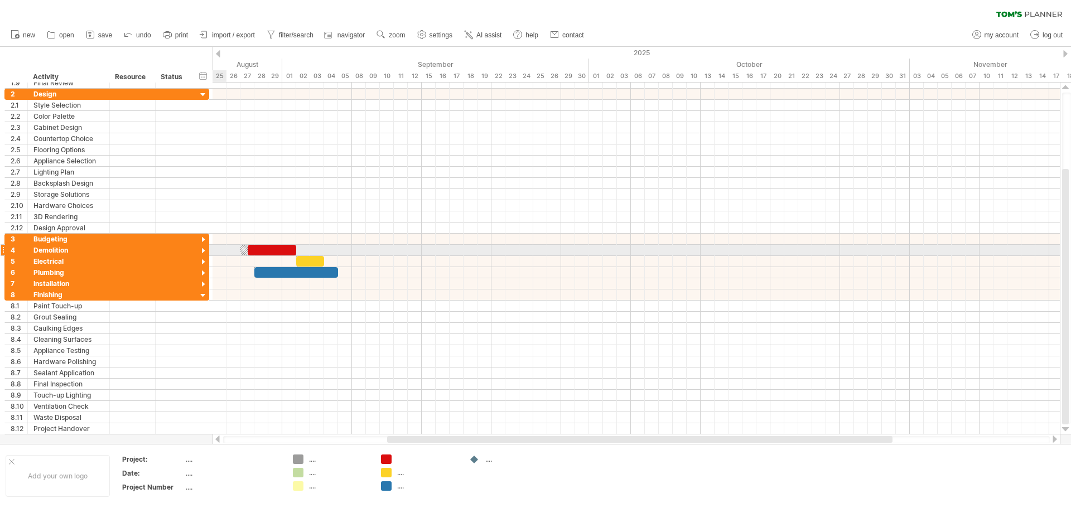
click at [205, 252] on div at bounding box center [203, 251] width 11 height 11
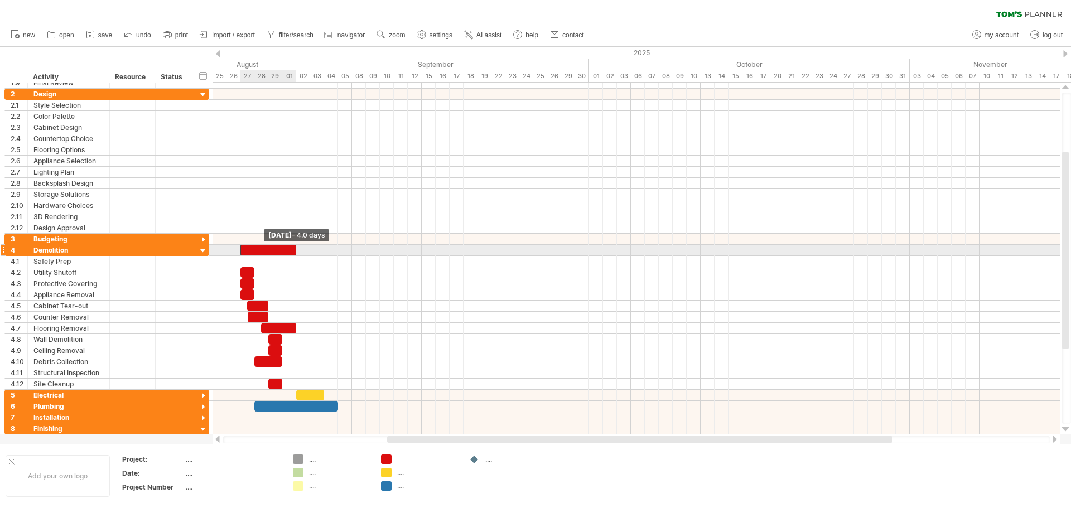
click at [243, 250] on div at bounding box center [268, 250] width 56 height 11
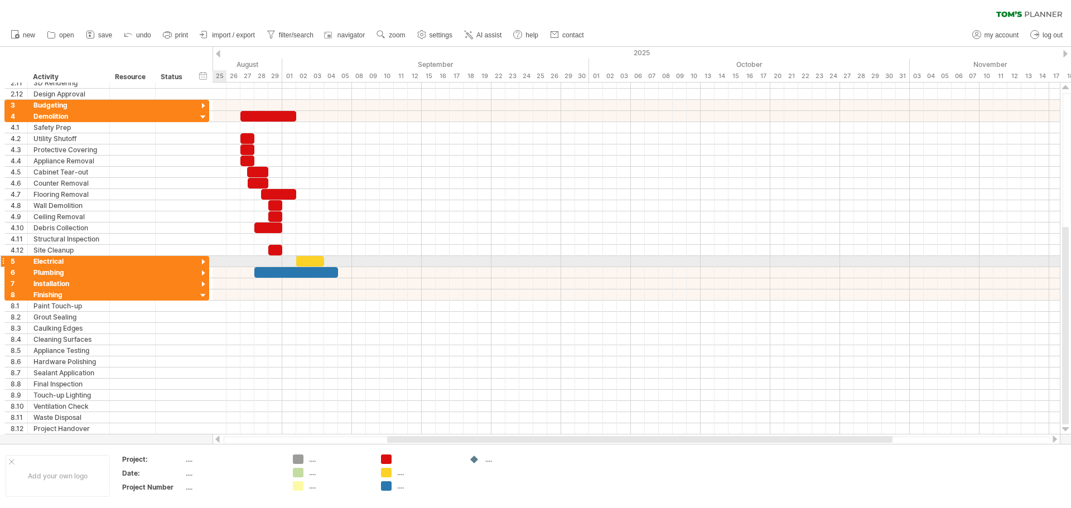
click at [204, 263] on div at bounding box center [203, 262] width 11 height 11
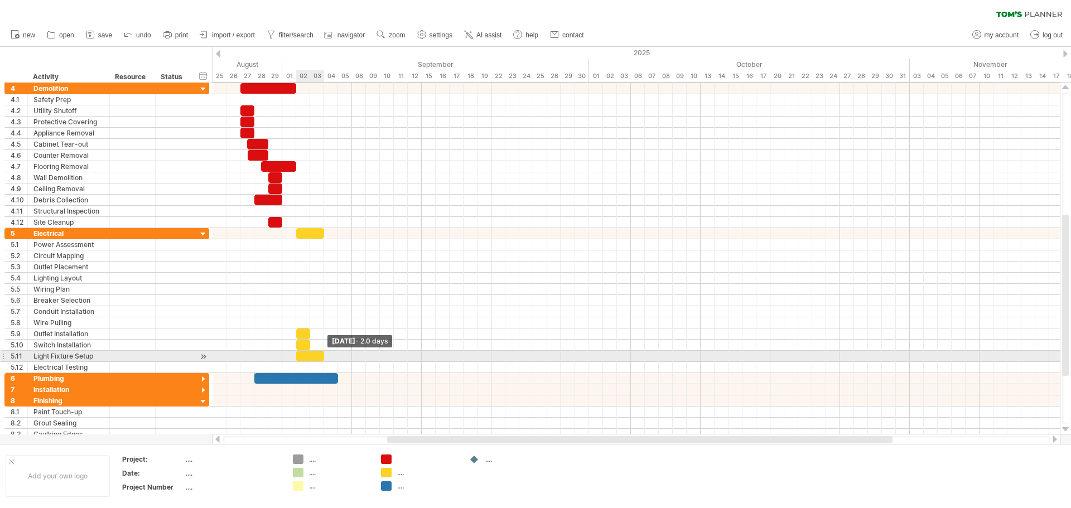
drag, startPoint x: 310, startPoint y: 359, endPoint x: 321, endPoint y: 355, distance: 11.6
click at [321, 355] on div at bounding box center [310, 356] width 28 height 11
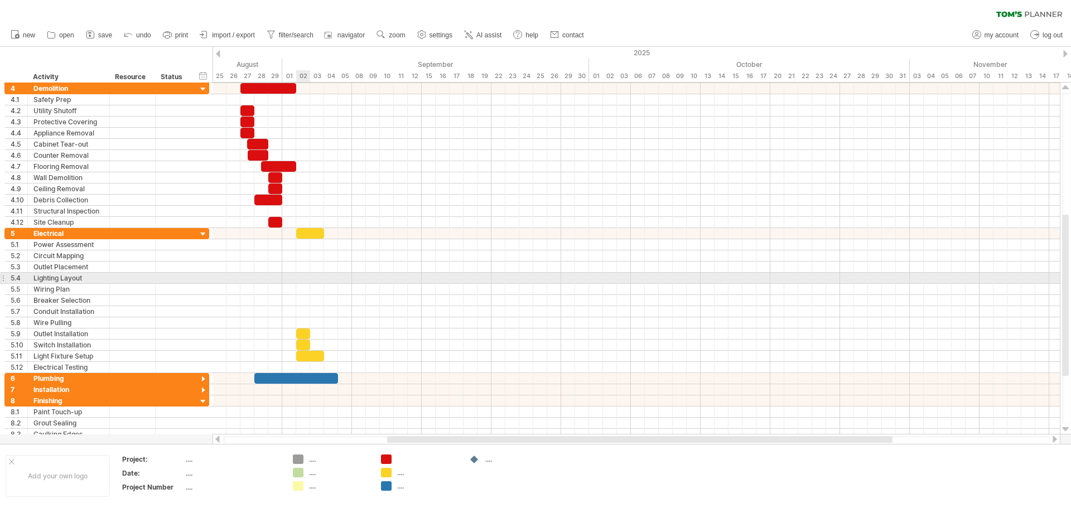
click at [302, 277] on div at bounding box center [635, 278] width 847 height 11
click at [301, 279] on div at bounding box center [635, 278] width 847 height 11
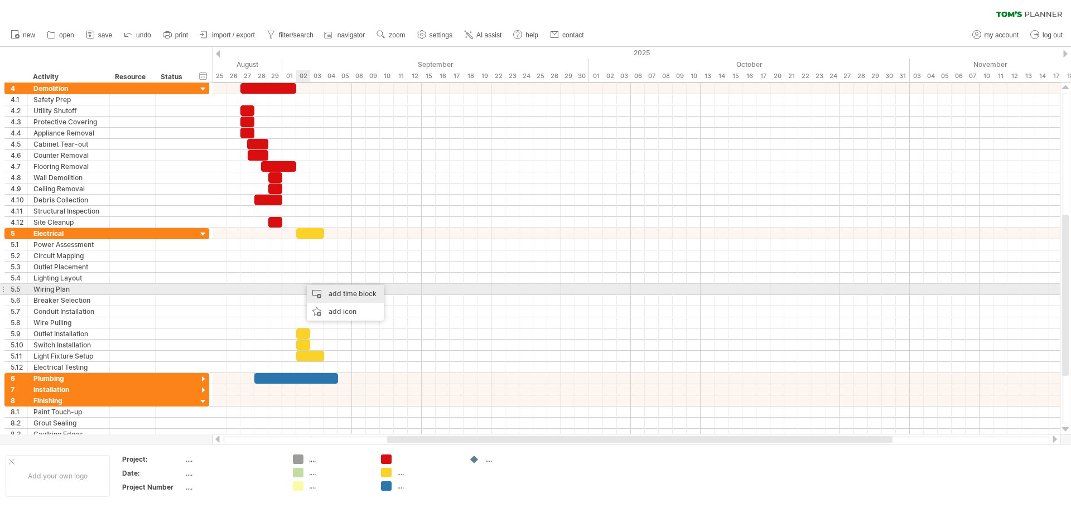
click at [320, 294] on div "add time block" at bounding box center [345, 294] width 77 height 18
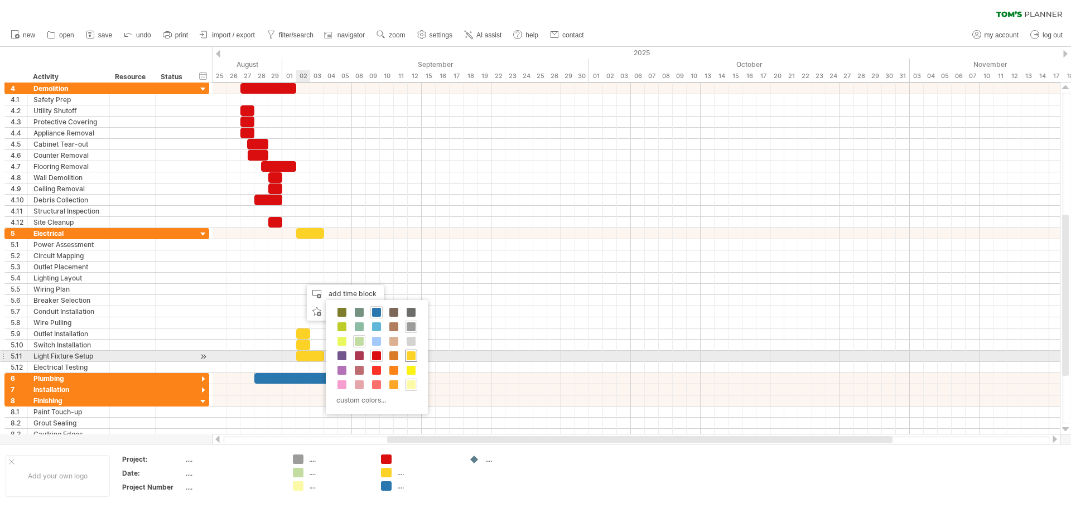
click at [408, 358] on span at bounding box center [411, 355] width 9 height 9
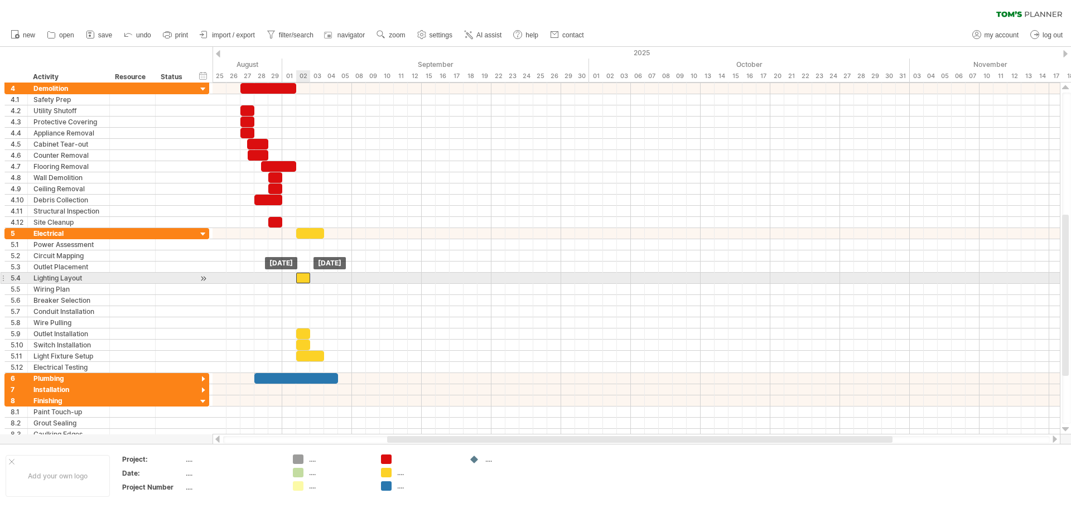
drag, startPoint x: 309, startPoint y: 279, endPoint x: 301, endPoint y: 279, distance: 8.4
click at [301, 279] on div at bounding box center [303, 278] width 14 height 11
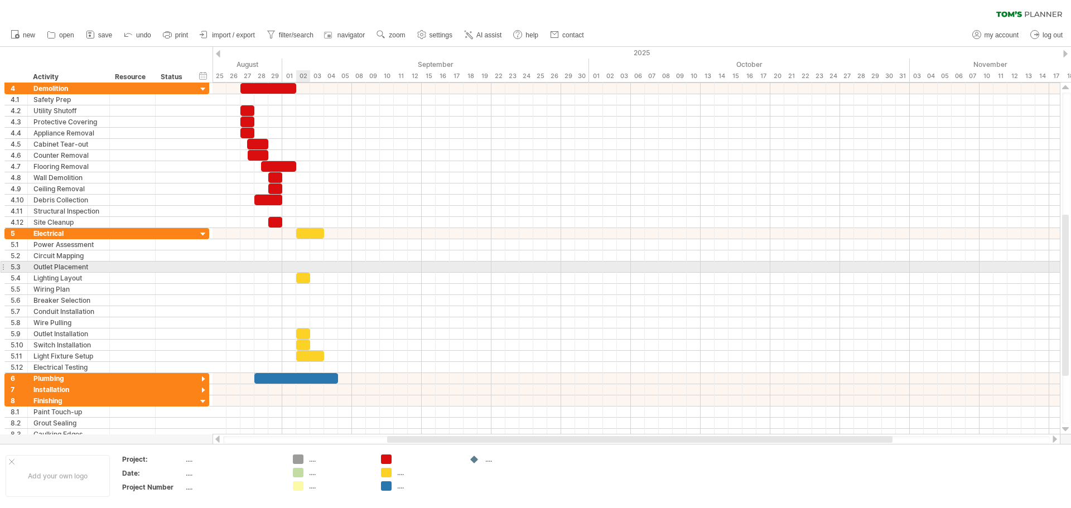
click at [302, 265] on div at bounding box center [635, 267] width 847 height 11
click at [301, 267] on div at bounding box center [635, 267] width 847 height 11
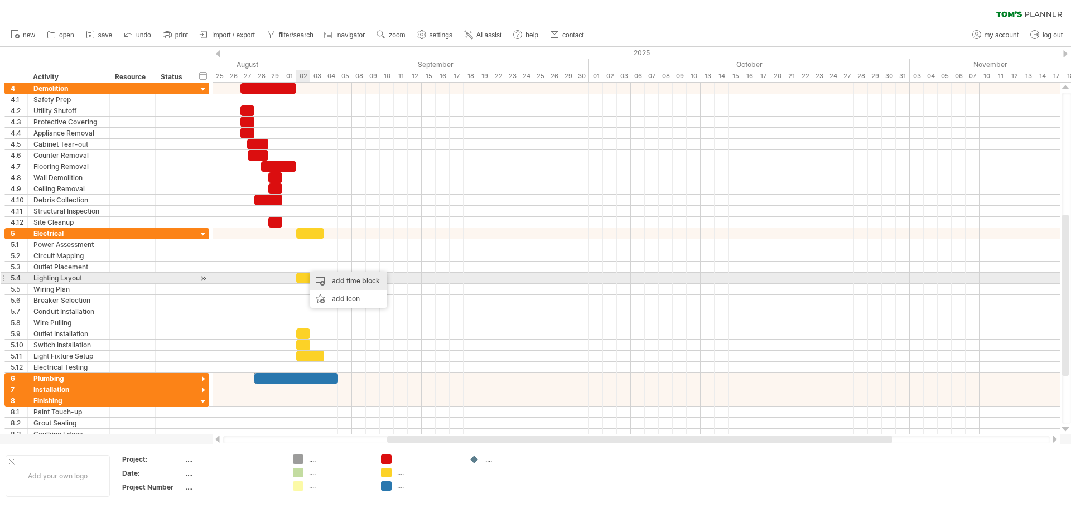
click at [342, 283] on div "add time block" at bounding box center [348, 281] width 77 height 18
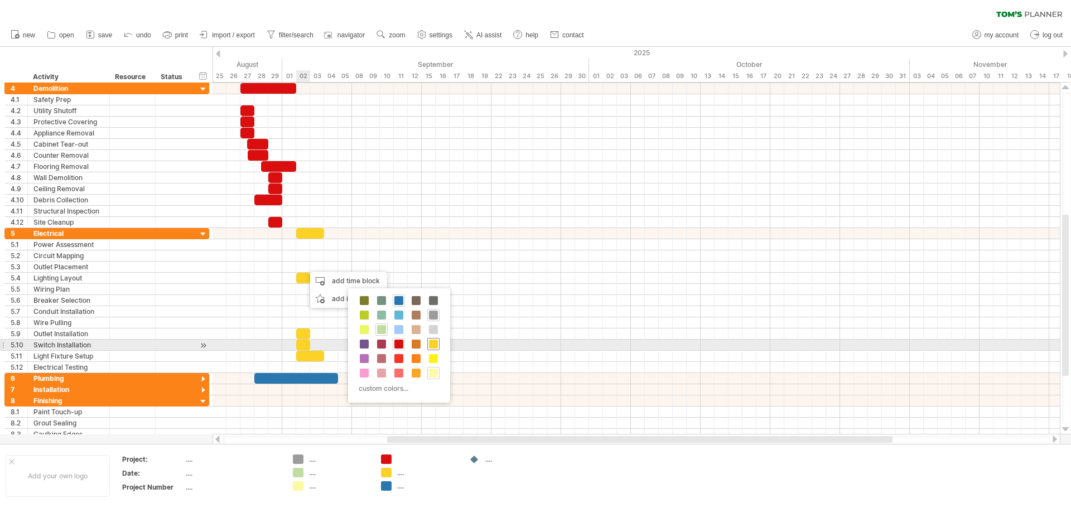
click at [432, 346] on span at bounding box center [433, 344] width 9 height 9
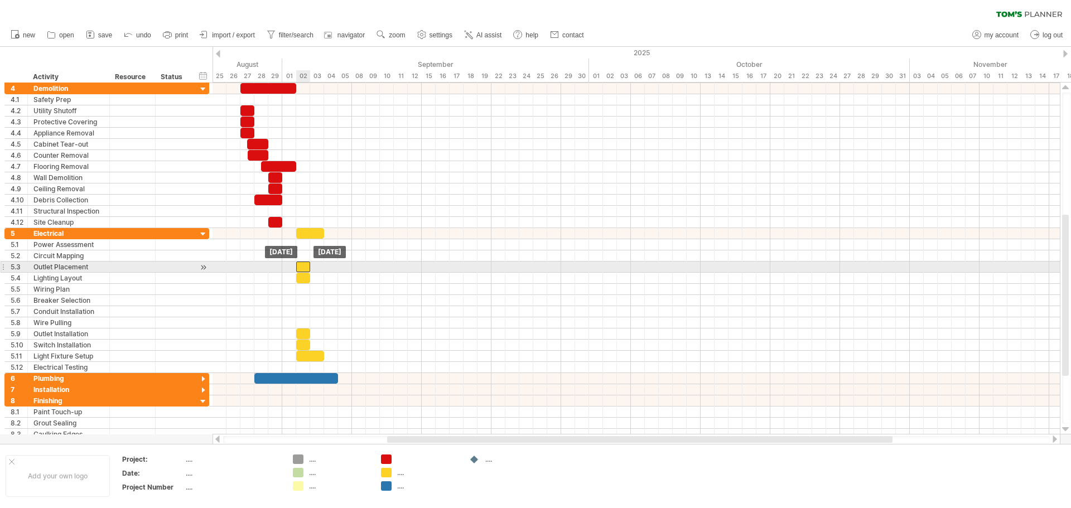
click at [302, 265] on div at bounding box center [303, 267] width 14 height 11
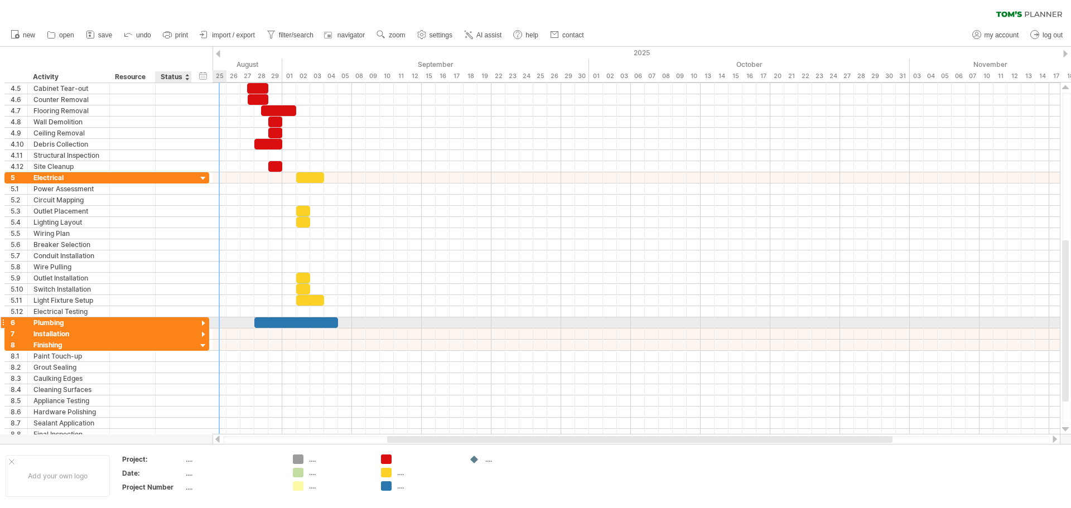
click at [203, 322] on div at bounding box center [203, 323] width 11 height 11
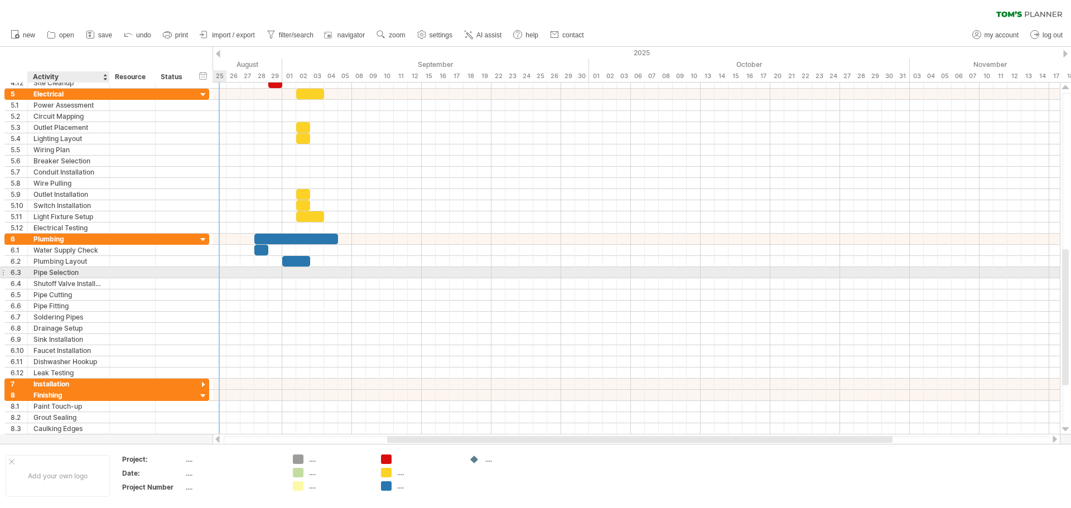
click at [59, 270] on div "Pipe Selection" at bounding box center [68, 272] width 70 height 11
click at [84, 272] on input "**********" at bounding box center [68, 272] width 70 height 11
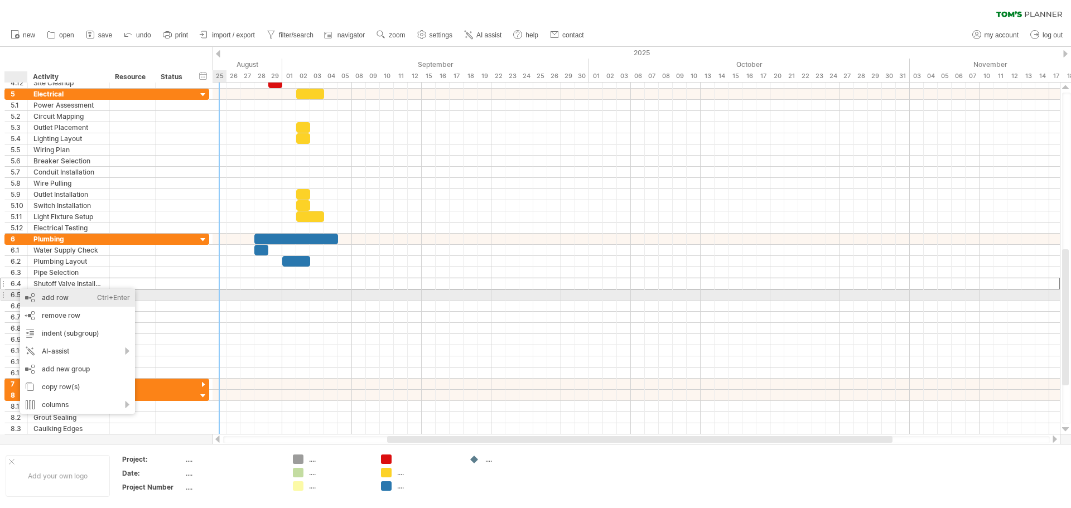
click at [33, 296] on div "add row Ctrl+Enter Cmd+Enter" at bounding box center [77, 298] width 115 height 18
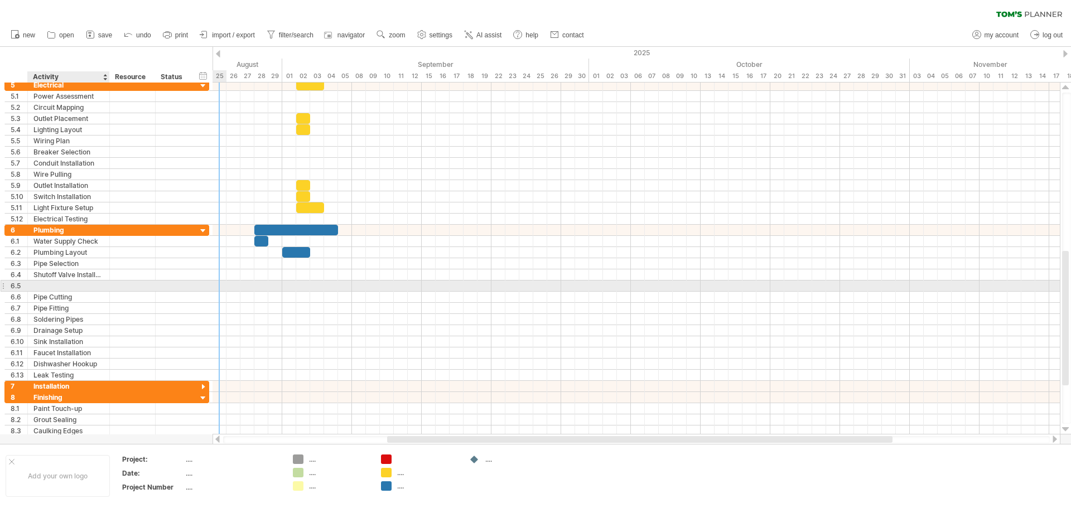
click at [38, 284] on div at bounding box center [68, 286] width 70 height 11
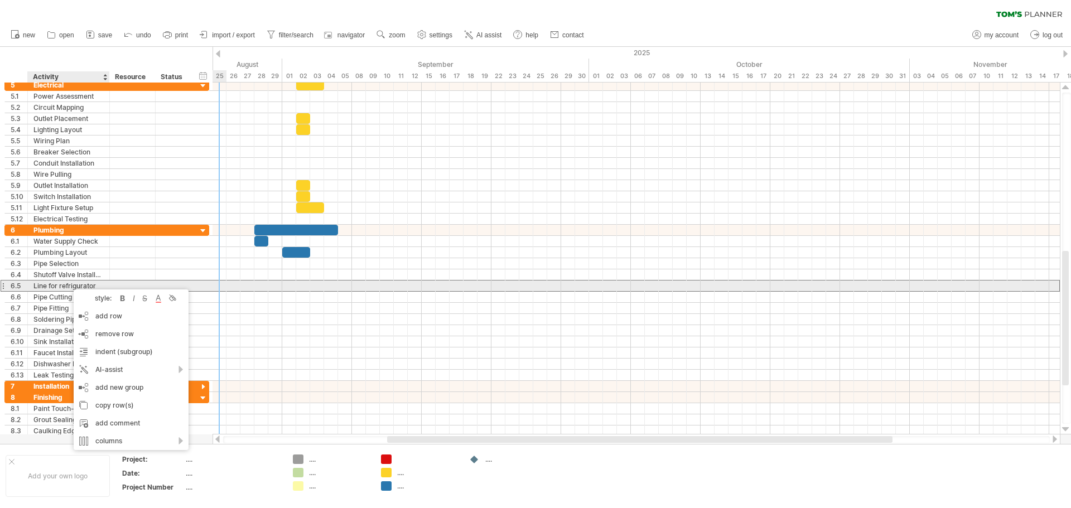
click at [67, 283] on div "Line for refrigurator" at bounding box center [68, 286] width 70 height 11
click at [70, 286] on div "Line for refrigurator" at bounding box center [68, 286] width 70 height 11
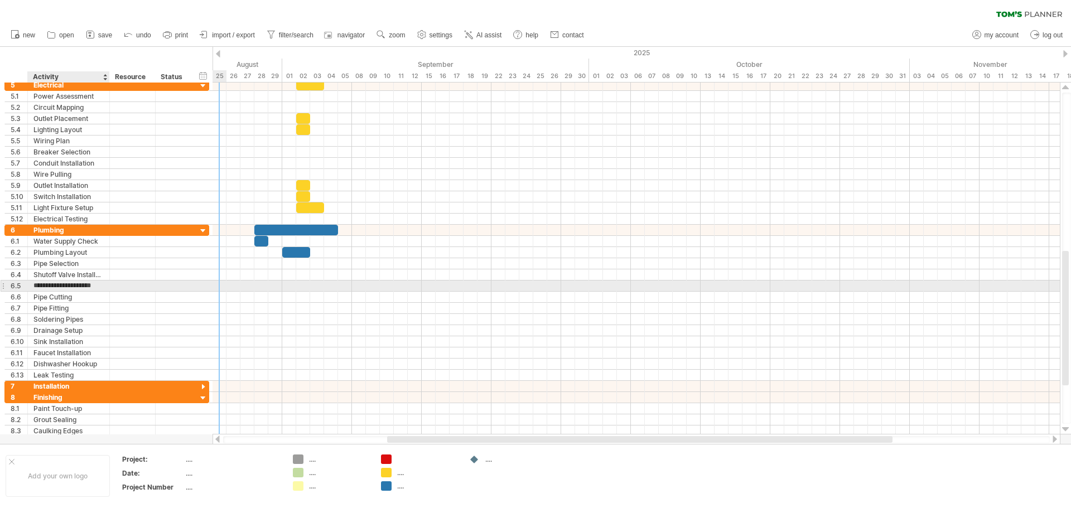
click at [82, 287] on input "**********" at bounding box center [68, 286] width 70 height 11
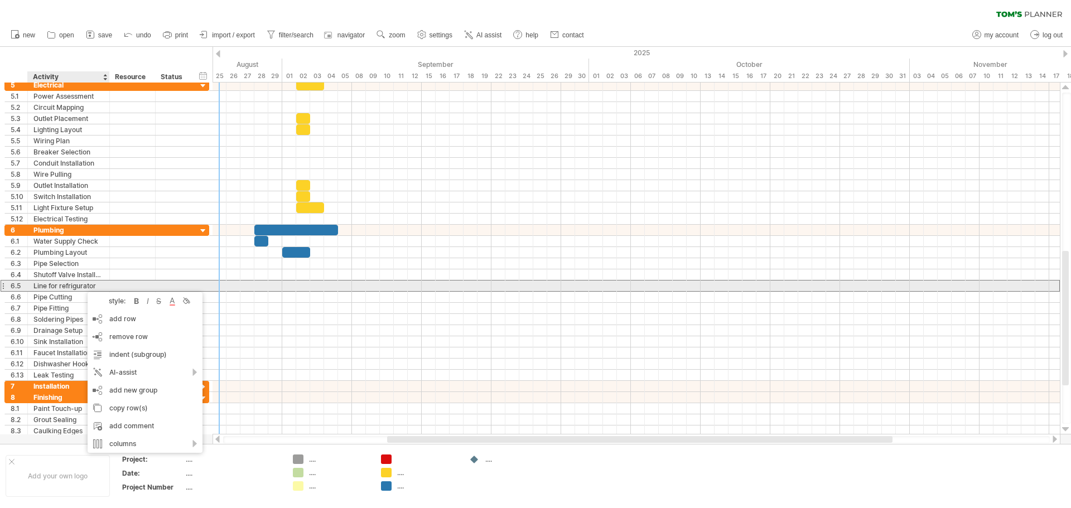
click at [114, 283] on div at bounding box center [133, 286] width 46 height 11
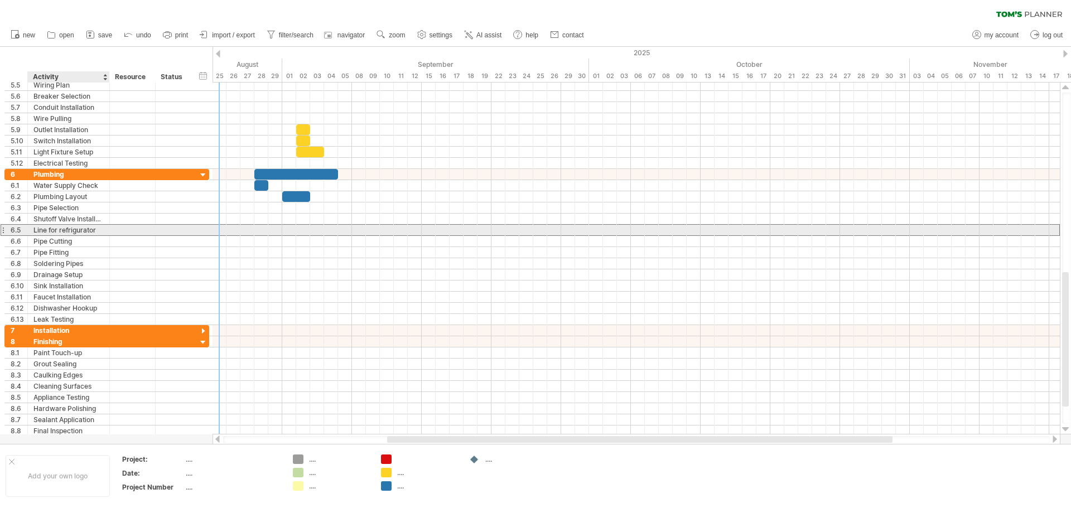
click at [67, 233] on div "Line for refrigurator" at bounding box center [68, 230] width 70 height 11
click at [72, 231] on input "**********" at bounding box center [68, 230] width 70 height 11
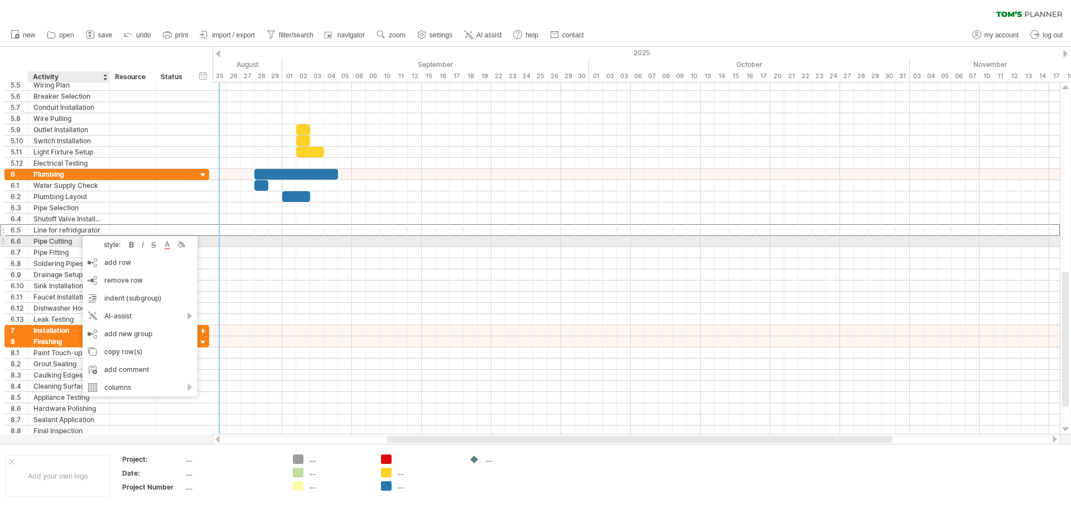
click at [70, 240] on div "Pipe Cutting" at bounding box center [68, 241] width 70 height 11
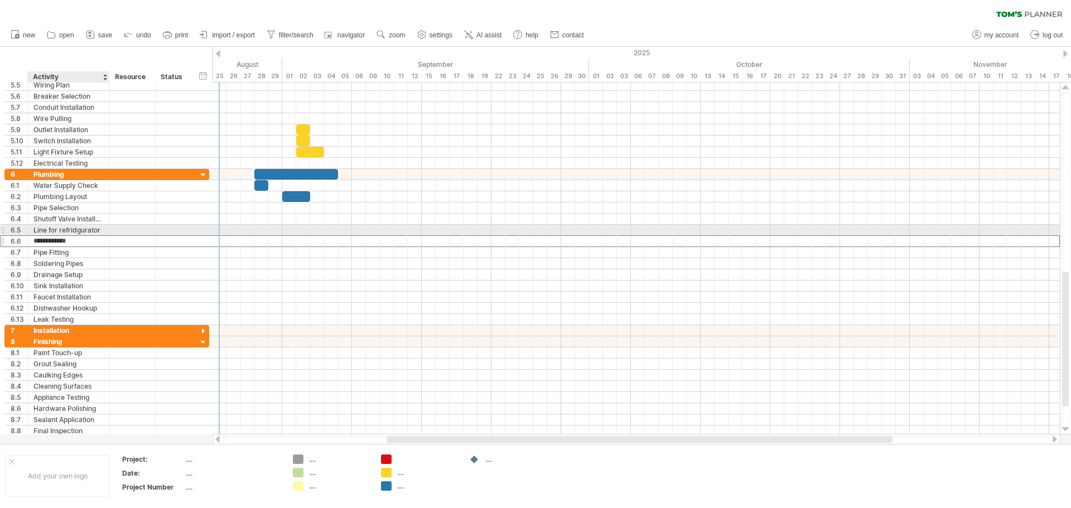
click at [80, 231] on div "Line for refridgurator" at bounding box center [68, 230] width 70 height 11
click at [98, 233] on input "**********" at bounding box center [68, 230] width 70 height 11
click at [98, 233] on div "Line for refridgurator" at bounding box center [68, 230] width 70 height 11
click at [98, 233] on input "**********" at bounding box center [68, 230] width 70 height 11
drag, startPoint x: 102, startPoint y: 229, endPoint x: 76, endPoint y: 230, distance: 25.7
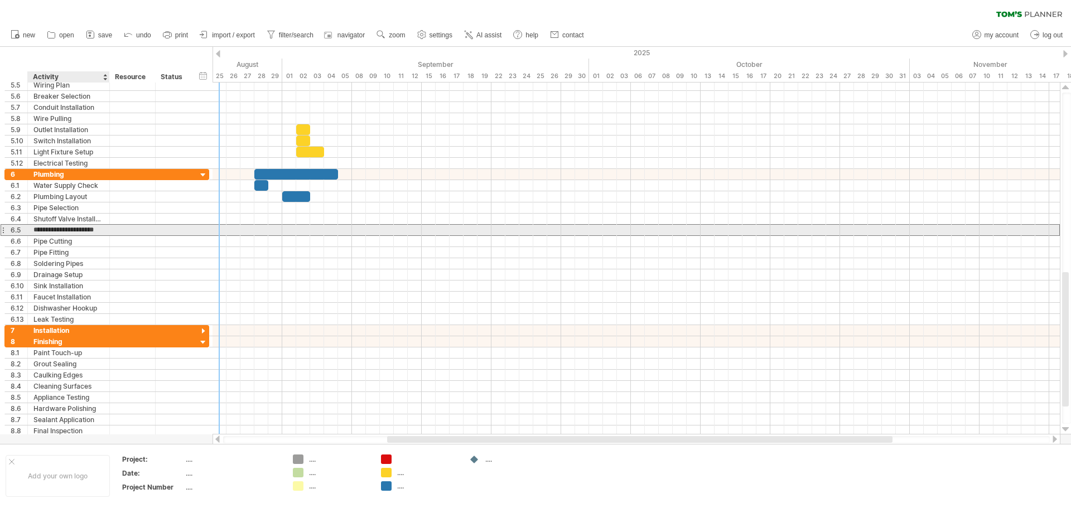
click at [76, 230] on input "**********" at bounding box center [68, 230] width 70 height 11
type input "**********"
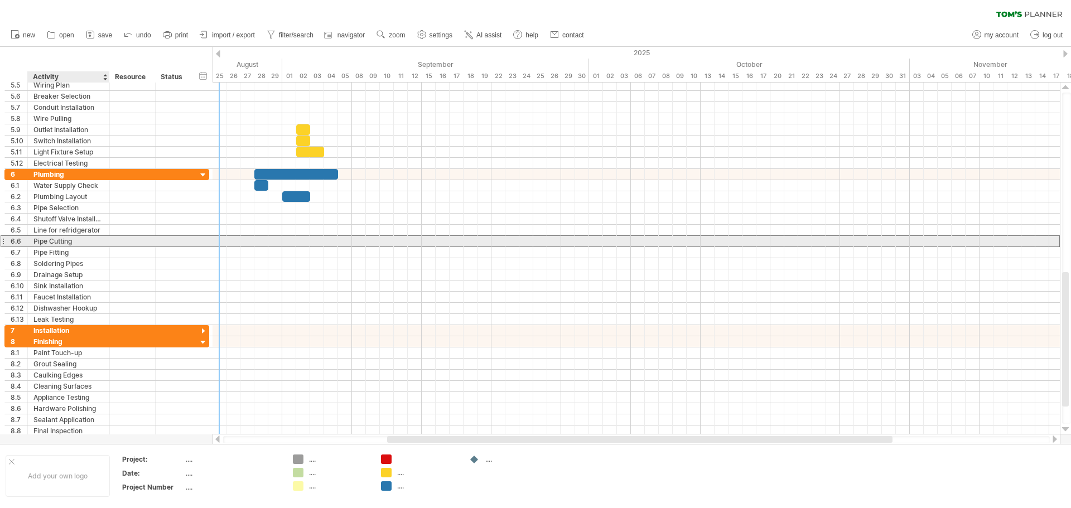
click at [89, 244] on div "Pipe Cutting" at bounding box center [68, 241] width 70 height 11
drag, startPoint x: 77, startPoint y: 241, endPoint x: 33, endPoint y: 240, distance: 44.1
click at [33, 240] on div "**********" at bounding box center [69, 241] width 82 height 11
click at [93, 246] on input "**********" at bounding box center [68, 241] width 70 height 11
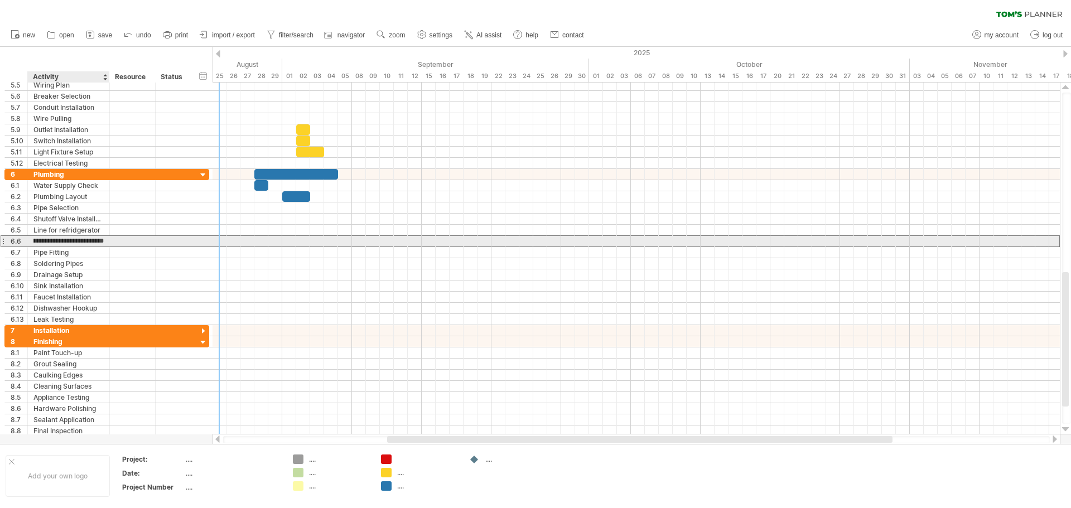
click at [43, 241] on input "**********" at bounding box center [68, 241] width 70 height 11
click at [33, 241] on input "**********" at bounding box center [68, 241] width 70 height 11
click at [35, 241] on input "**********" at bounding box center [68, 241] width 70 height 11
click at [33, 243] on div "**********" at bounding box center [69, 241] width 82 height 11
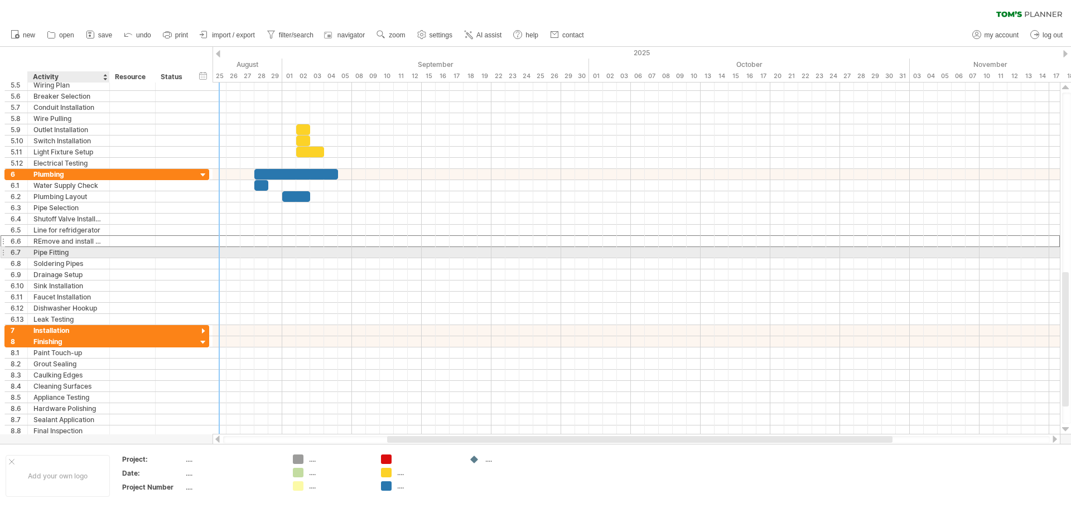
click at [98, 255] on div "Pipe Fitting" at bounding box center [68, 252] width 70 height 11
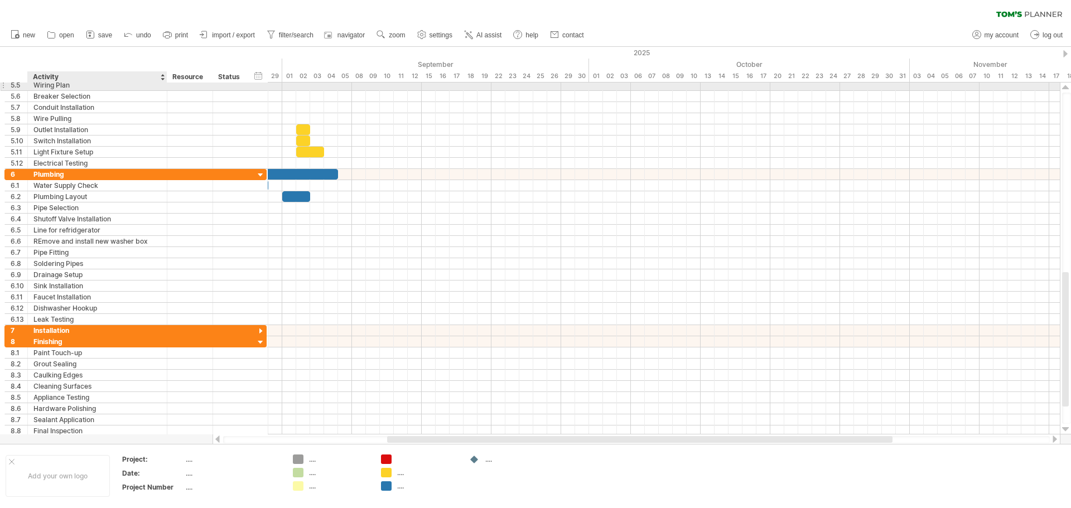
drag, startPoint x: 107, startPoint y: 83, endPoint x: 165, endPoint y: 88, distance: 57.7
click at [165, 88] on div at bounding box center [166, 85] width 6 height 11
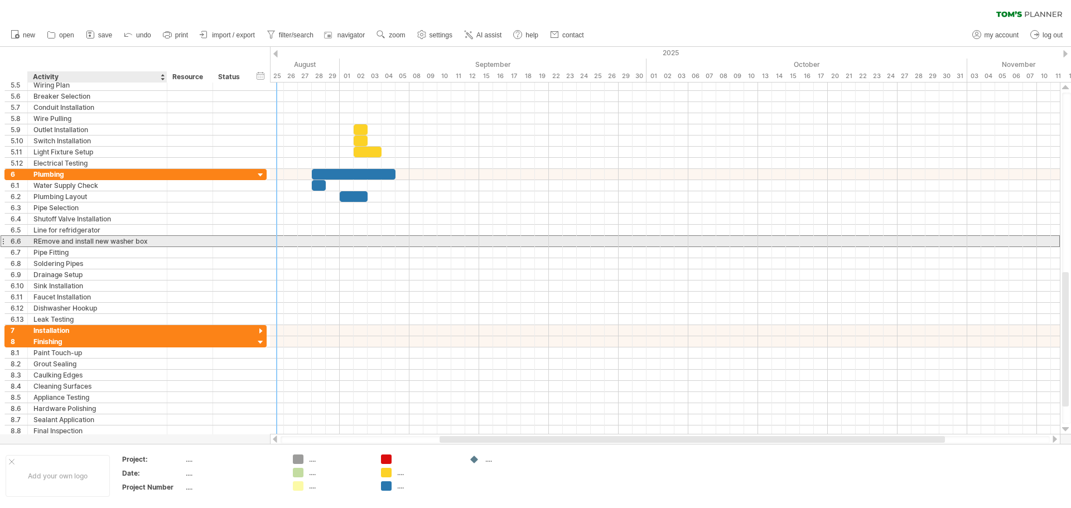
click at [46, 240] on div "REmove and install new washer box" at bounding box center [97, 241] width 128 height 11
click at [41, 241] on input "**********" at bounding box center [97, 241] width 128 height 11
type input "**********"
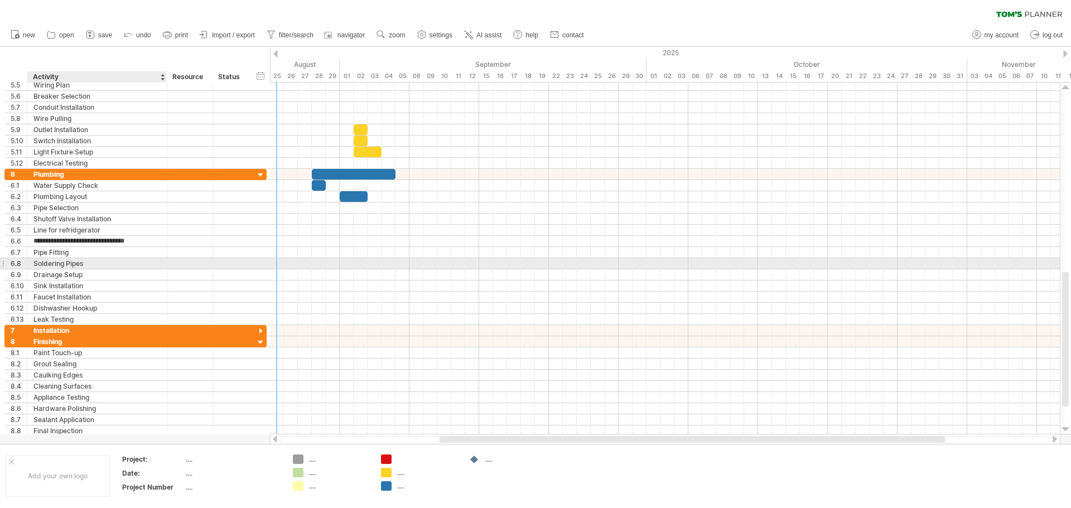
click at [104, 262] on div "Soldering Pipes" at bounding box center [97, 263] width 128 height 11
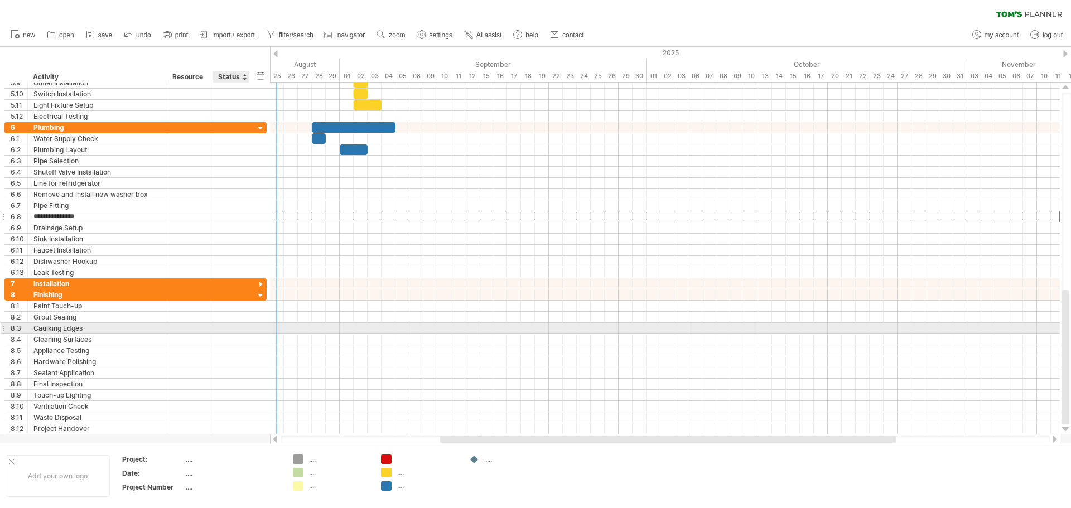
click at [238, 329] on div at bounding box center [231, 328] width 25 height 11
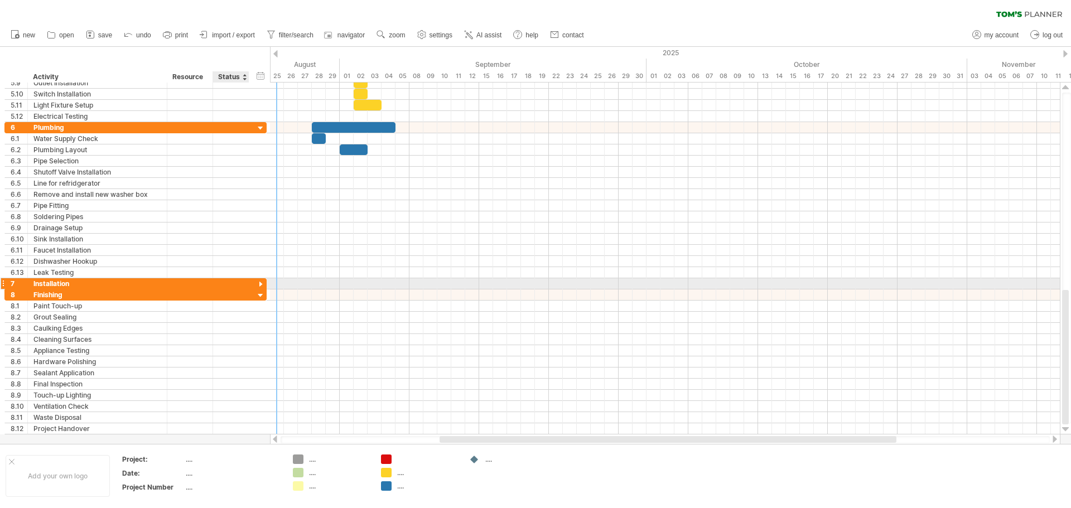
click at [259, 284] on div at bounding box center [260, 284] width 11 height 11
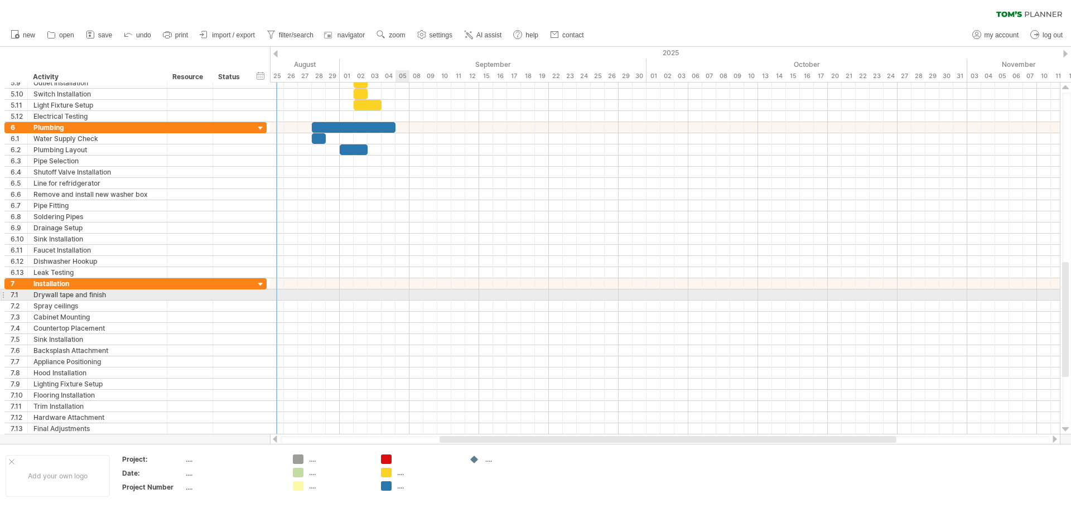
click at [401, 295] on div at bounding box center [665, 294] width 790 height 11
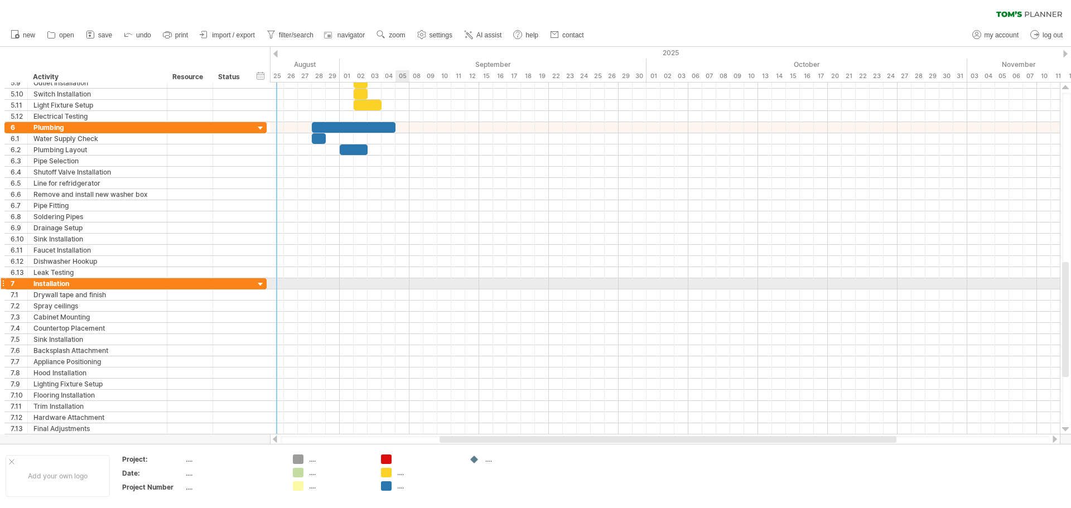
click at [402, 281] on div at bounding box center [665, 283] width 790 height 11
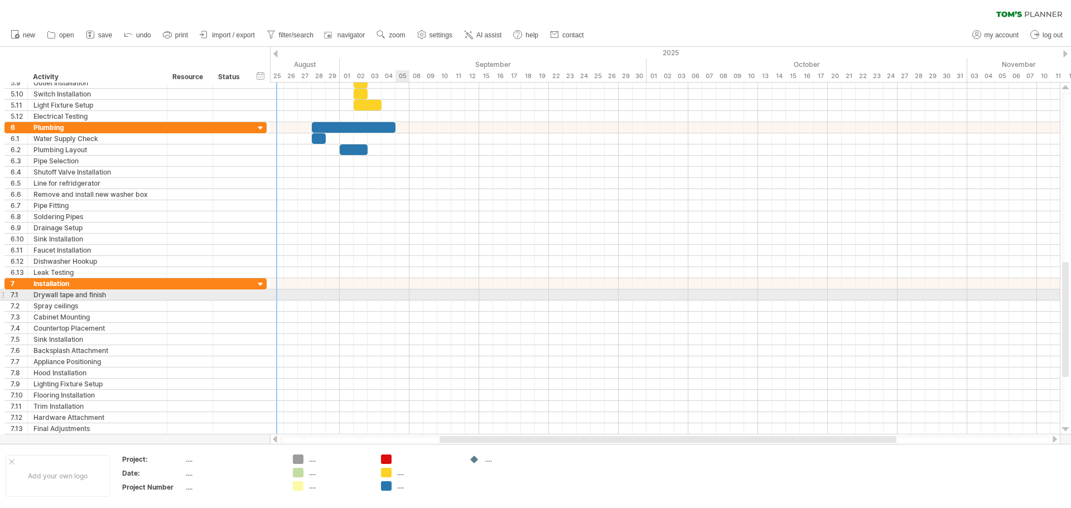
click at [401, 298] on div at bounding box center [665, 294] width 790 height 11
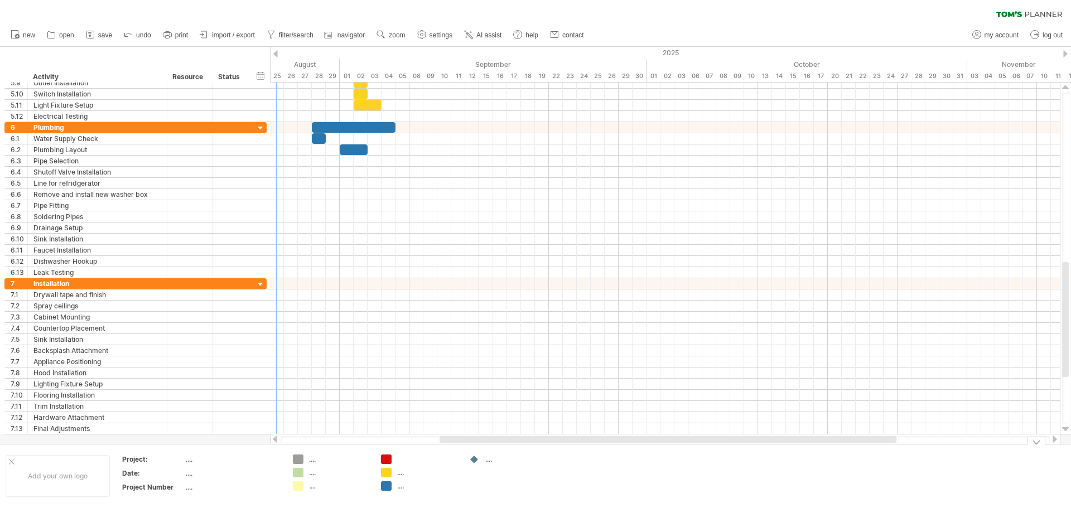
click at [294, 472] on div "Trying to reach [DOMAIN_NAME] Connected again... 0% clear filter new 1" at bounding box center [535, 254] width 1071 height 508
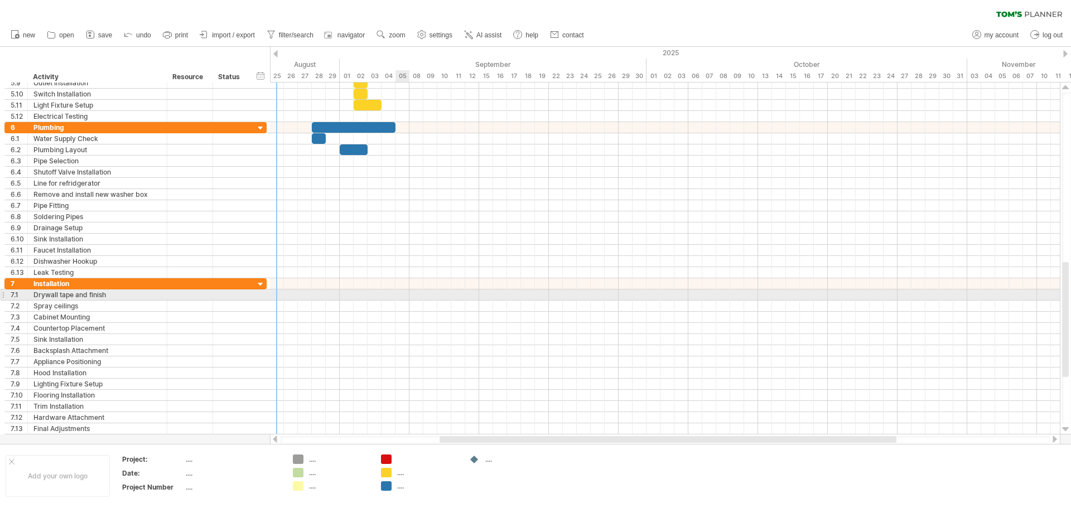
click at [402, 295] on div at bounding box center [665, 294] width 790 height 11
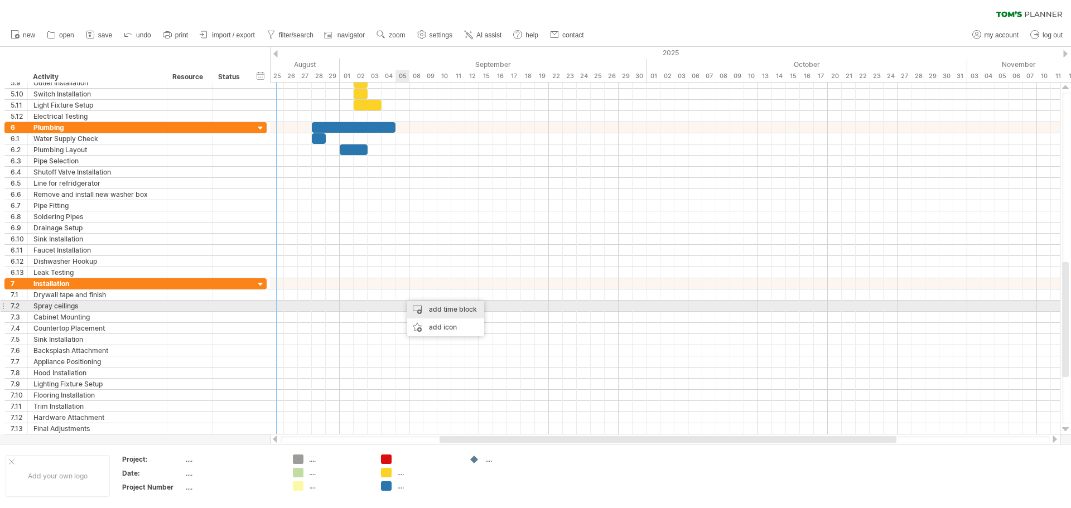
click at [438, 310] on div "add time block" at bounding box center [445, 310] width 77 height 18
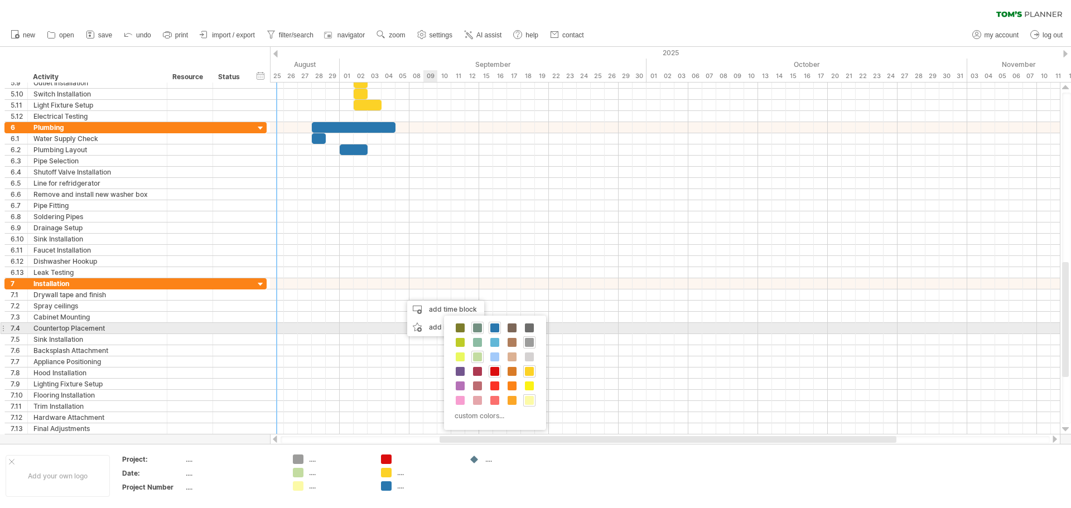
click at [478, 325] on span at bounding box center [477, 327] width 9 height 9
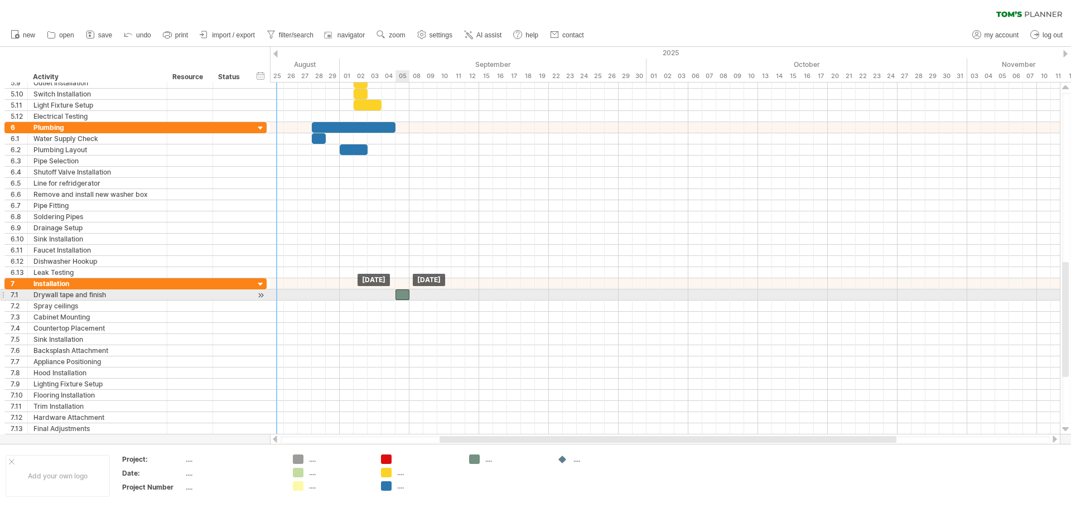
drag, startPoint x: 411, startPoint y: 294, endPoint x: 403, endPoint y: 294, distance: 7.8
click at [403, 294] on div at bounding box center [402, 294] width 14 height 11
drag, startPoint x: 407, startPoint y: 294, endPoint x: 448, endPoint y: 293, distance: 41.3
click at [448, 293] on div at bounding box center [423, 294] width 56 height 11
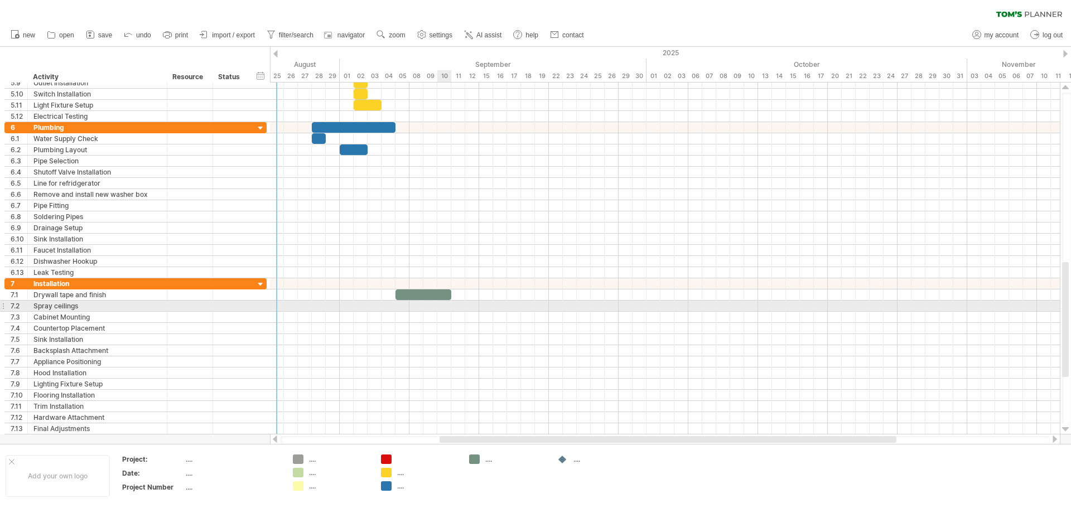
click at [442, 307] on div at bounding box center [665, 306] width 790 height 11
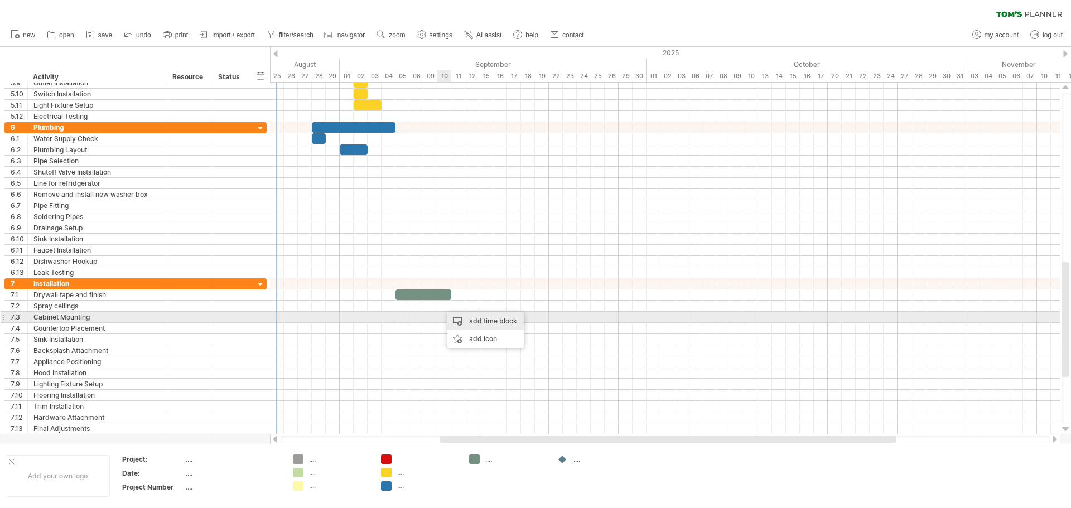
click at [461, 317] on div "add time block" at bounding box center [485, 321] width 77 height 18
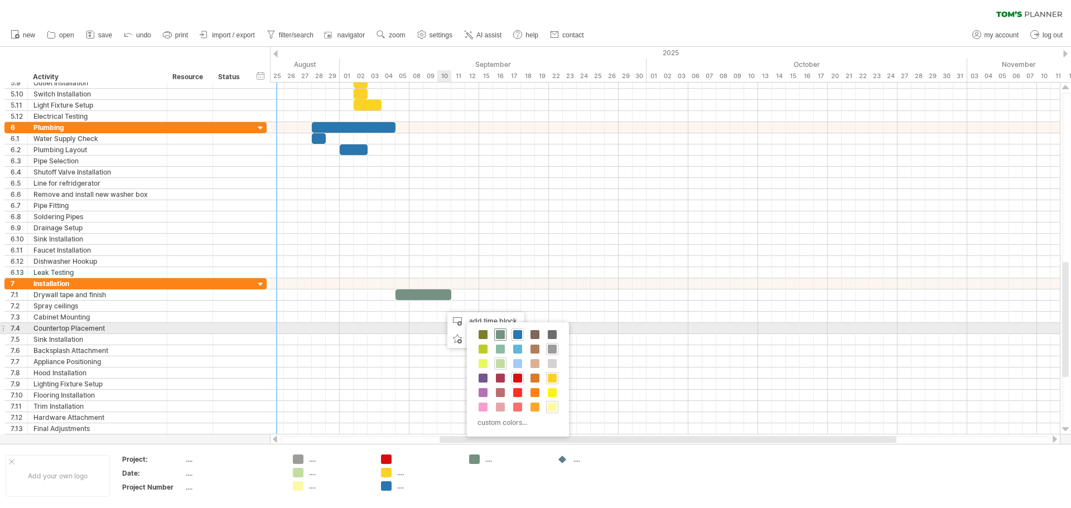
click at [496, 334] on span at bounding box center [500, 334] width 9 height 9
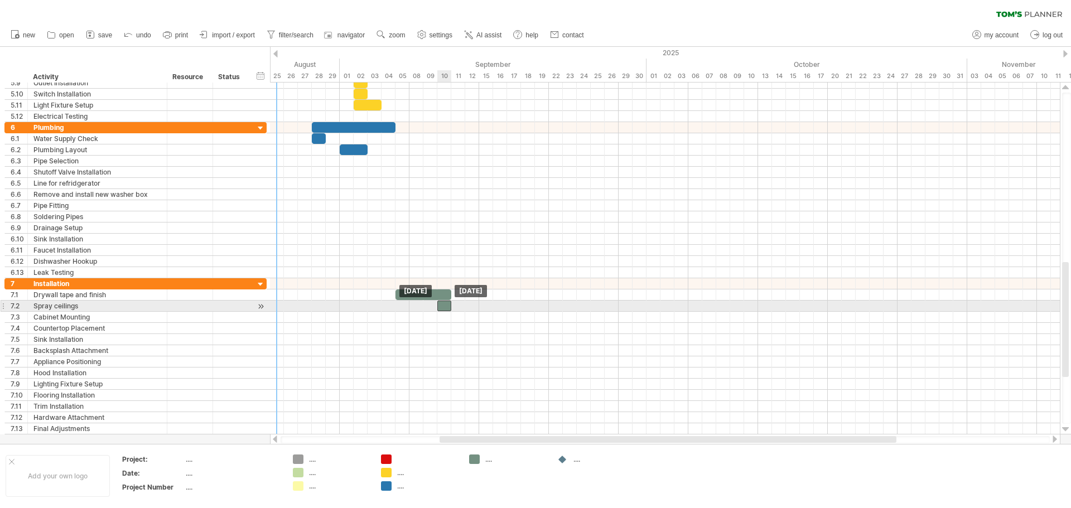
drag, startPoint x: 448, startPoint y: 306, endPoint x: 438, endPoint y: 306, distance: 9.5
click at [438, 306] on div at bounding box center [444, 306] width 14 height 11
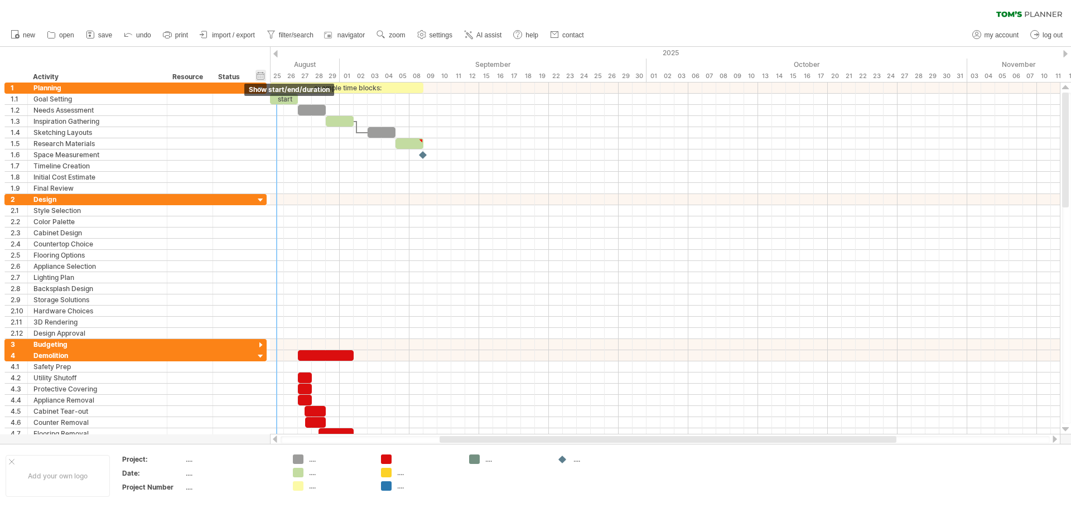
click at [262, 77] on div "hide start/end/duration show start/end/duration" at bounding box center [260, 76] width 11 height 12
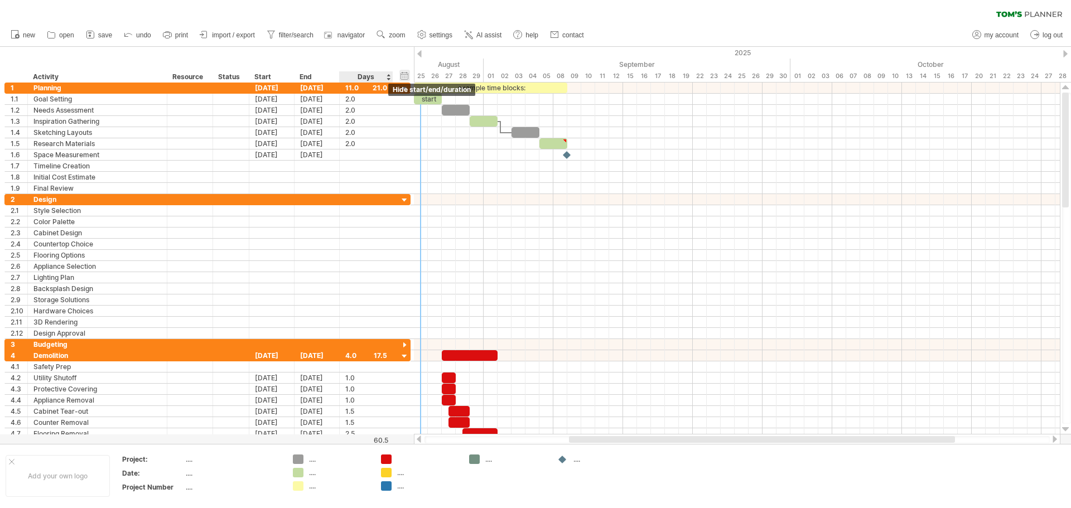
click at [404, 74] on div "hide start/end/duration show start/end/duration" at bounding box center [404, 76] width 11 height 12
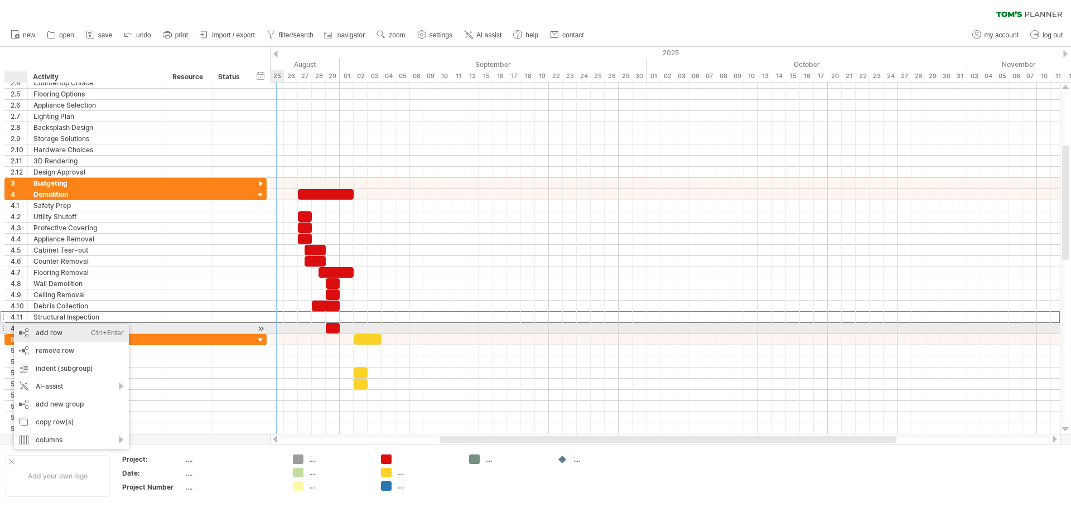
click at [23, 327] on div "add row Ctrl+Enter Cmd+Enter" at bounding box center [71, 333] width 115 height 18
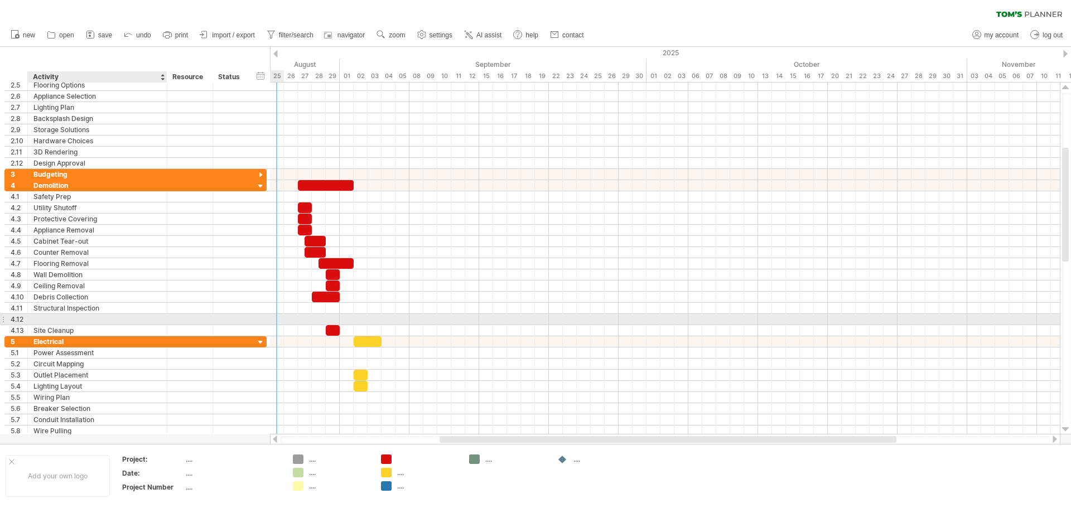
click at [44, 316] on div at bounding box center [97, 319] width 128 height 11
type input "**********"
click at [335, 316] on div at bounding box center [665, 319] width 790 height 12
click at [332, 316] on div at bounding box center [665, 319] width 790 height 11
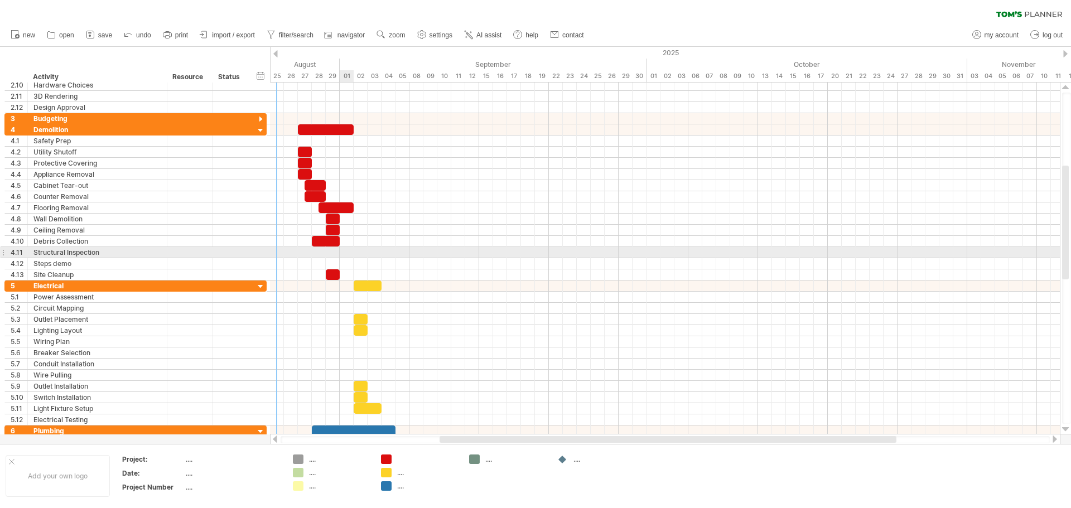
click at [347, 255] on div at bounding box center [665, 252] width 790 height 11
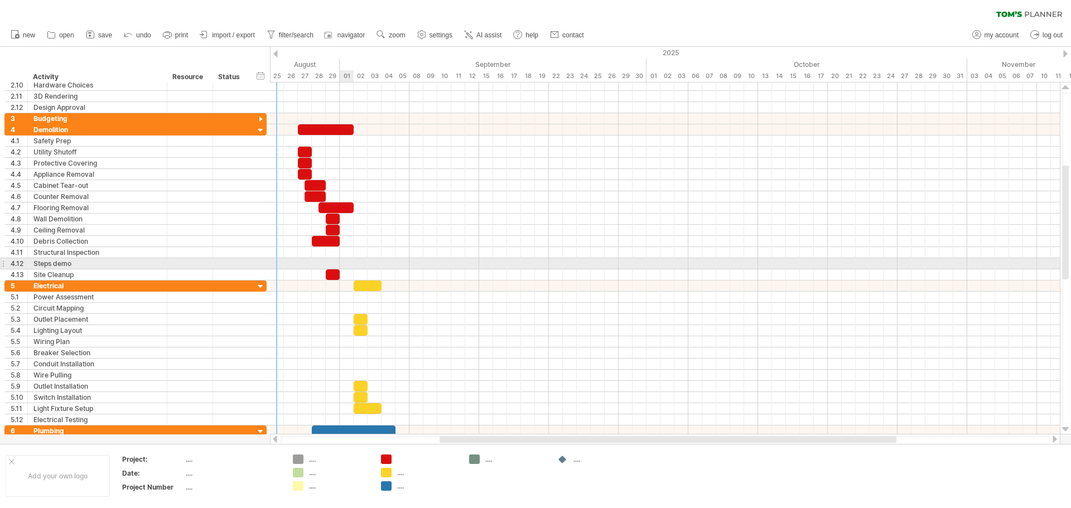
click at [347, 265] on div at bounding box center [665, 263] width 790 height 11
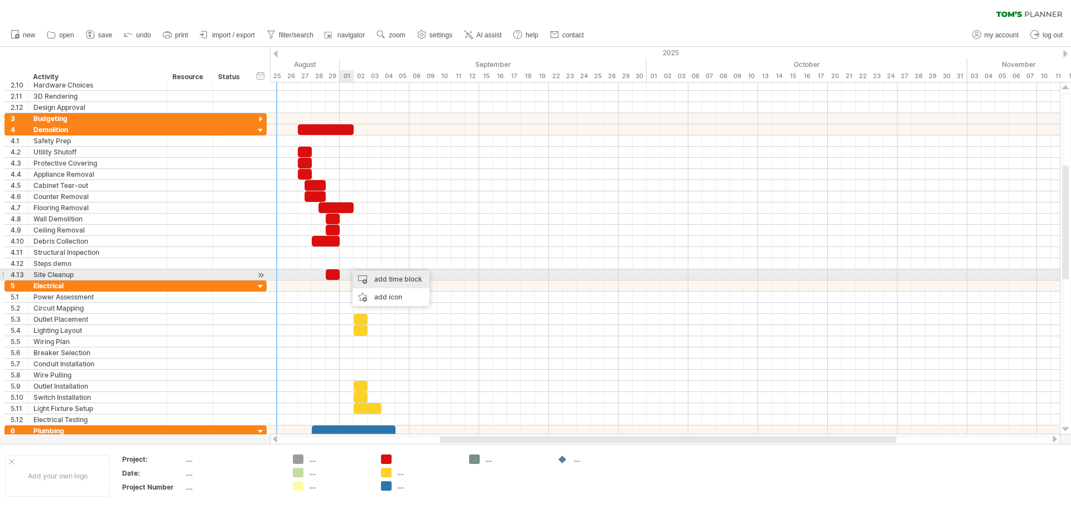
click at [371, 281] on div "add time block" at bounding box center [390, 279] width 77 height 18
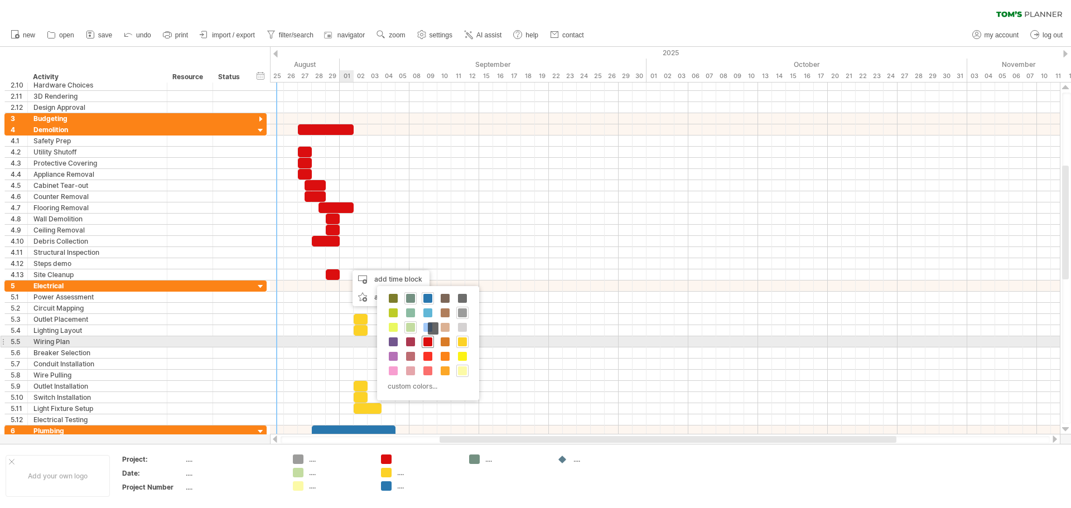
click at [429, 340] on span at bounding box center [427, 341] width 9 height 9
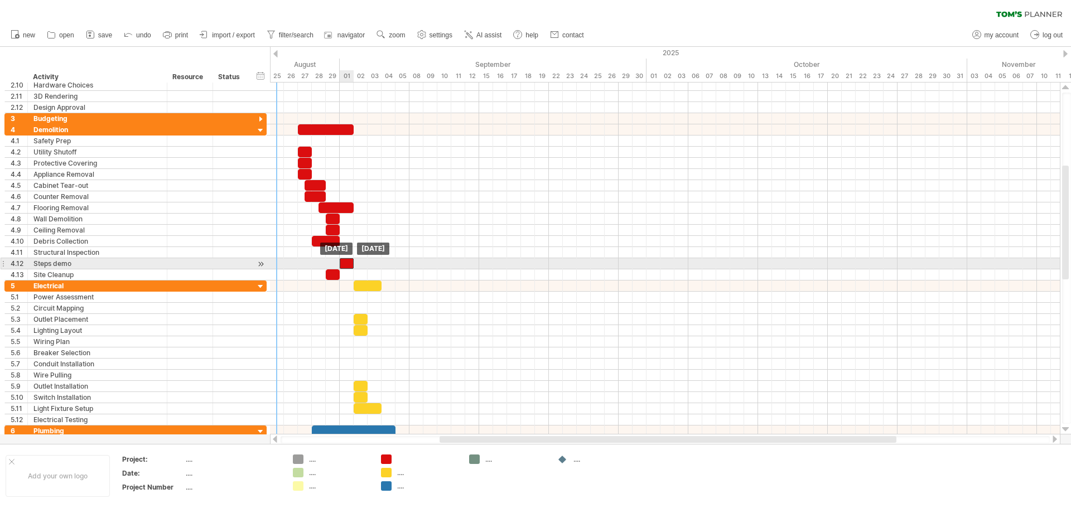
drag, startPoint x: 352, startPoint y: 262, endPoint x: 345, endPoint y: 263, distance: 7.3
click at [345, 263] on div at bounding box center [347, 263] width 14 height 11
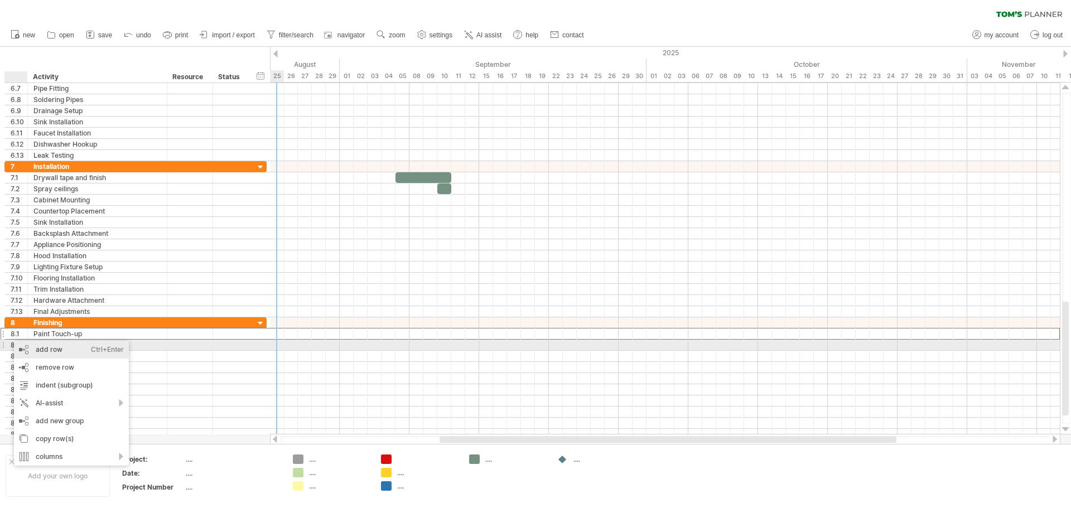
click at [36, 349] on div "add row Ctrl+Enter Cmd+Enter" at bounding box center [71, 350] width 115 height 18
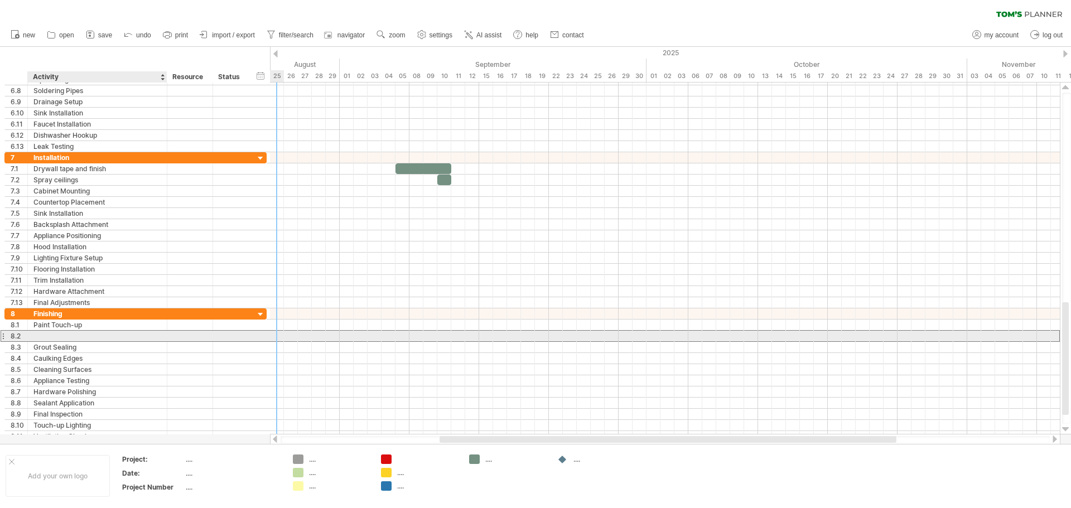
click at [39, 335] on div at bounding box center [97, 336] width 128 height 11
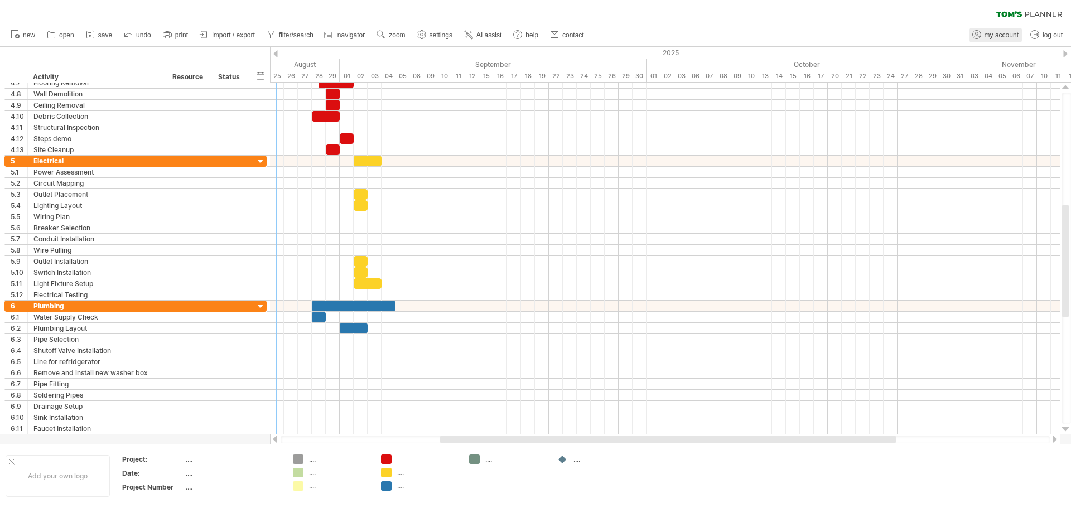
click at [999, 35] on span "my account" at bounding box center [1001, 35] width 34 height 8
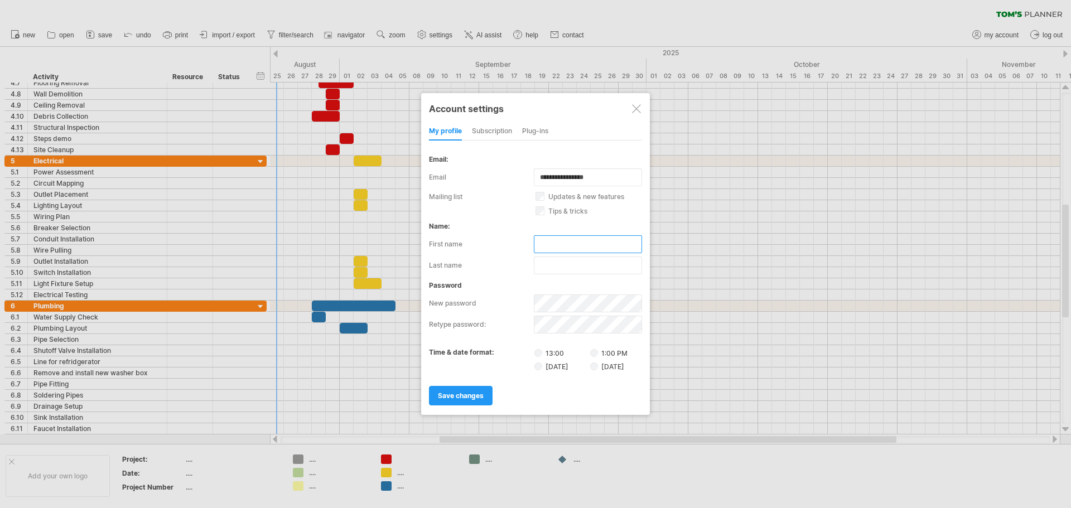
click at [550, 247] on input "text" at bounding box center [588, 244] width 108 height 18
click at [543, 243] on input "text" at bounding box center [588, 244] width 108 height 18
type input "****"
click at [561, 270] on input "text" at bounding box center [588, 266] width 108 height 18
type input "******"
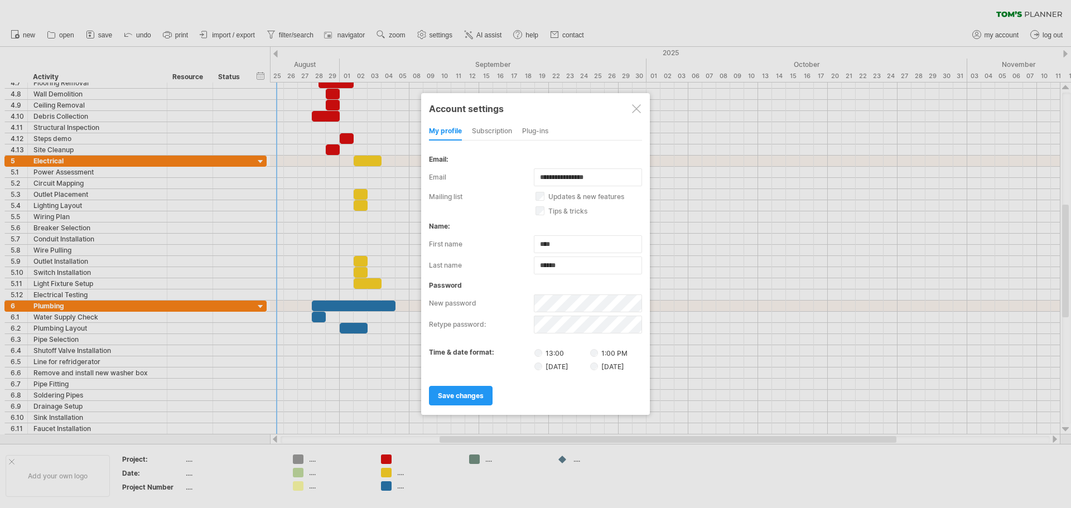
click at [500, 293] on div "password new password retype password:" at bounding box center [535, 307] width 213 height 52
click at [501, 131] on div "subscription" at bounding box center [492, 132] width 40 height 18
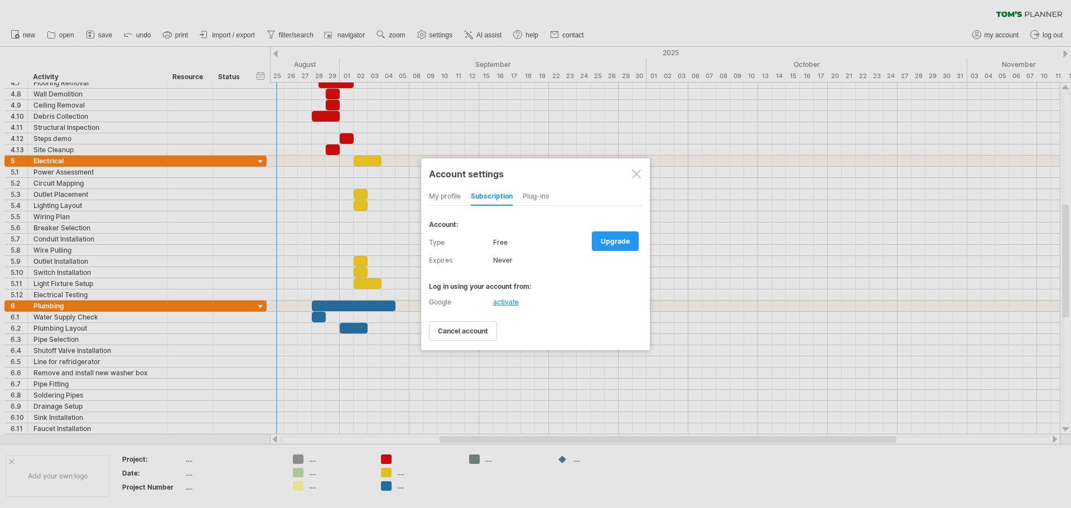
click at [546, 201] on div "Plug-ins" at bounding box center [536, 197] width 26 height 18
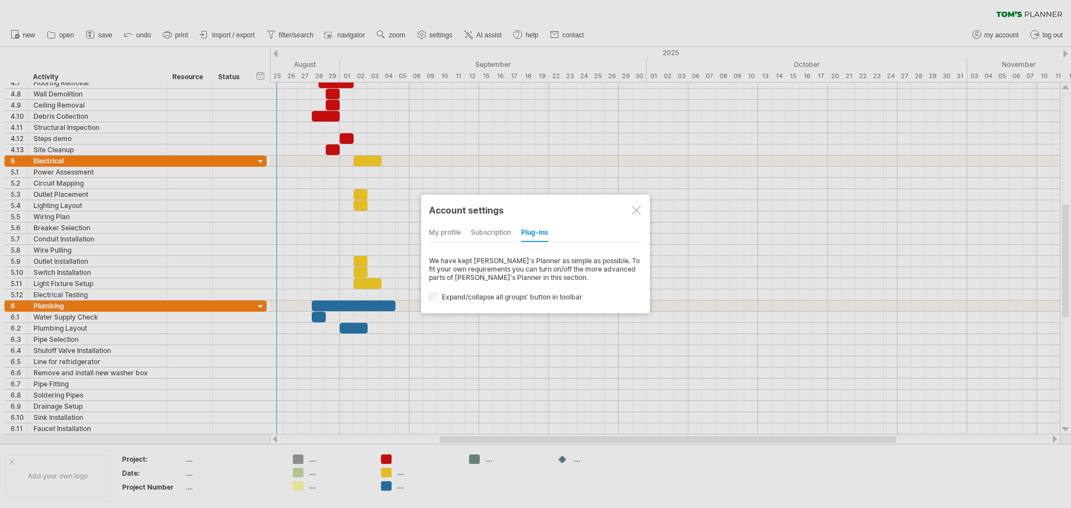
click at [445, 229] on div "my profile" at bounding box center [445, 233] width 32 height 18
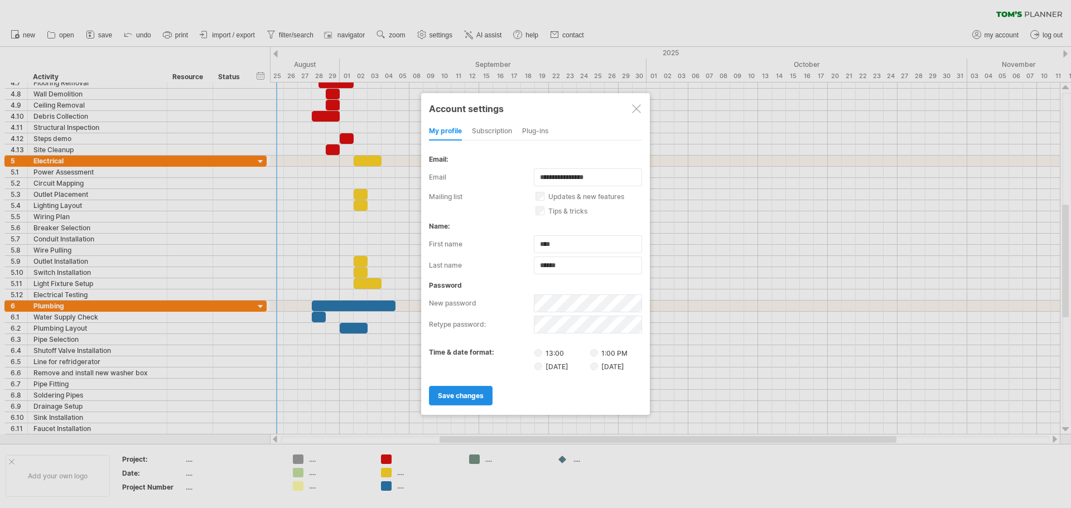
click at [470, 399] on span "save changes" at bounding box center [461, 396] width 46 height 8
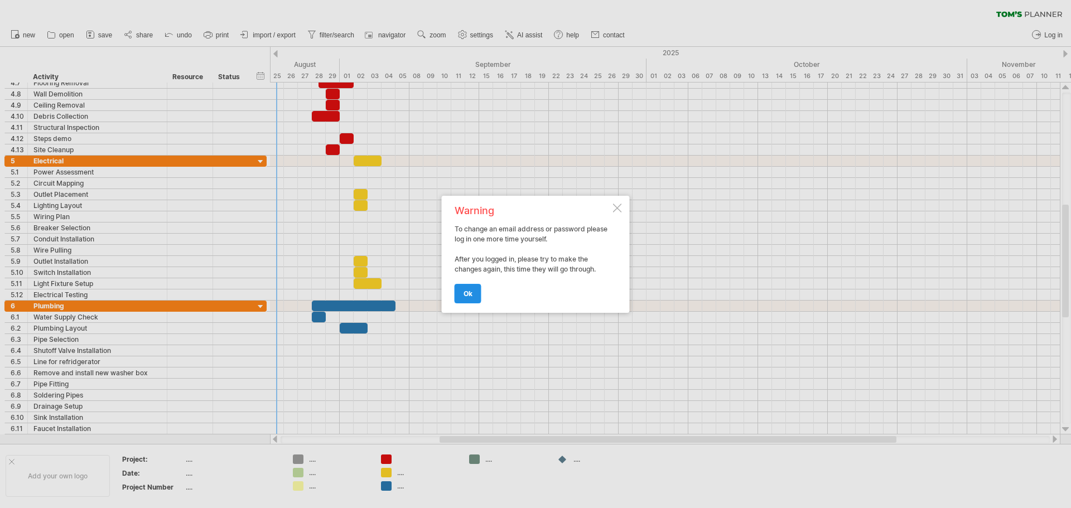
click at [471, 292] on span "ok" at bounding box center [467, 293] width 9 height 8
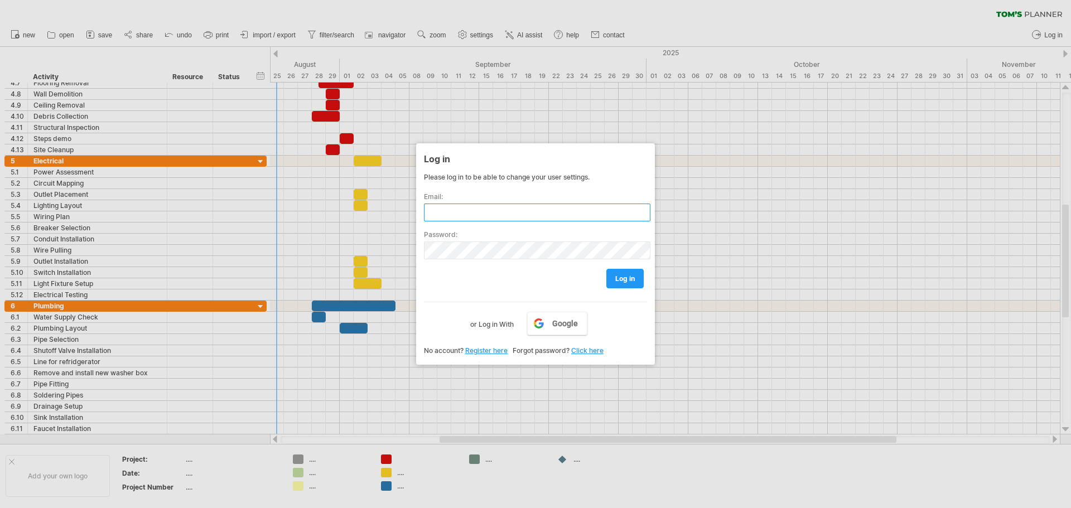
click at [442, 209] on input "text" at bounding box center [537, 213] width 226 height 18
type input "**********"
click at [639, 217] on img at bounding box center [638, 212] width 9 height 9
click at [636, 217] on img at bounding box center [638, 212] width 9 height 9
click at [637, 217] on img at bounding box center [638, 212] width 9 height 9
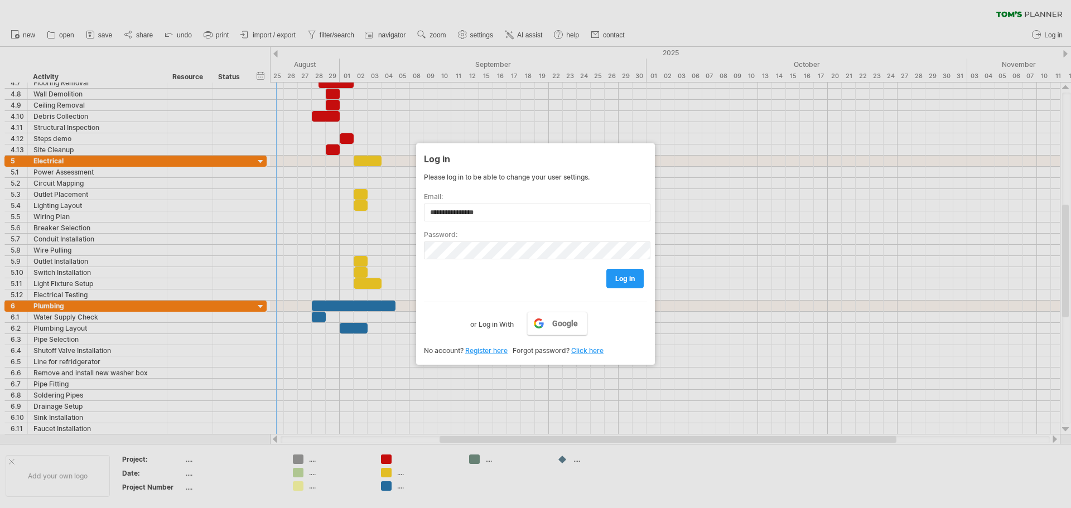
click at [637, 217] on img at bounding box center [638, 212] width 9 height 9
click at [639, 214] on img at bounding box center [638, 212] width 9 height 9
click at [641, 217] on img at bounding box center [638, 212] width 9 height 9
click at [624, 278] on span "log in" at bounding box center [625, 278] width 20 height 8
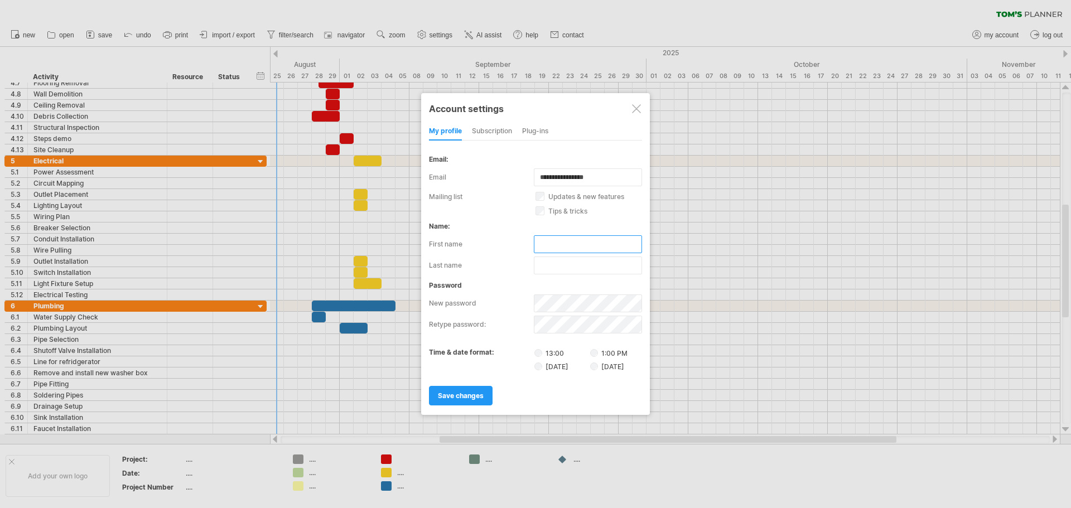
click at [551, 245] on input "text" at bounding box center [588, 244] width 108 height 18
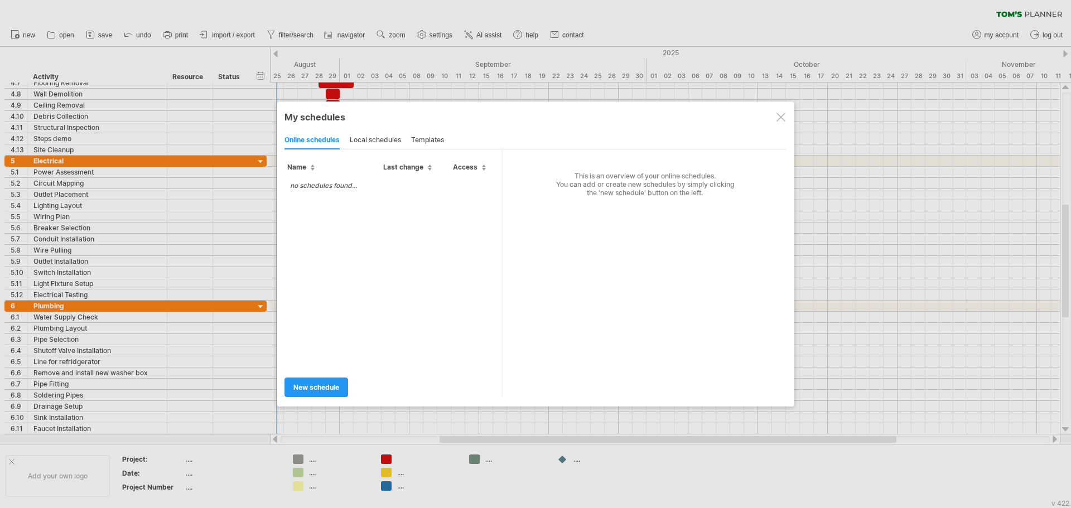
click at [376, 138] on div "local schedules" at bounding box center [375, 141] width 51 height 18
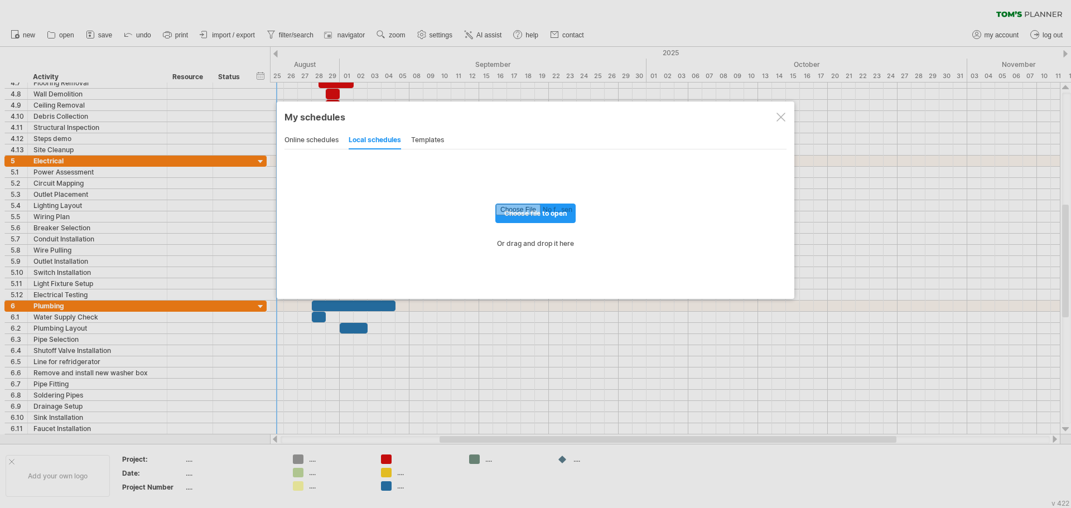
click at [426, 141] on div "templates" at bounding box center [427, 141] width 33 height 18
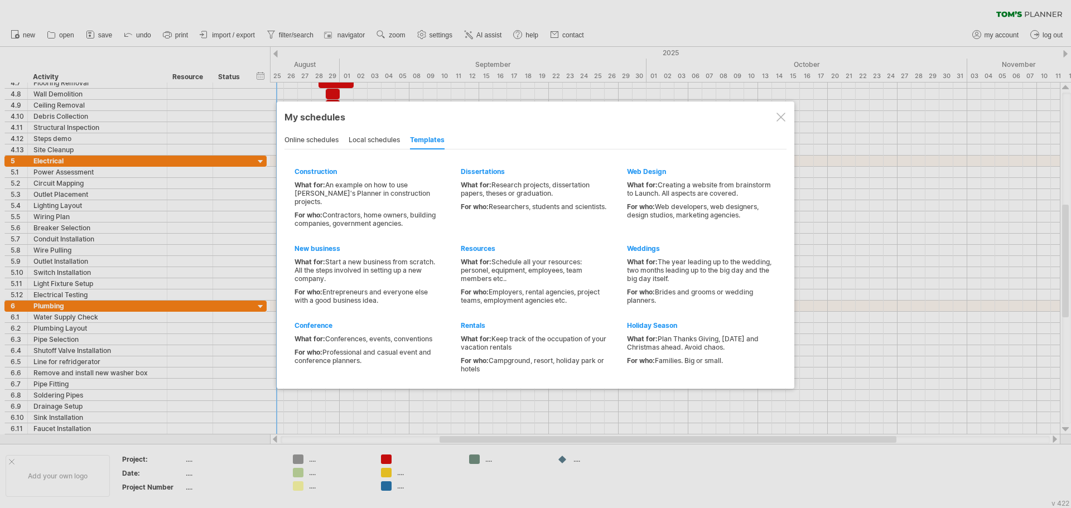
click at [776, 118] on div at bounding box center [780, 117] width 9 height 9
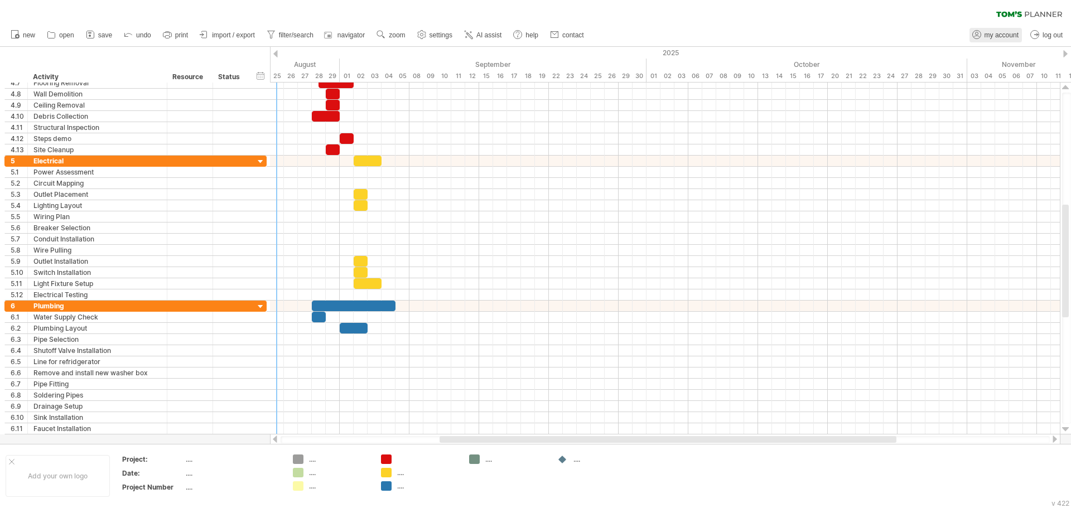
click at [1002, 38] on span "my account" at bounding box center [1001, 35] width 34 height 8
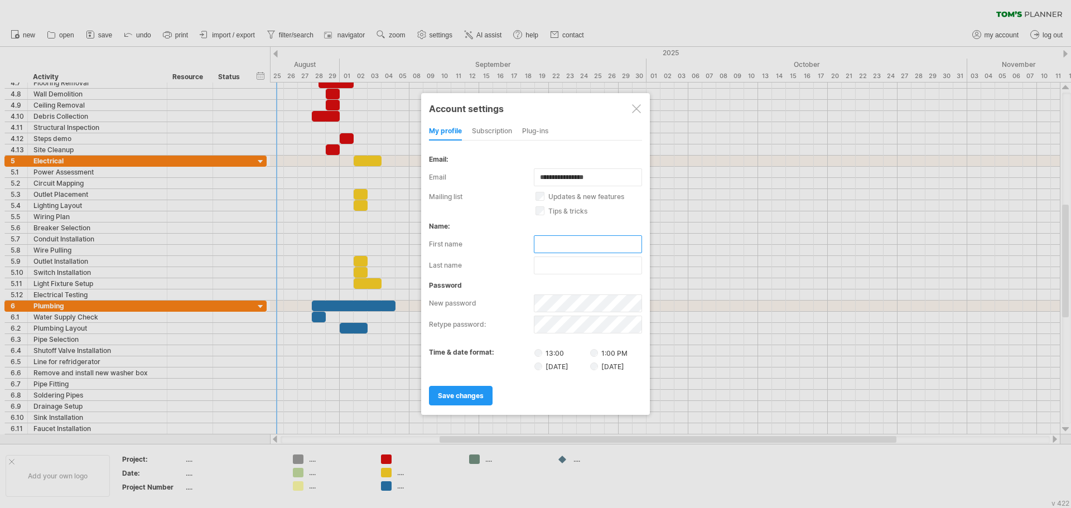
click at [549, 246] on input "text" at bounding box center [588, 244] width 108 height 18
type input "****"
type input "******"
click at [505, 288] on div "password" at bounding box center [535, 285] width 213 height 8
click at [462, 396] on span "save changes" at bounding box center [461, 396] width 46 height 8
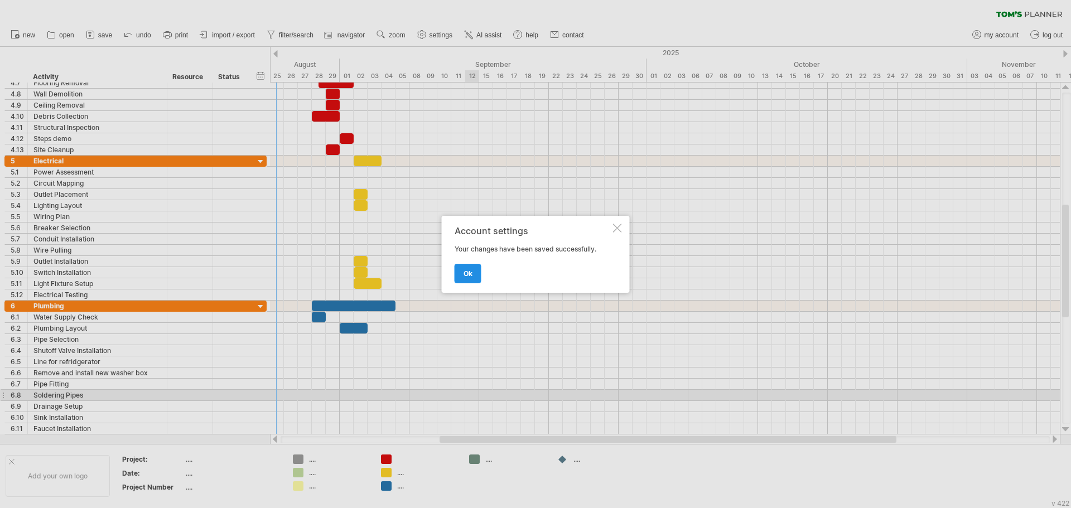
click at [467, 269] on span "ok" at bounding box center [467, 273] width 9 height 8
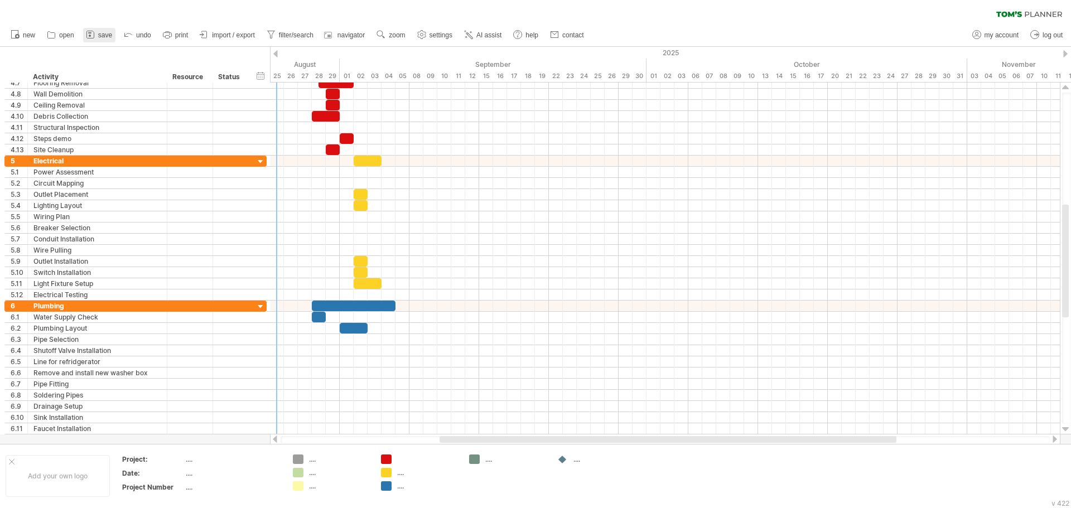
click at [103, 35] on span "save" at bounding box center [105, 35] width 14 height 8
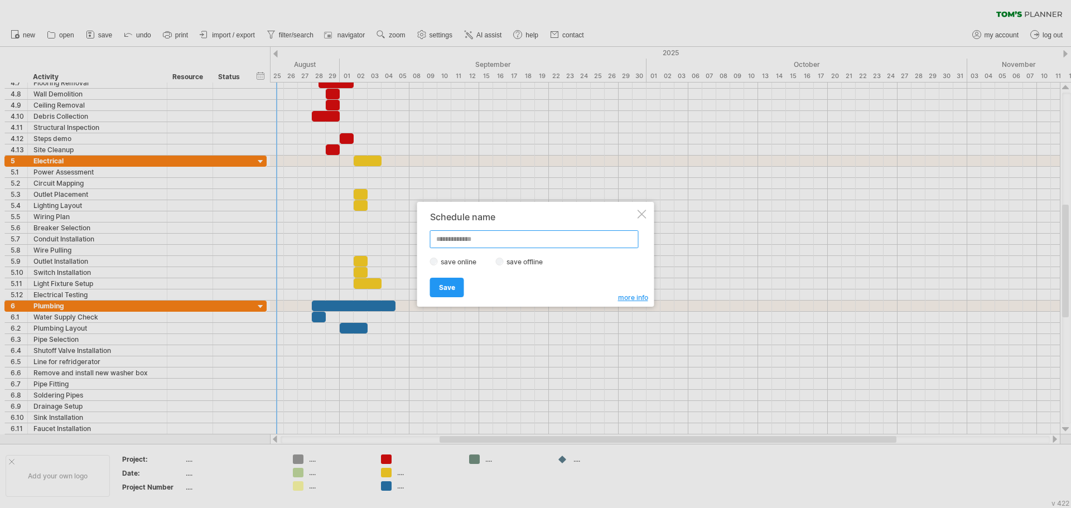
click at [460, 240] on input "text" at bounding box center [534, 239] width 209 height 18
click at [448, 241] on input "text" at bounding box center [534, 239] width 209 height 18
type input "*"
type input "**********"
click at [636, 296] on span "more info" at bounding box center [633, 297] width 30 height 8
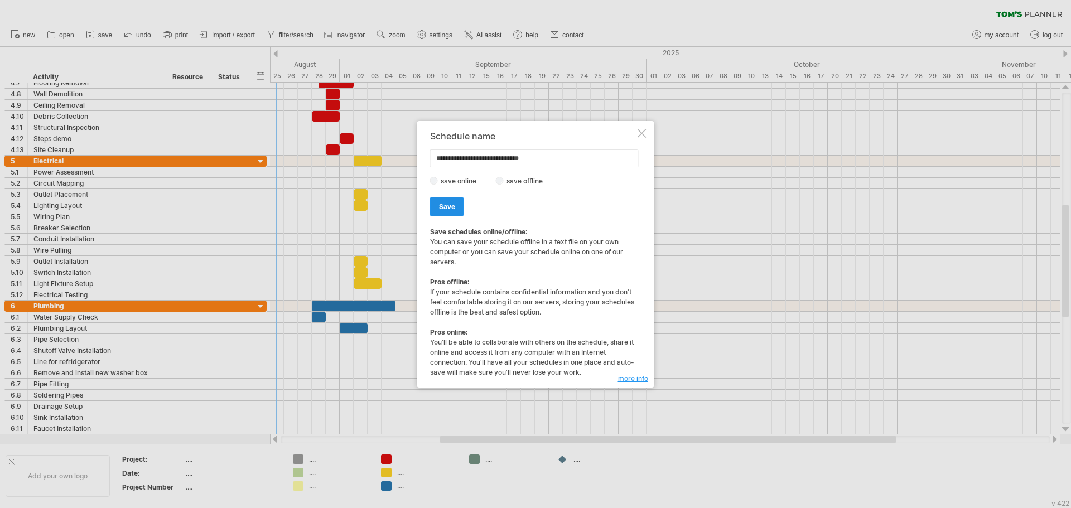
click at [447, 205] on span "Save" at bounding box center [447, 206] width 16 height 8
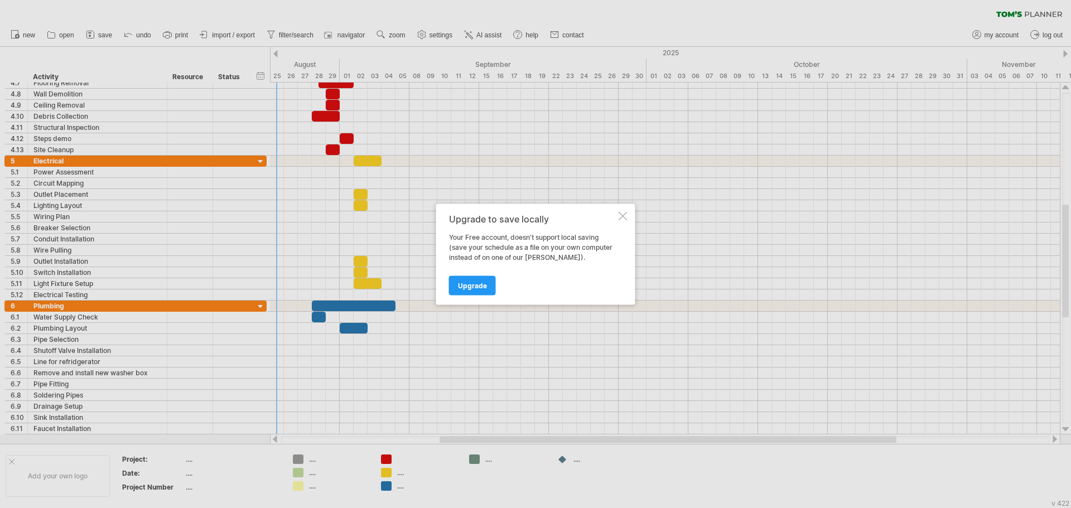
click at [618, 215] on div at bounding box center [622, 215] width 9 height 9
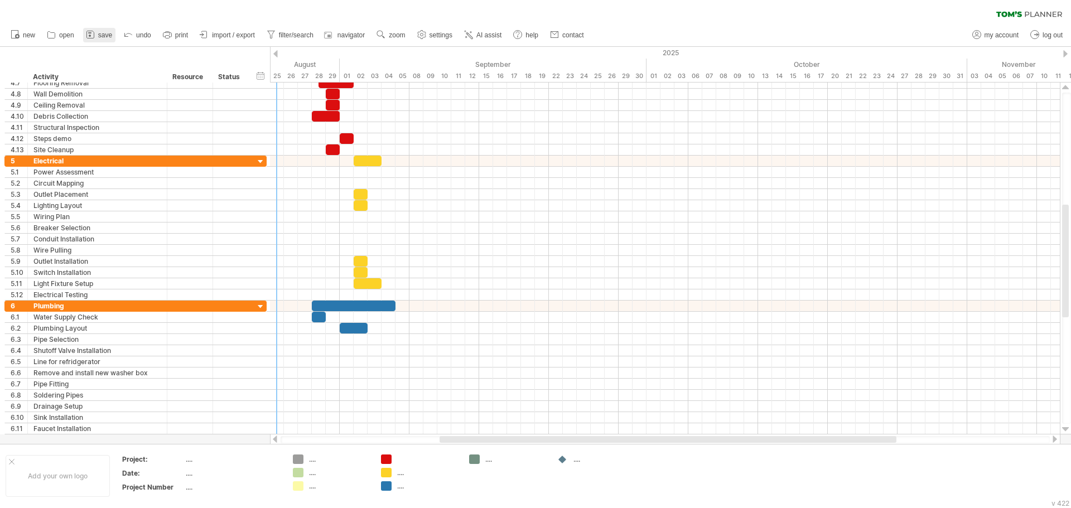
click at [103, 35] on span "save" at bounding box center [105, 35] width 14 height 8
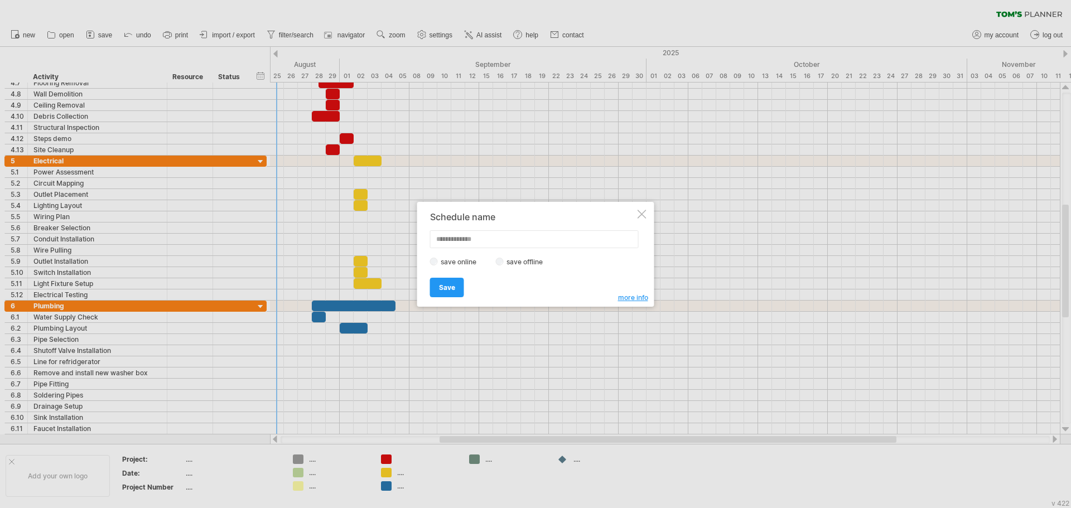
click at [447, 236] on input "text" at bounding box center [534, 239] width 209 height 18
type input "**********"
click at [449, 290] on span "Save" at bounding box center [447, 287] width 16 height 8
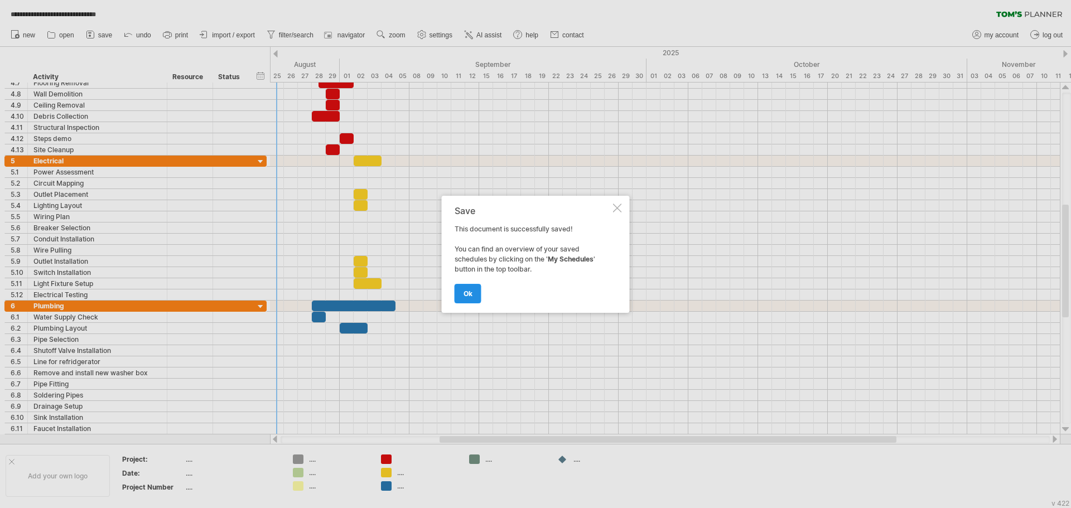
click at [469, 293] on span "ok" at bounding box center [467, 293] width 9 height 8
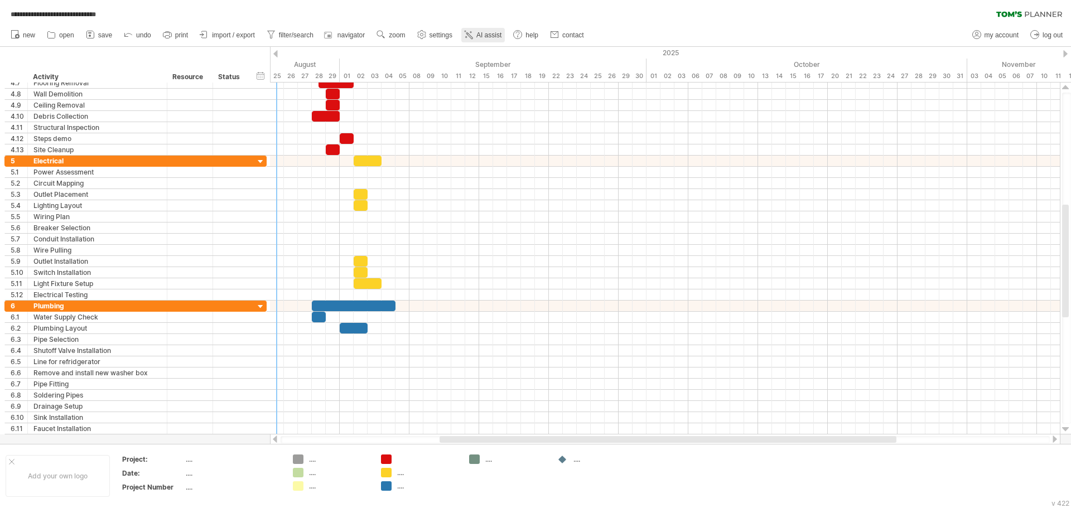
click at [495, 35] on span "AI assist" at bounding box center [488, 35] width 25 height 8
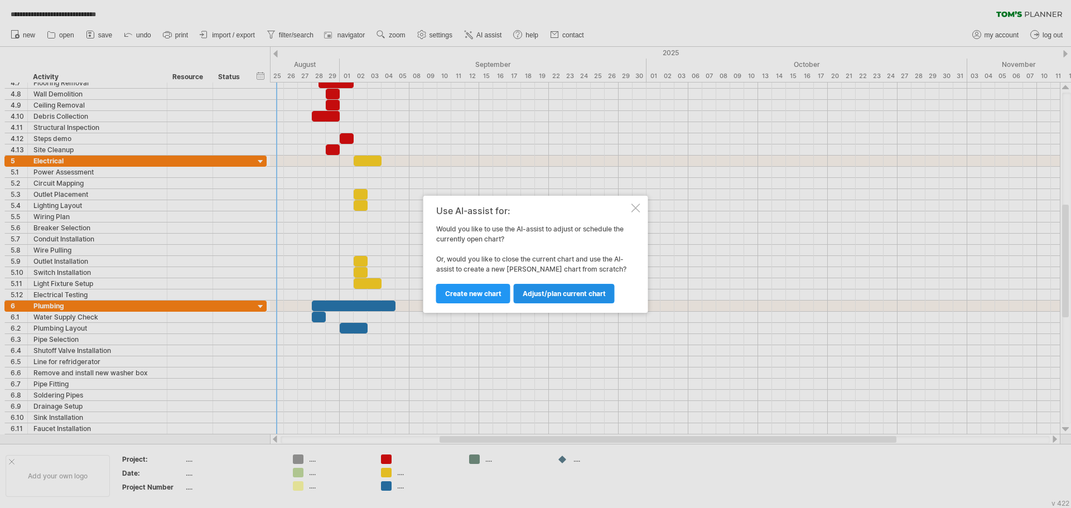
click at [566, 294] on span "Adjust/plan current chart" at bounding box center [564, 293] width 83 height 8
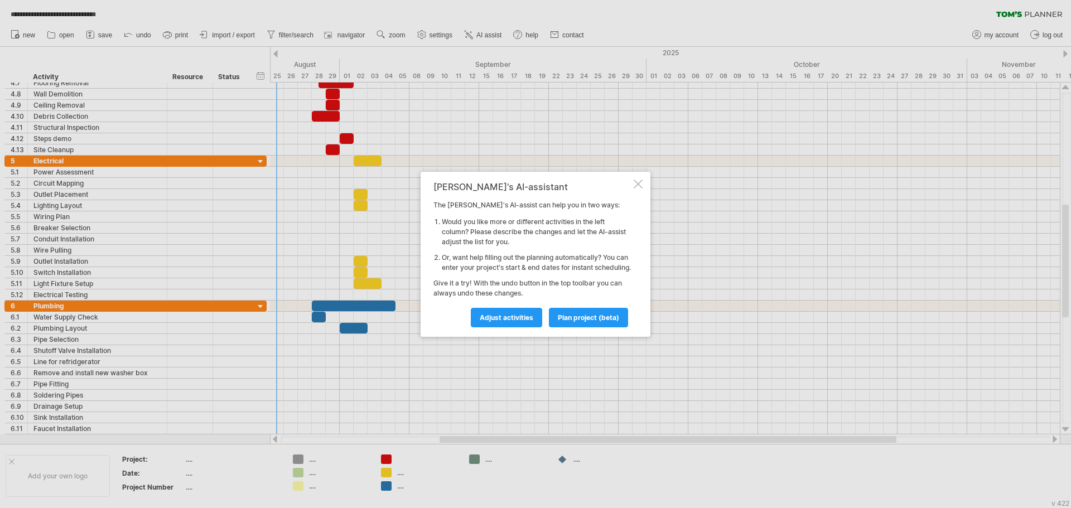
click at [638, 180] on div at bounding box center [638, 184] width 9 height 9
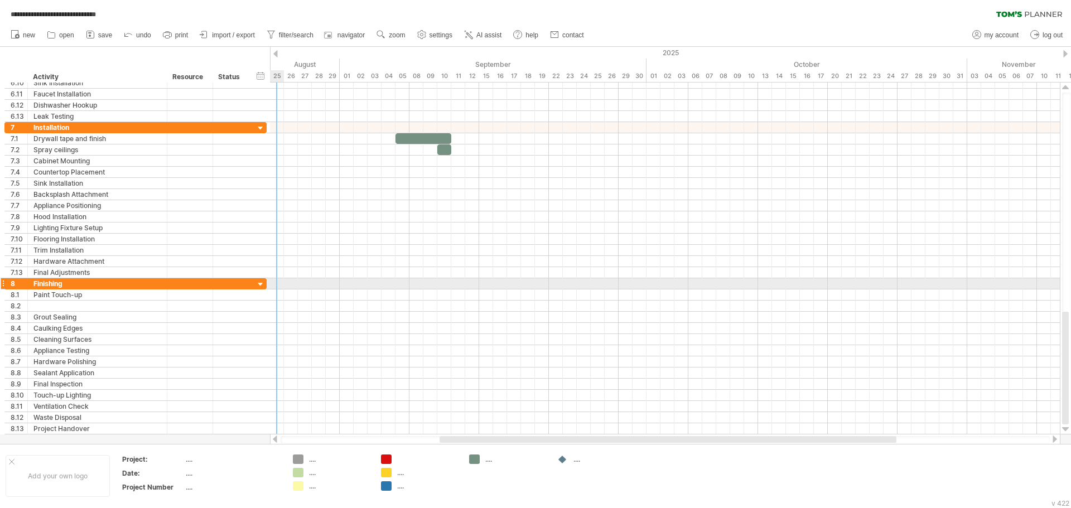
click at [260, 282] on div at bounding box center [260, 284] width 11 height 11
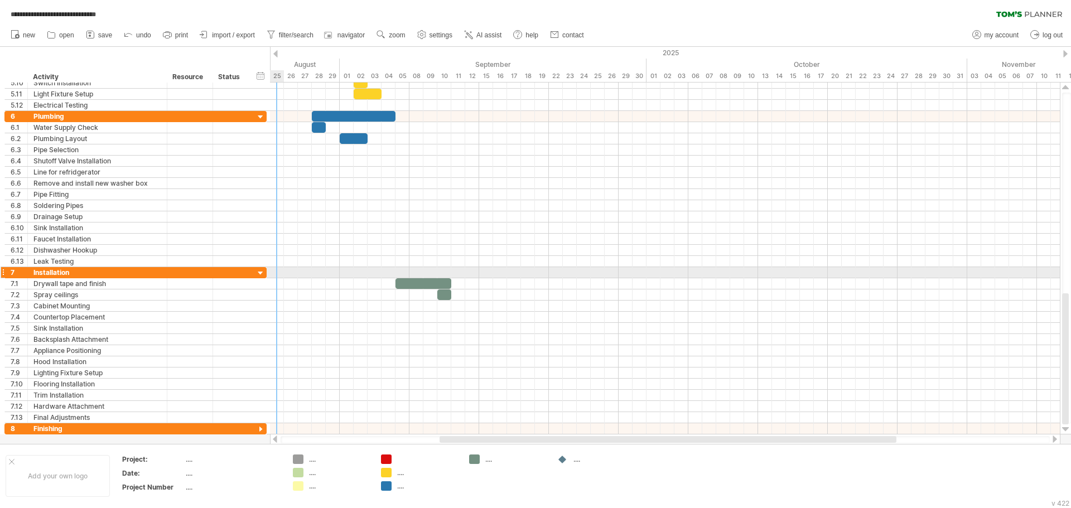
click at [262, 272] on div at bounding box center [260, 273] width 11 height 11
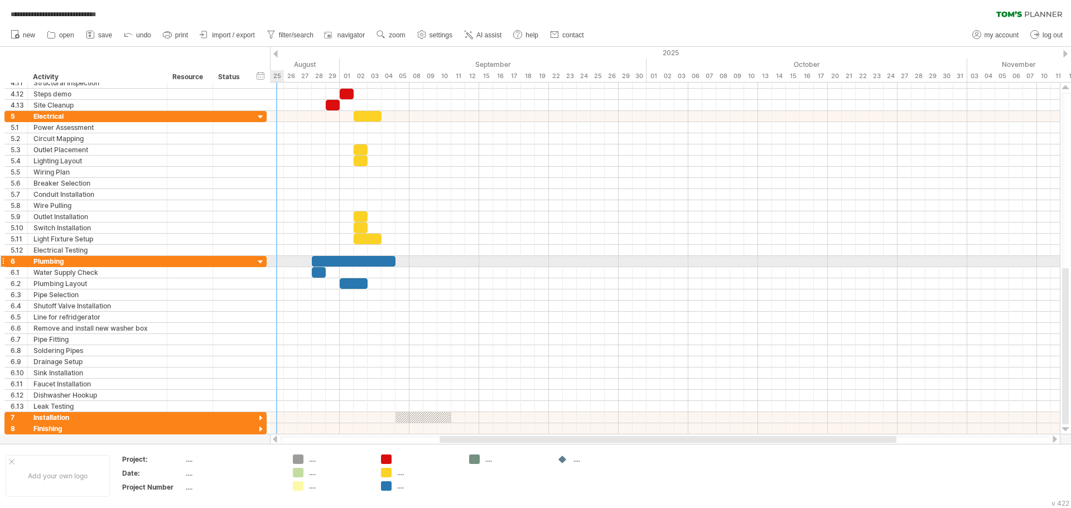
click at [262, 262] on div at bounding box center [260, 262] width 11 height 11
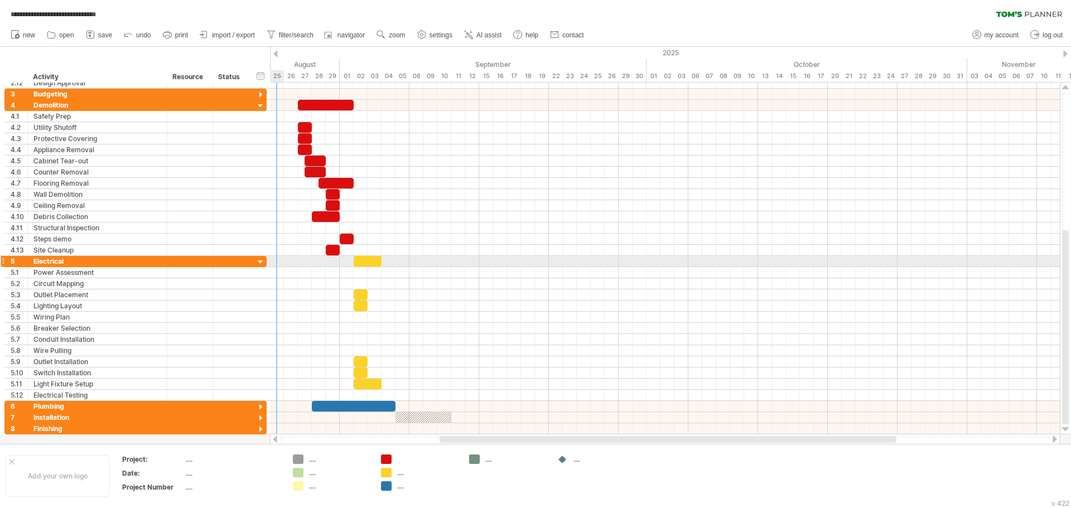
click at [261, 263] on div at bounding box center [260, 262] width 11 height 11
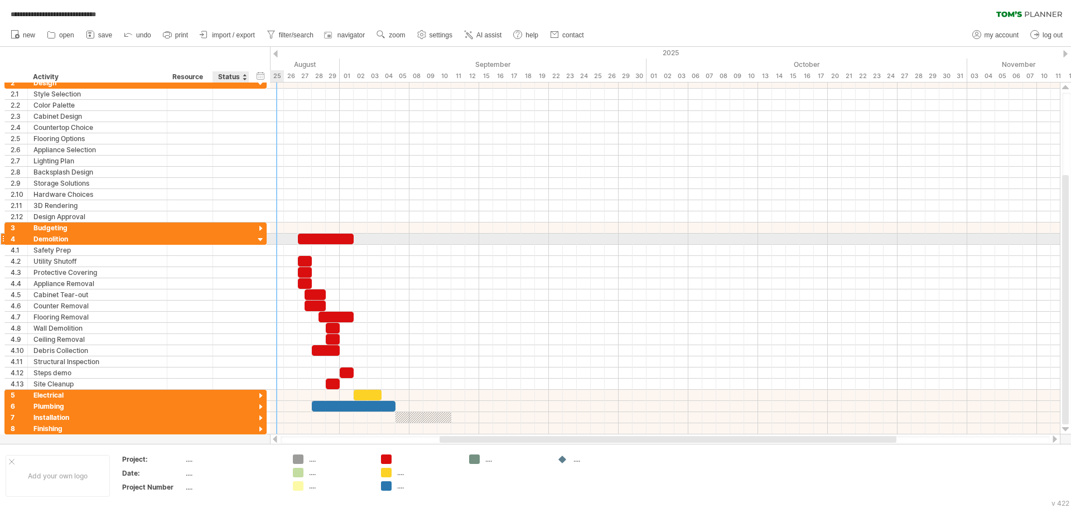
click at [259, 237] on div at bounding box center [260, 240] width 11 height 11
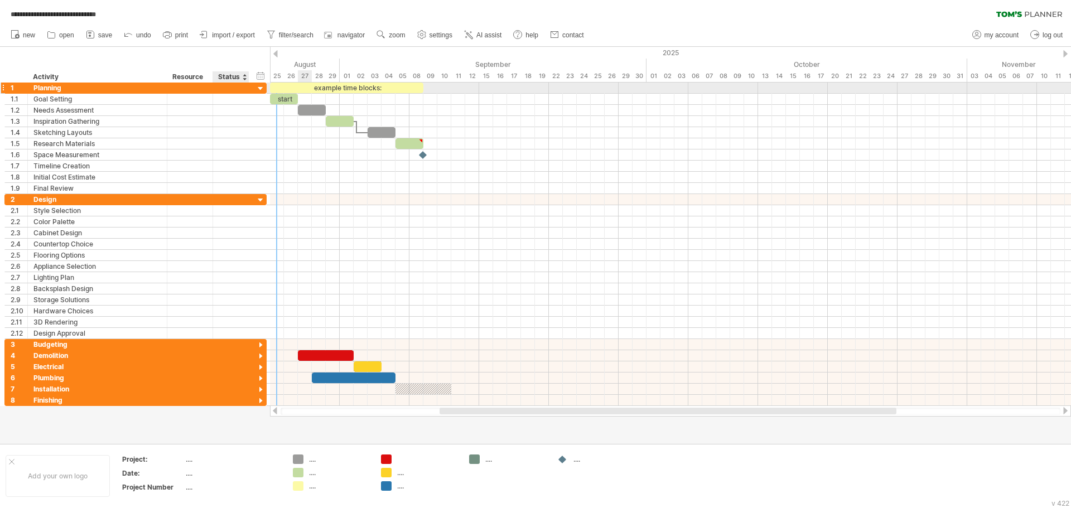
click at [258, 89] on div at bounding box center [260, 89] width 11 height 11
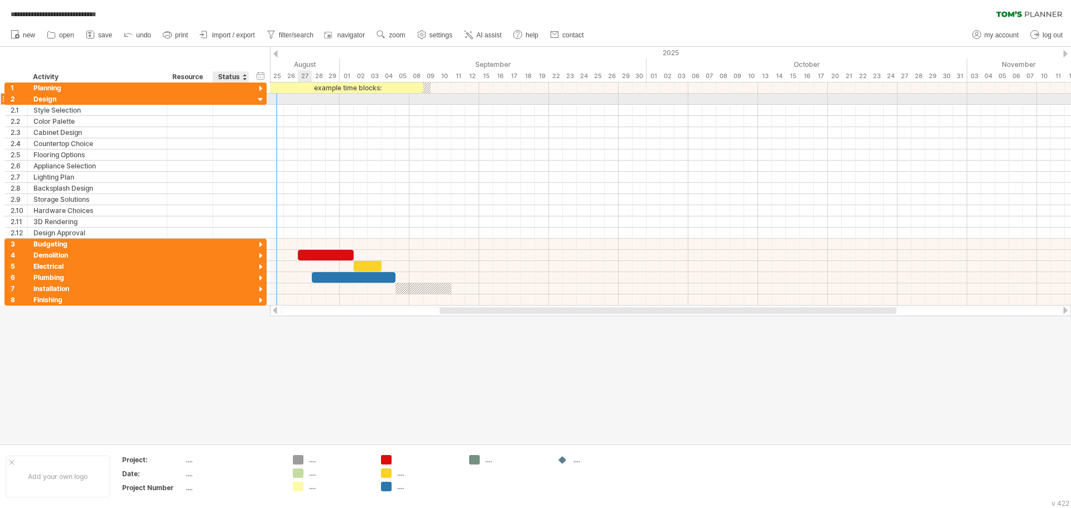
click at [260, 98] on div at bounding box center [260, 100] width 11 height 11
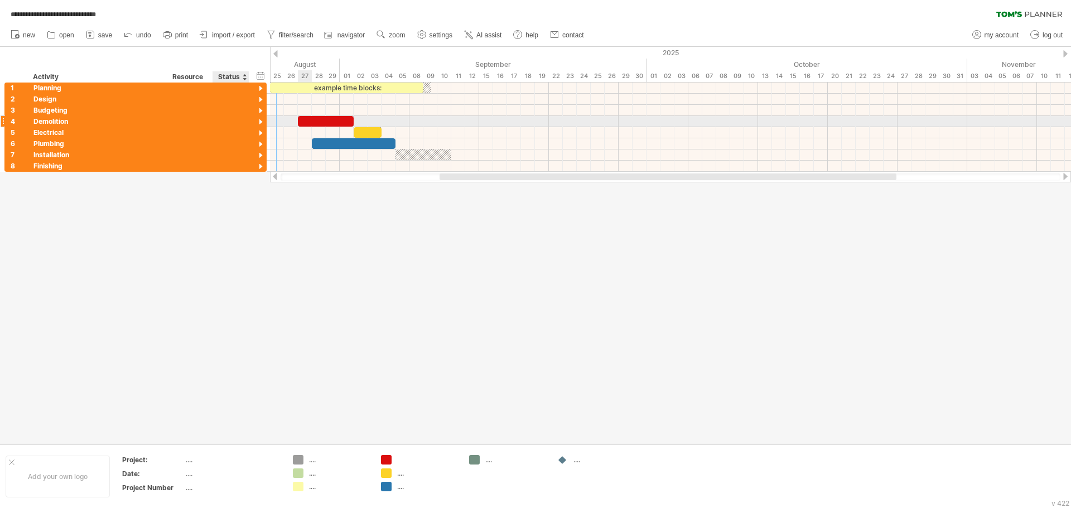
click at [258, 123] on div at bounding box center [260, 122] width 11 height 11
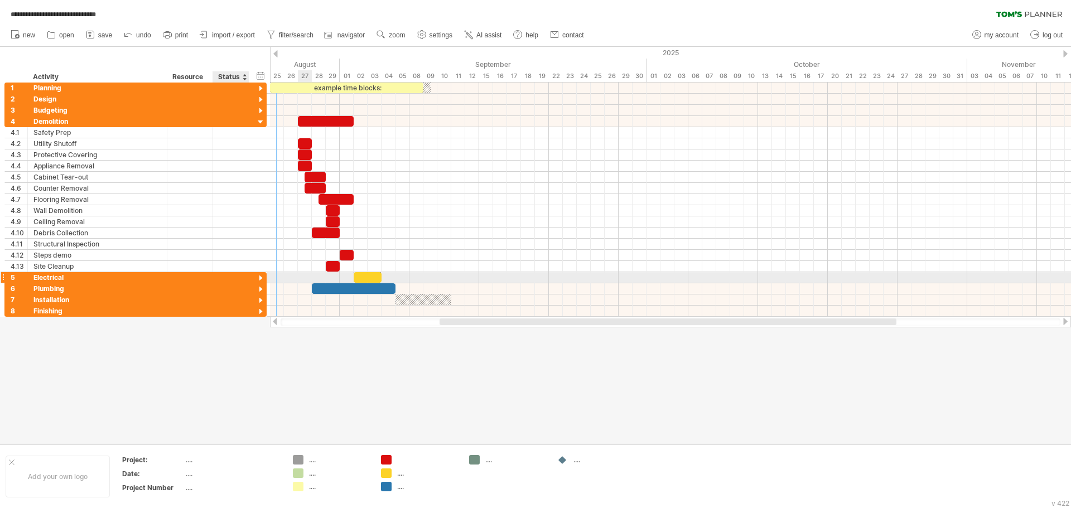
click at [259, 277] on div at bounding box center [260, 278] width 11 height 11
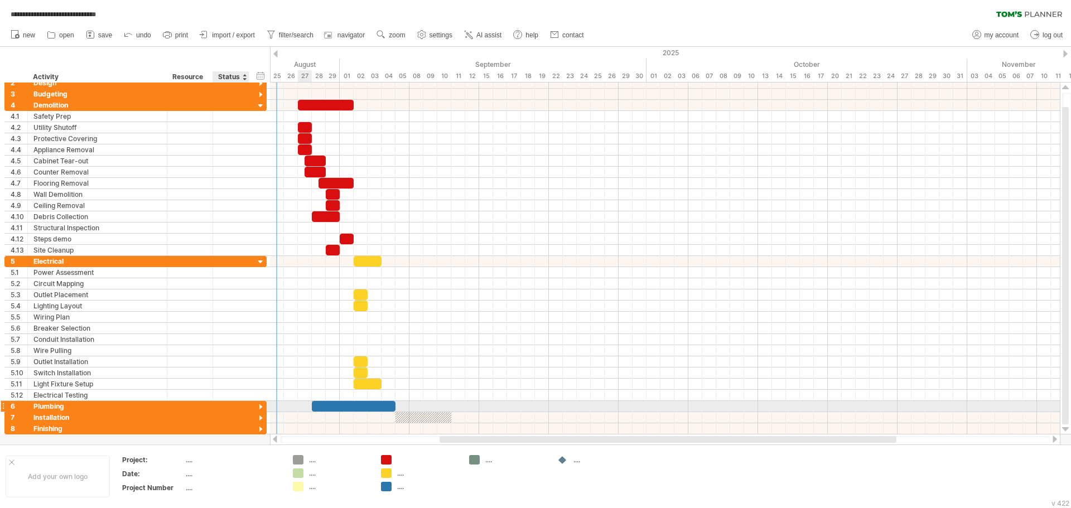
click at [260, 404] on div at bounding box center [260, 407] width 11 height 11
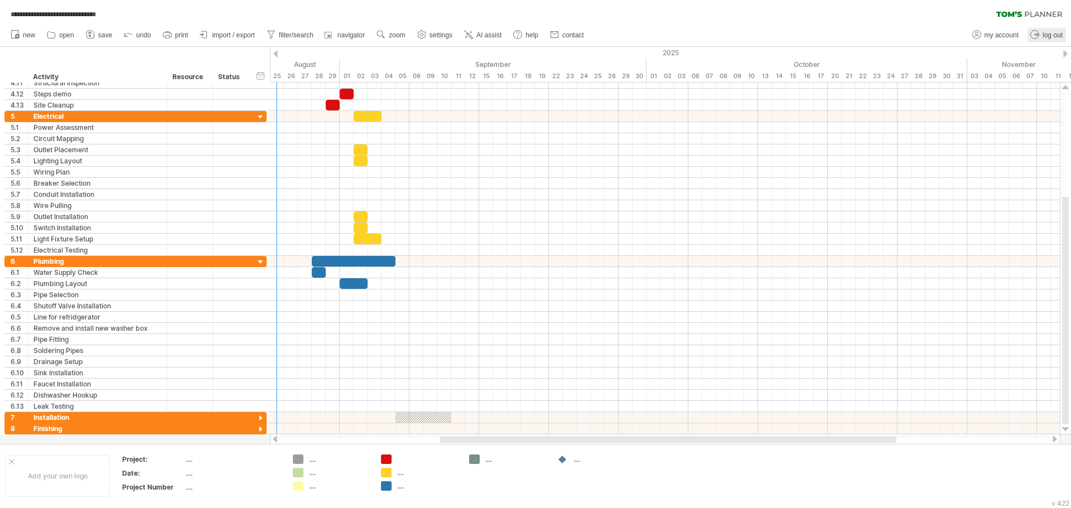
click at [1052, 32] on span "log out" at bounding box center [1052, 35] width 20 height 8
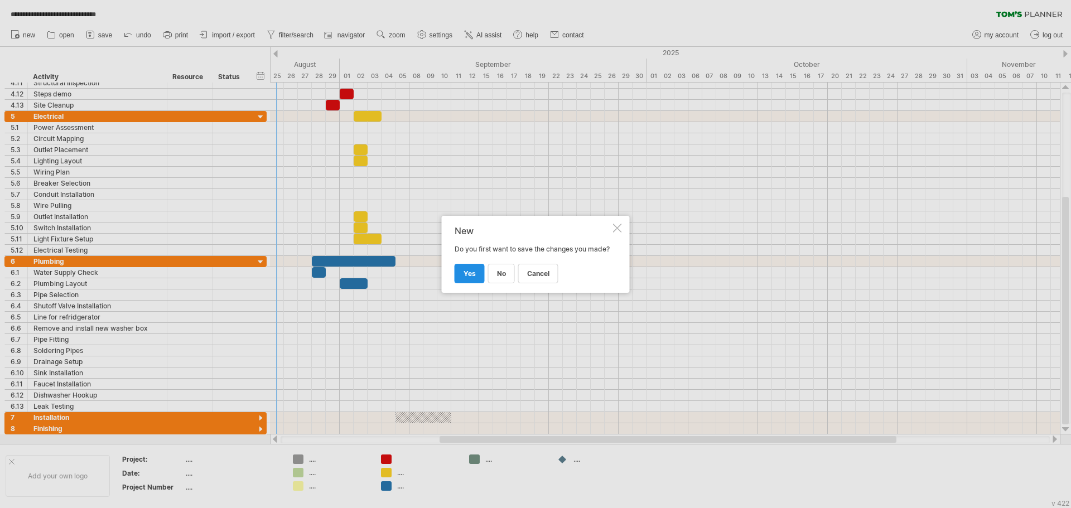
click at [473, 278] on span "yes" at bounding box center [469, 273] width 12 height 8
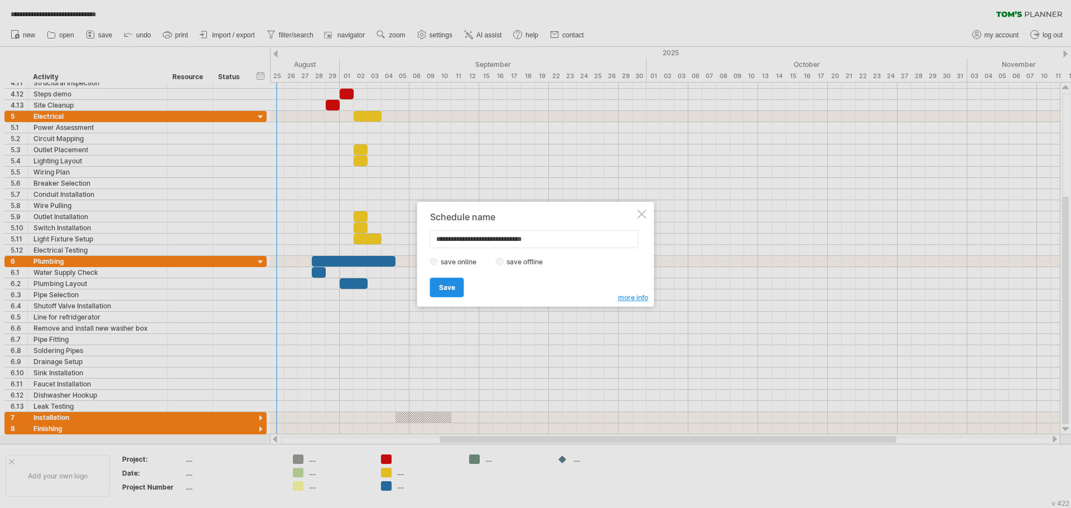
click at [453, 288] on span "Save" at bounding box center [447, 287] width 16 height 8
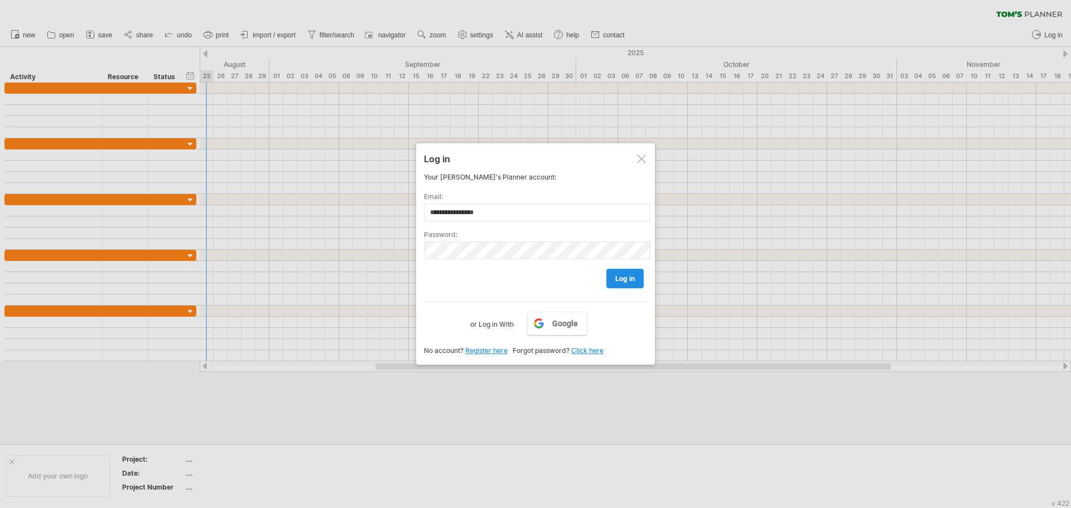
click at [625, 278] on span "log in" at bounding box center [625, 278] width 20 height 8
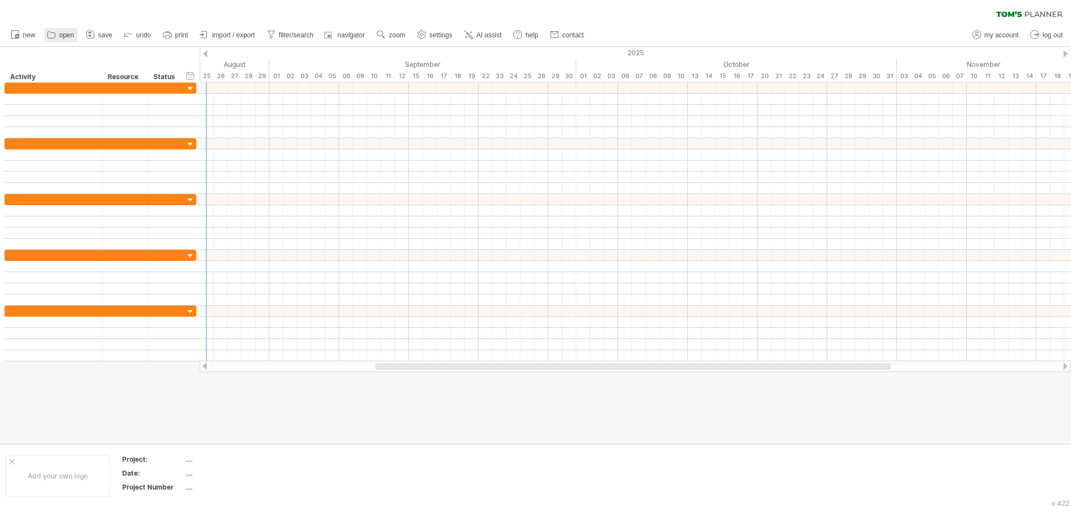
click at [71, 34] on span "open" at bounding box center [66, 35] width 15 height 8
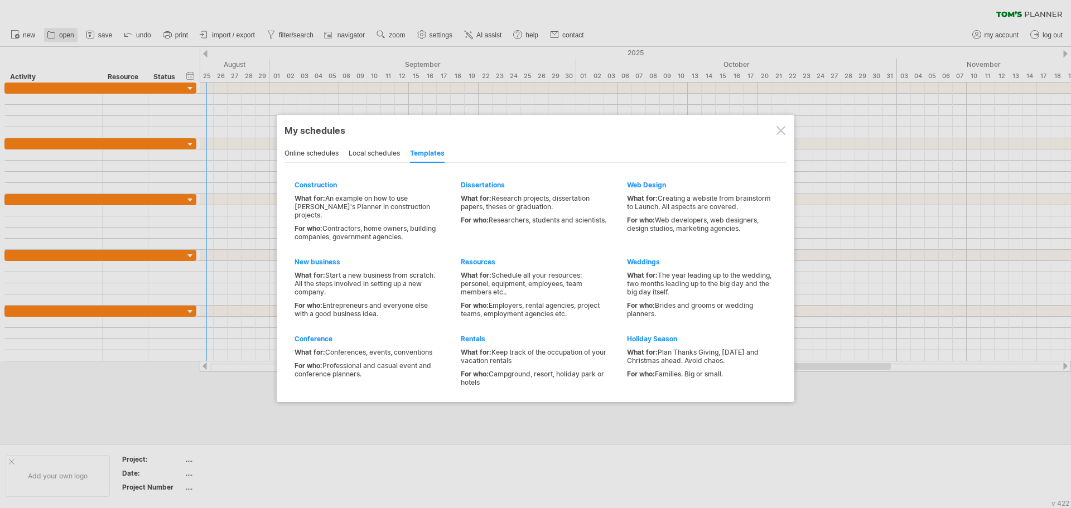
type input "**********"
click at [317, 150] on div "online schedules" at bounding box center [311, 154] width 54 height 18
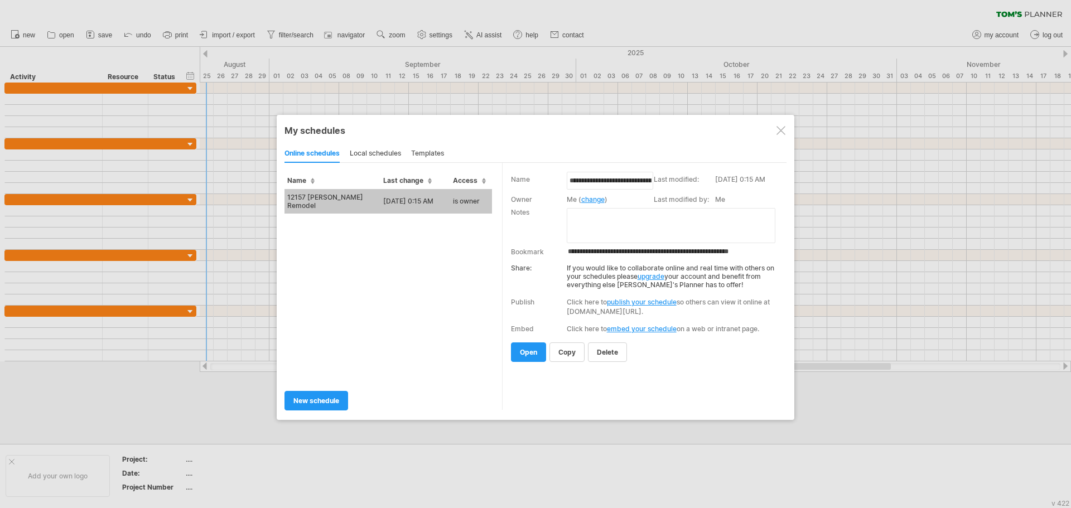
click at [336, 202] on td "12157 [PERSON_NAME] Remodel" at bounding box center [332, 201] width 96 height 25
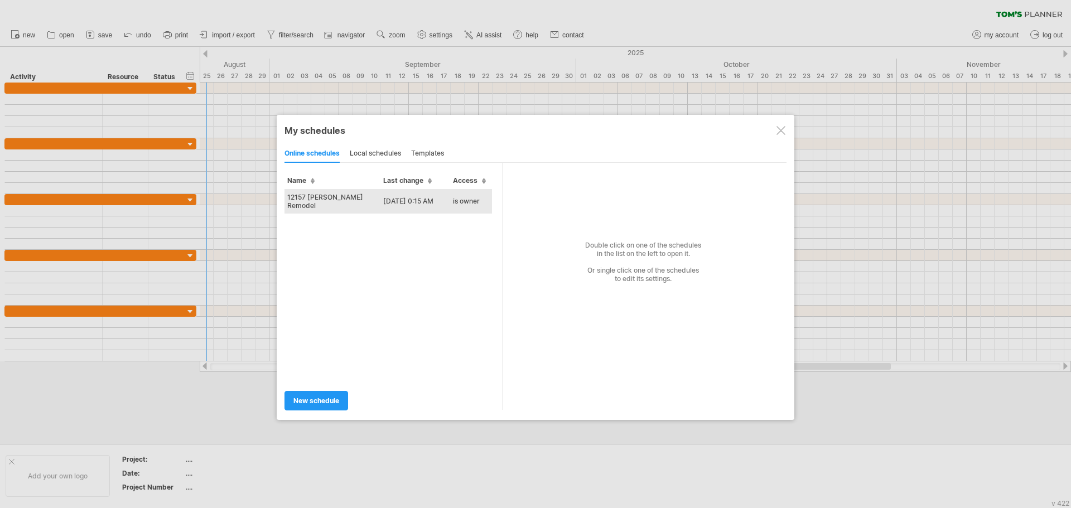
click at [336, 202] on td "12157 [PERSON_NAME] Remodel" at bounding box center [332, 201] width 96 height 25
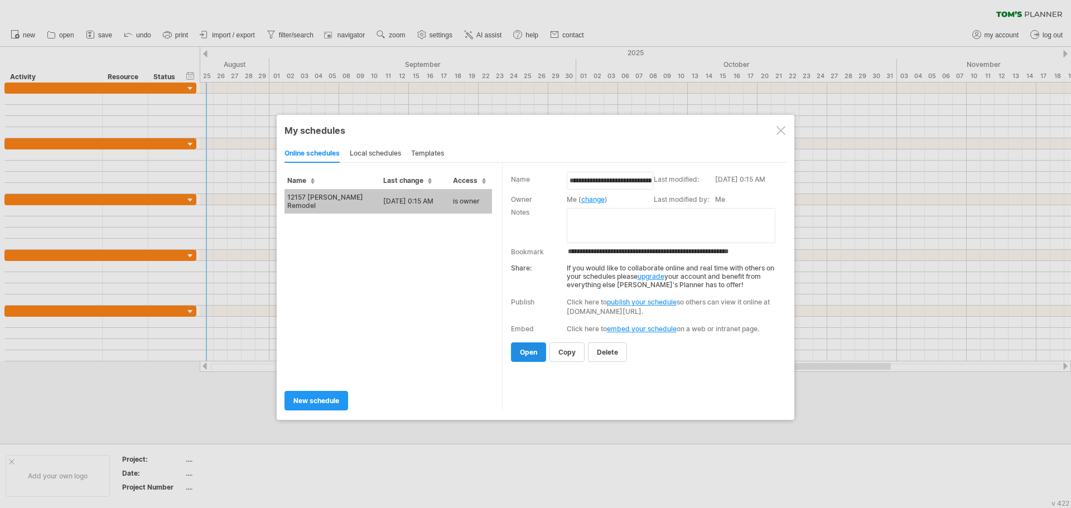
click at [521, 351] on span "open" at bounding box center [528, 352] width 17 height 8
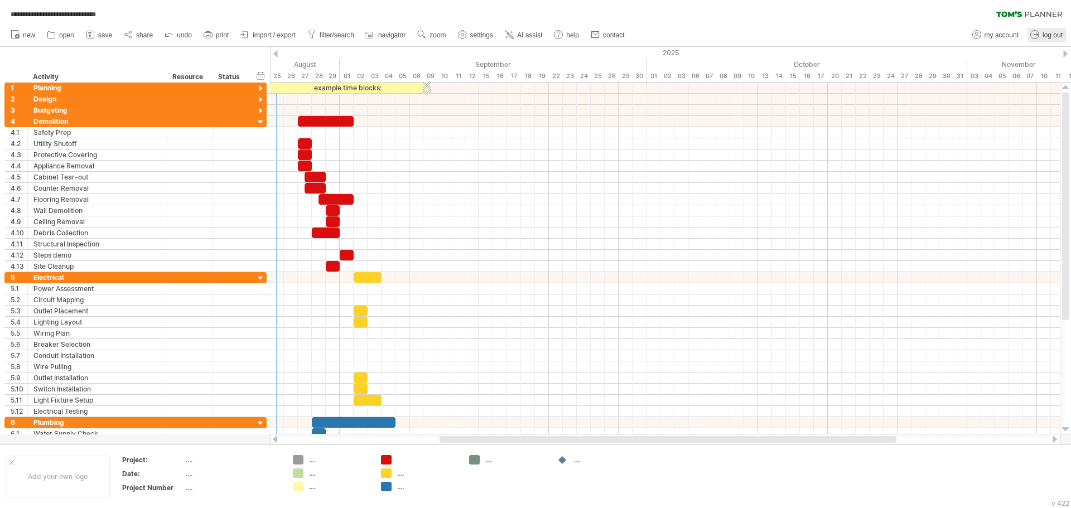
click at [1056, 36] on span "log out" at bounding box center [1052, 35] width 20 height 8
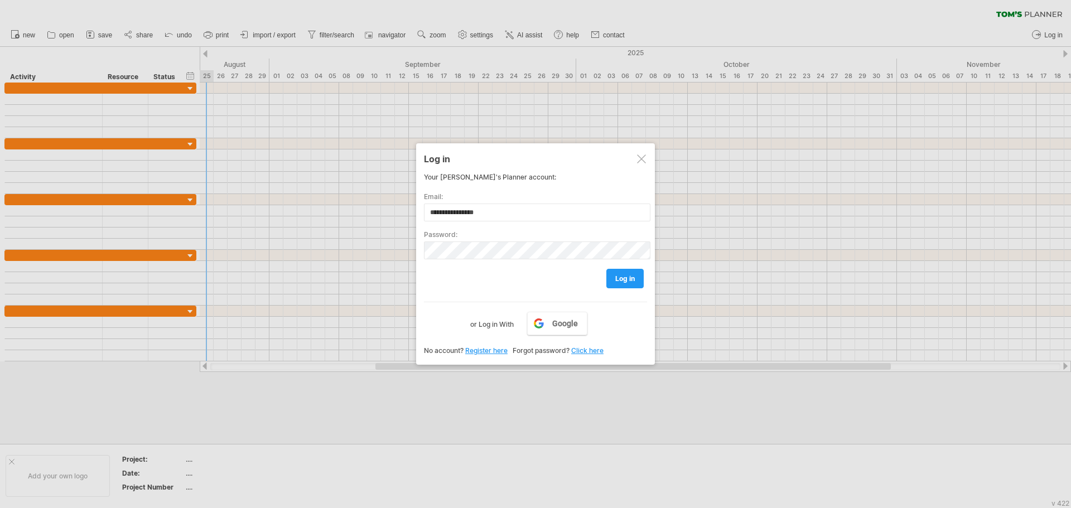
click at [640, 217] on img at bounding box center [638, 212] width 9 height 9
click at [638, 217] on img at bounding box center [638, 212] width 9 height 9
click at [632, 277] on span "log in" at bounding box center [625, 278] width 20 height 8
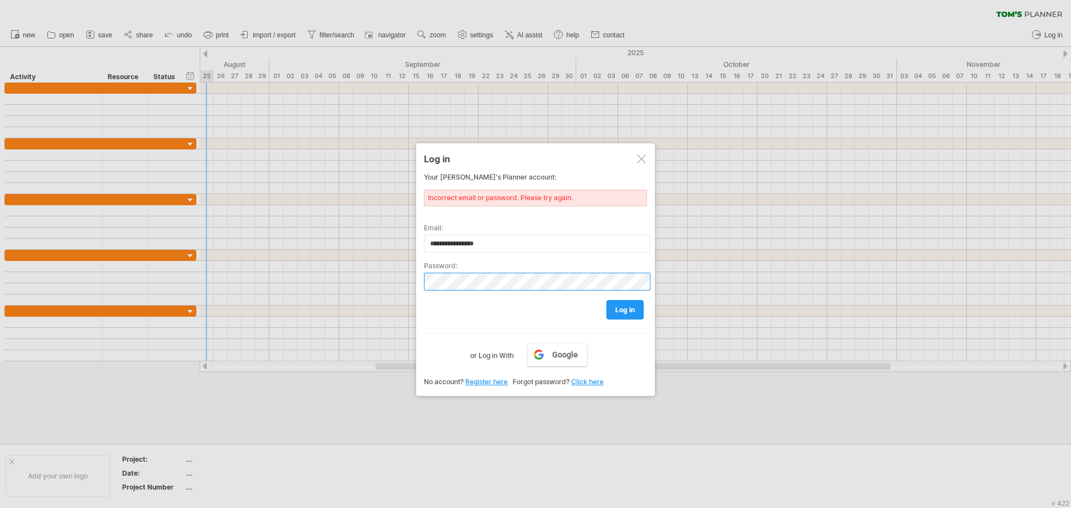
click at [415, 282] on div "Trying to reach [DOMAIN_NAME] Connected again... 0% clear filter new" at bounding box center [535, 254] width 1071 height 508
click at [627, 314] on link "log in" at bounding box center [624, 310] width 37 height 20
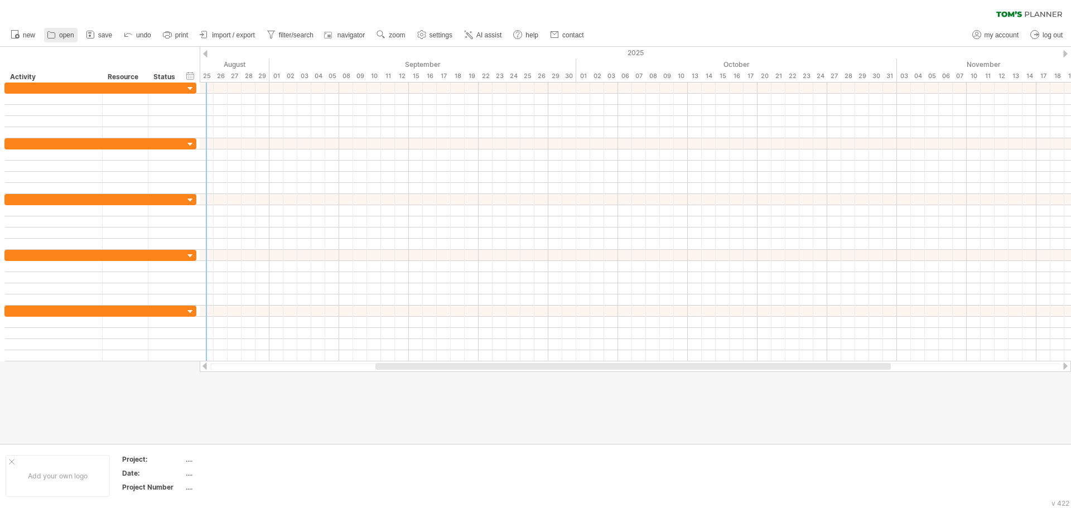
click at [66, 33] on span "open" at bounding box center [66, 35] width 15 height 8
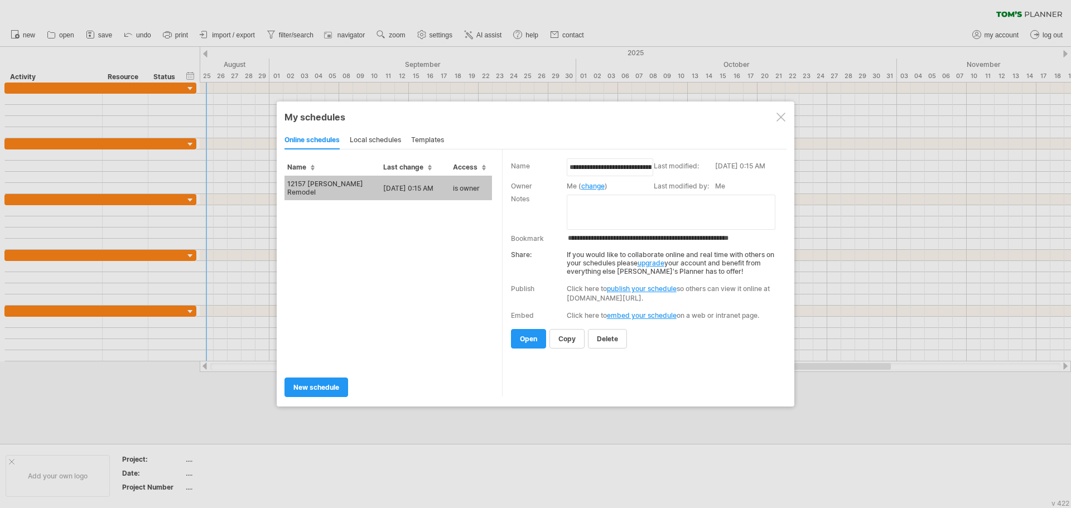
click at [332, 185] on td "12157 [PERSON_NAME] Remodel" at bounding box center [332, 188] width 96 height 25
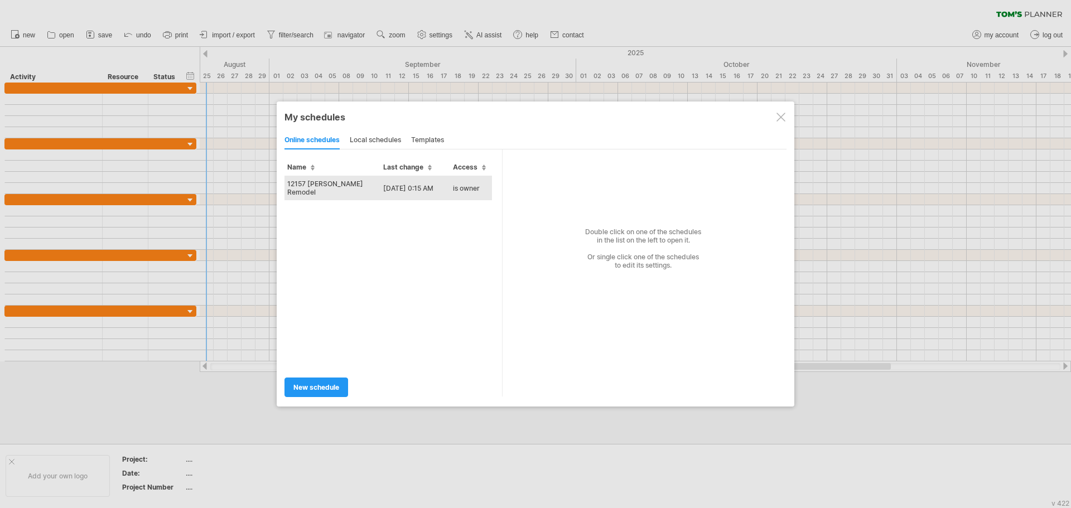
click at [323, 180] on td "12157 [PERSON_NAME] Remodel" at bounding box center [332, 188] width 96 height 25
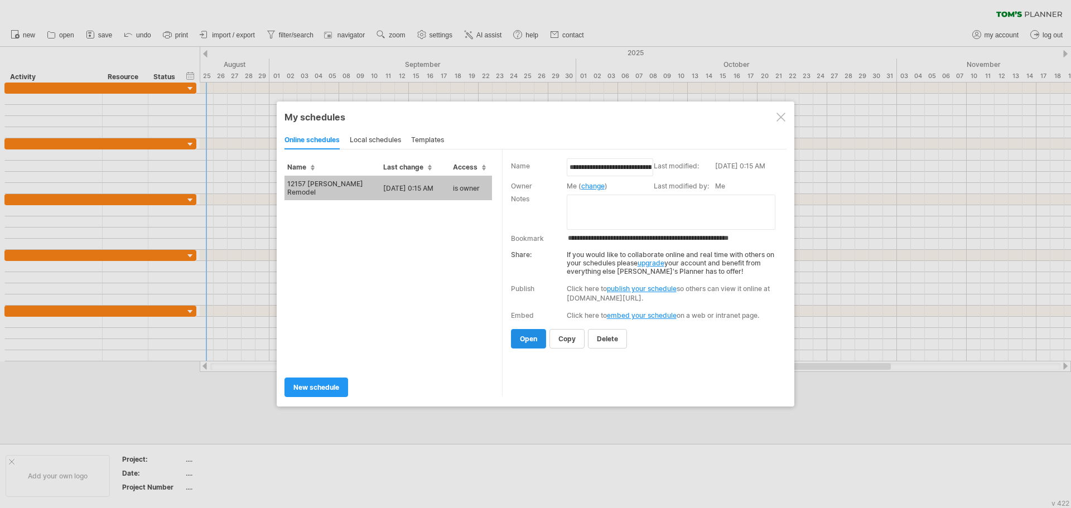
click at [521, 341] on span "open" at bounding box center [528, 339] width 17 height 8
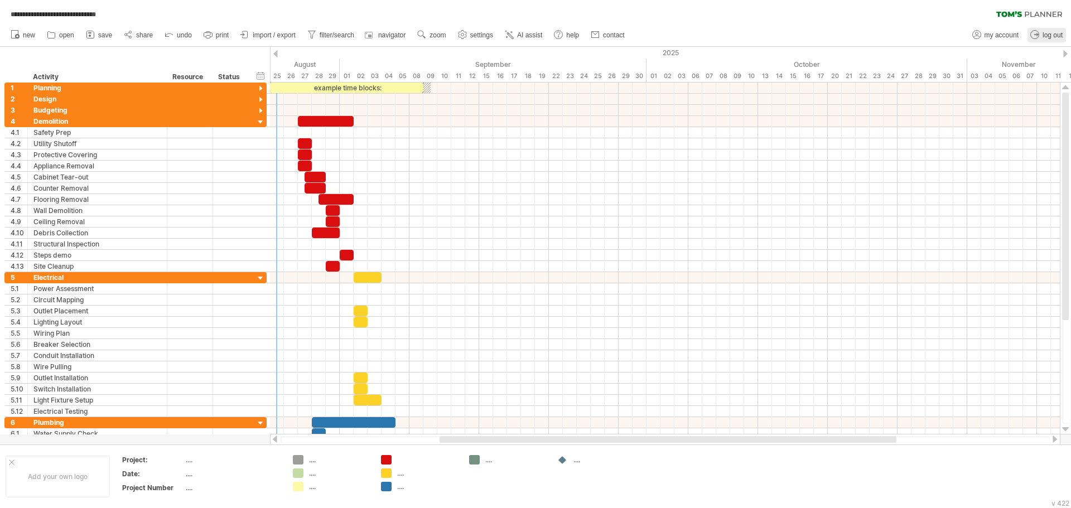
click at [1052, 36] on span "log out" at bounding box center [1052, 35] width 20 height 8
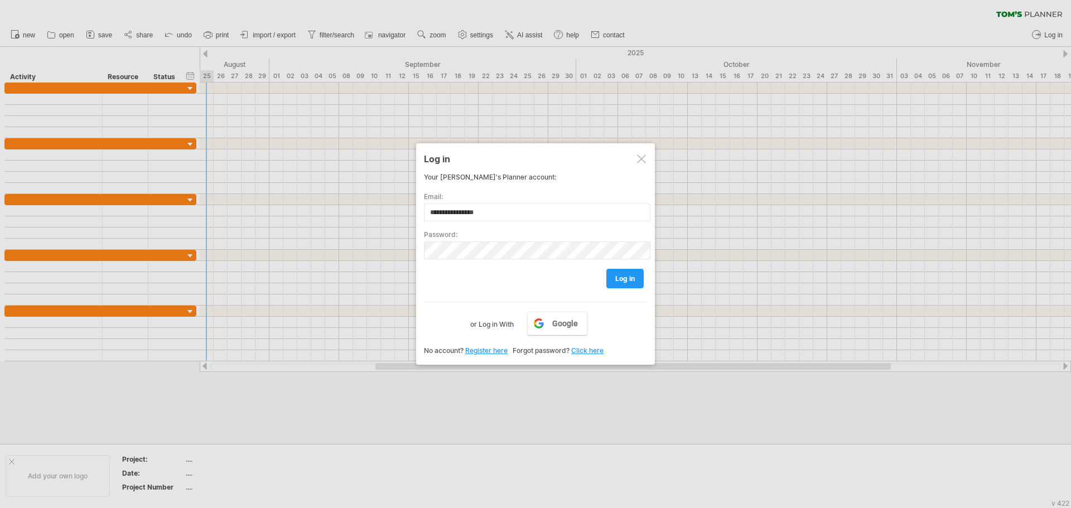
click at [643, 161] on div at bounding box center [641, 158] width 9 height 9
